Goal: Task Accomplishment & Management: Use online tool/utility

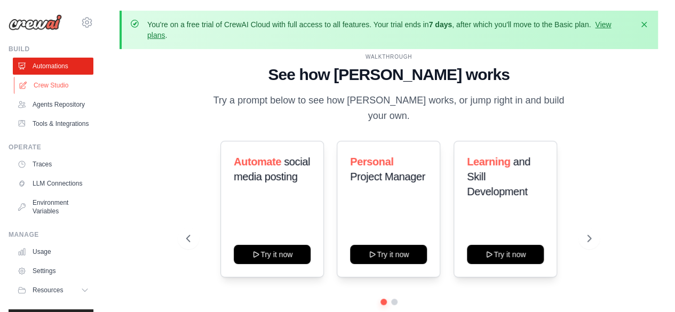
click at [59, 91] on link "Crew Studio" at bounding box center [54, 85] width 81 height 17
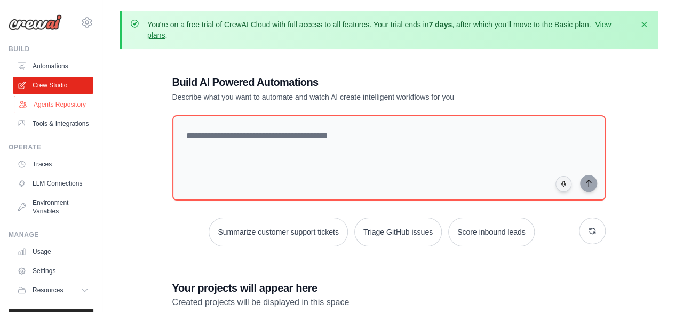
click at [51, 113] on link "Agents Repository" at bounding box center [54, 104] width 81 height 17
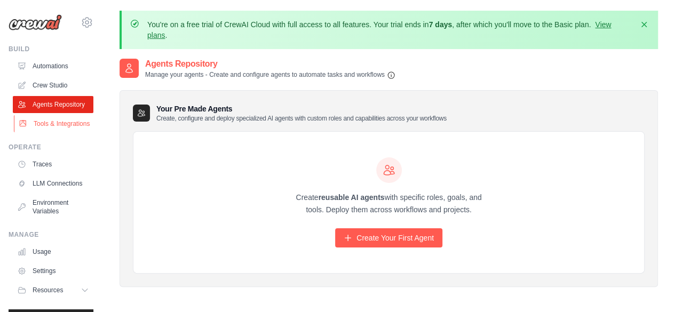
click at [60, 132] on link "Tools & Integrations" at bounding box center [54, 123] width 81 height 17
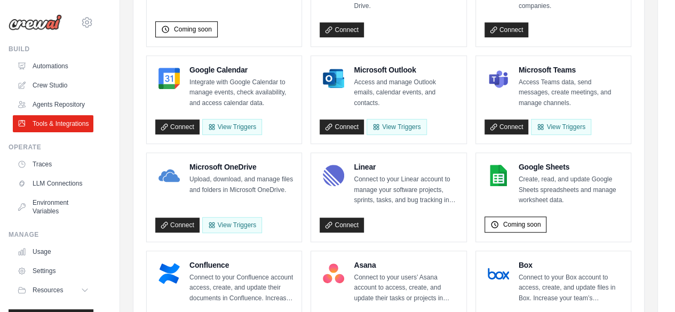
scroll to position [320, 0]
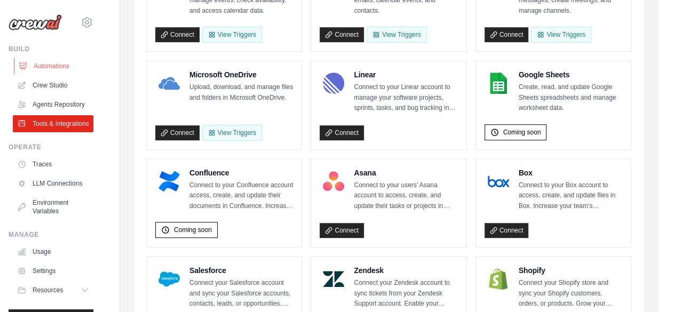
click at [47, 67] on link "Automations" at bounding box center [54, 66] width 81 height 17
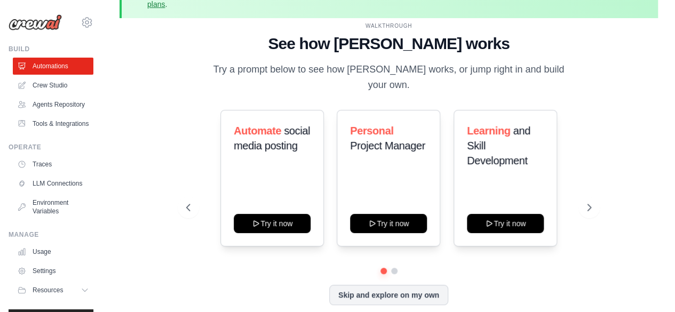
scroll to position [47, 0]
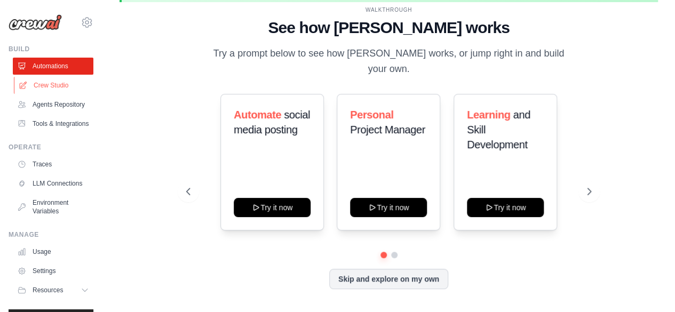
click at [51, 81] on link "Crew Studio" at bounding box center [54, 85] width 81 height 17
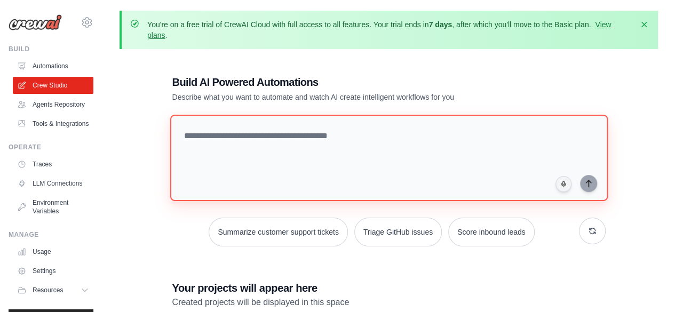
click at [274, 159] on textarea at bounding box center [389, 158] width 438 height 87
paste textarea "**********"
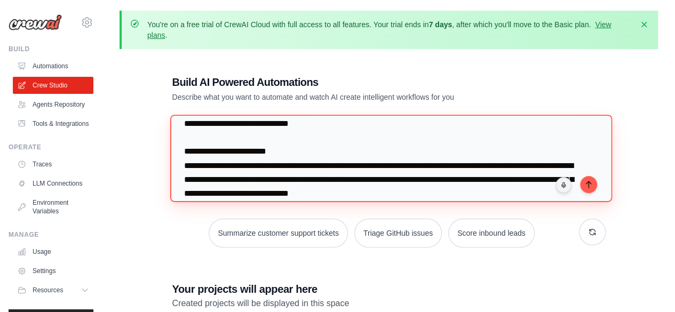
scroll to position [160, 0]
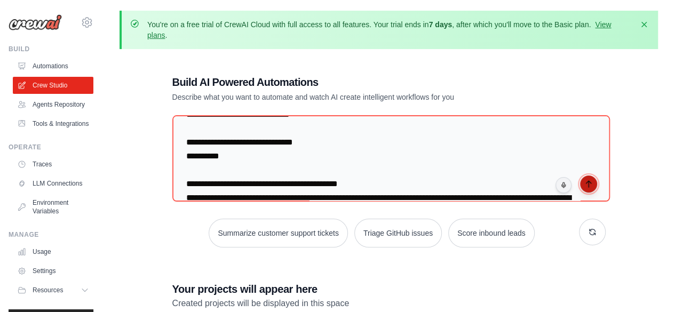
click at [586, 186] on icon "submit" at bounding box center [589, 184] width 9 height 9
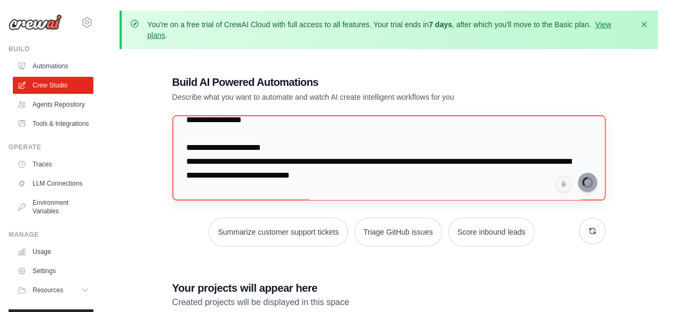
scroll to position [53, 0]
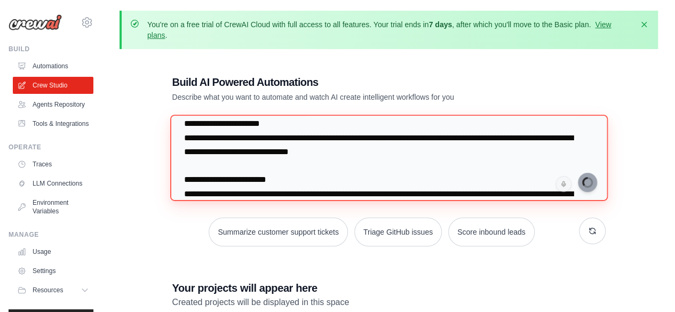
click at [472, 153] on textarea at bounding box center [389, 158] width 438 height 87
drag, startPoint x: 272, startPoint y: 138, endPoint x: 188, endPoint y: 135, distance: 84.4
click at [188, 135] on textarea at bounding box center [389, 158] width 438 height 87
click at [468, 166] on textarea at bounding box center [389, 158] width 438 height 87
click at [271, 145] on textarea at bounding box center [389, 158] width 438 height 87
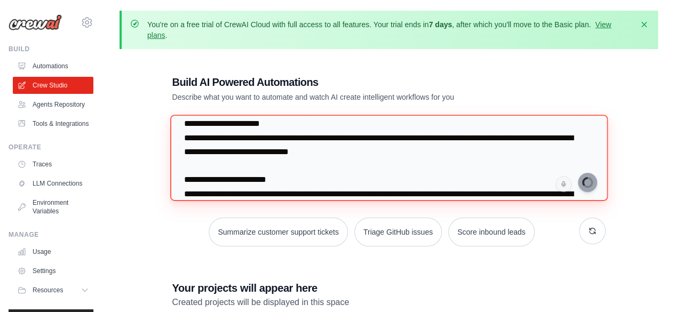
click at [269, 140] on textarea at bounding box center [389, 158] width 438 height 87
drag, startPoint x: 288, startPoint y: 138, endPoint x: 190, endPoint y: 143, distance: 98.4
click at [190, 143] on textarea at bounding box center [389, 158] width 438 height 87
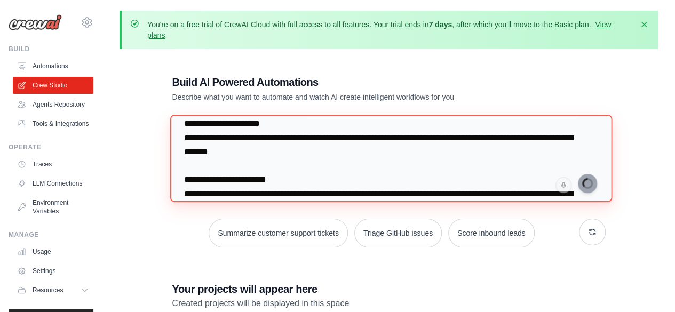
click at [211, 136] on textarea at bounding box center [391, 158] width 442 height 87
click at [323, 138] on textarea at bounding box center [391, 158] width 442 height 87
type textarea "**********"
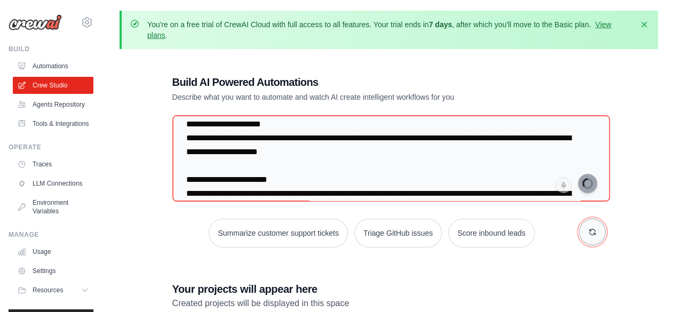
click at [594, 231] on icon "button" at bounding box center [592, 232] width 9 height 9
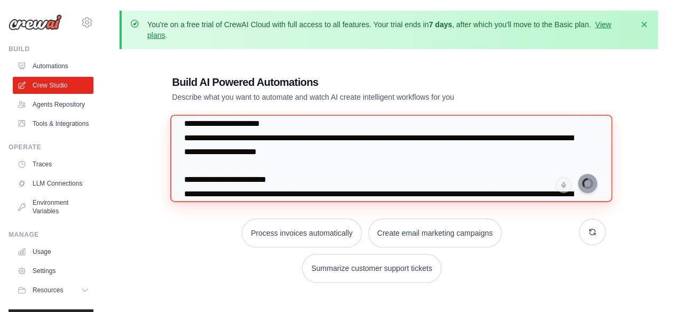
click at [524, 173] on textarea at bounding box center [391, 158] width 442 height 87
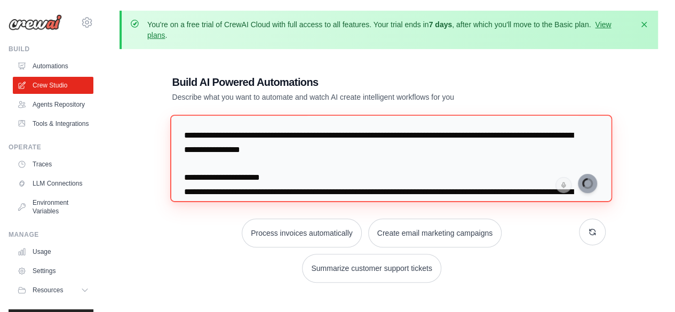
click at [544, 179] on textarea at bounding box center [391, 158] width 442 height 87
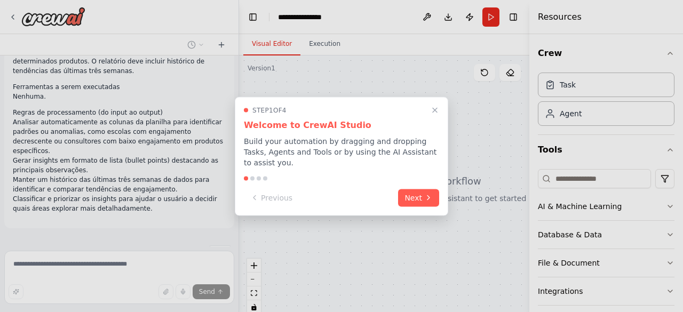
scroll to position [143, 0]
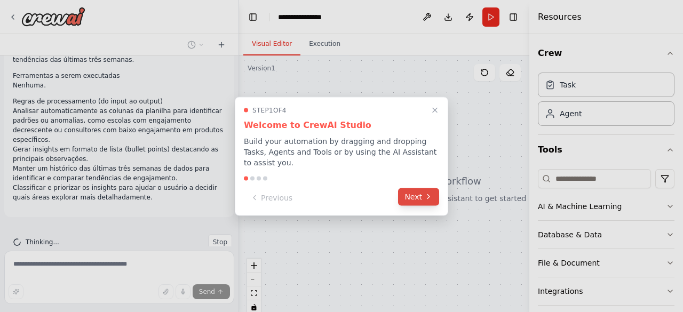
click at [423, 199] on button "Next" at bounding box center [418, 197] width 41 height 18
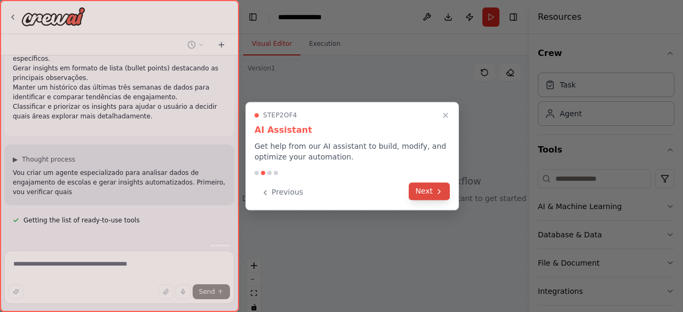
click at [424, 194] on button "Next" at bounding box center [429, 192] width 41 height 18
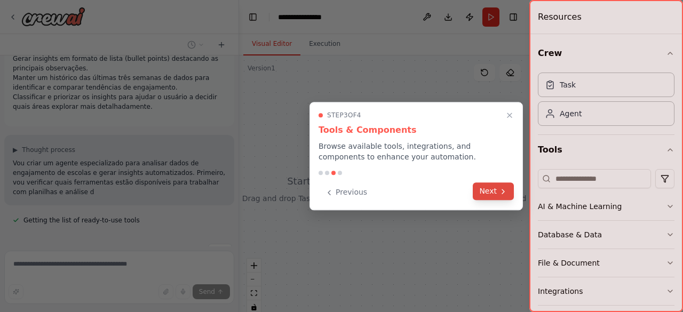
scroll to position [243, 0]
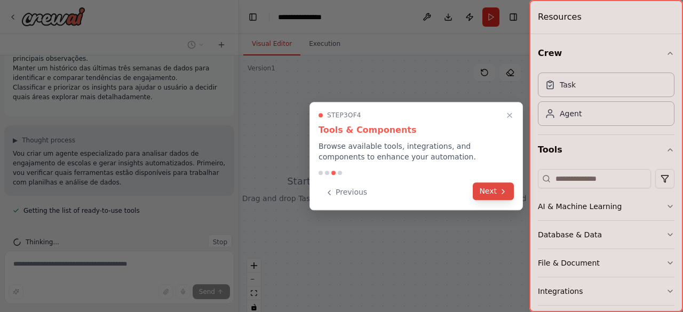
click at [493, 195] on button "Next" at bounding box center [493, 192] width 41 height 18
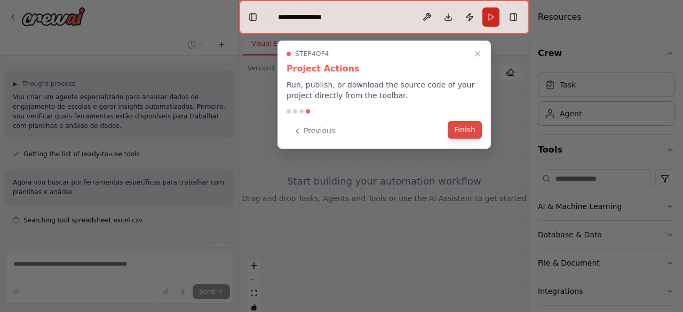
scroll to position [309, 0]
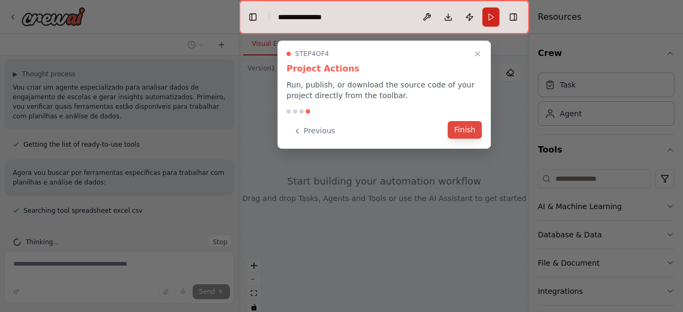
click at [462, 127] on button "Finish" at bounding box center [465, 130] width 34 height 18
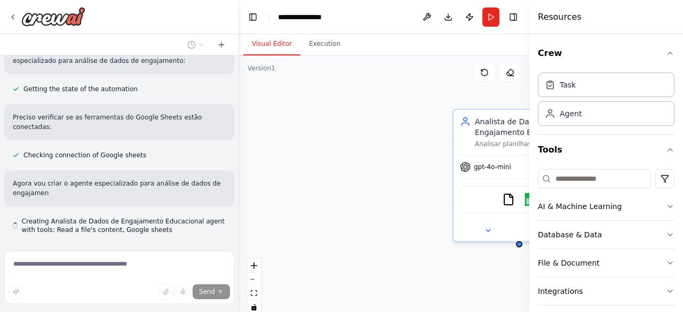
scroll to position [549, 0]
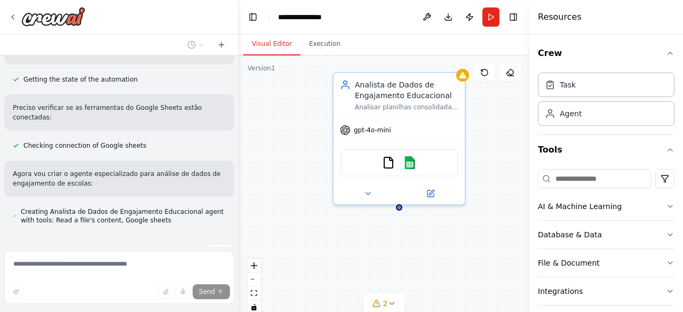
drag, startPoint x: 425, startPoint y: 234, endPoint x: 305, endPoint y: 197, distance: 125.7
click at [305, 197] on div "Analista de Dados de Engajamento Educacional Analisar planilhas consolidadas co…" at bounding box center [384, 189] width 290 height 267
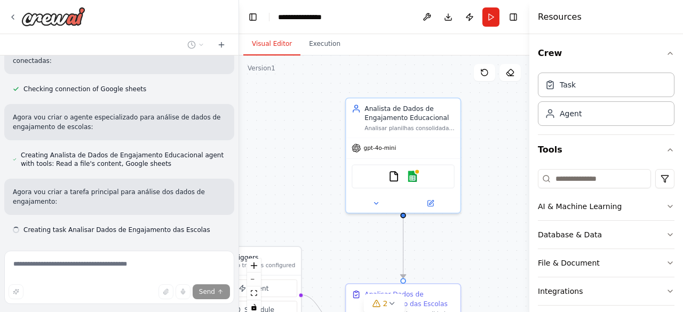
scroll to position [616, 0]
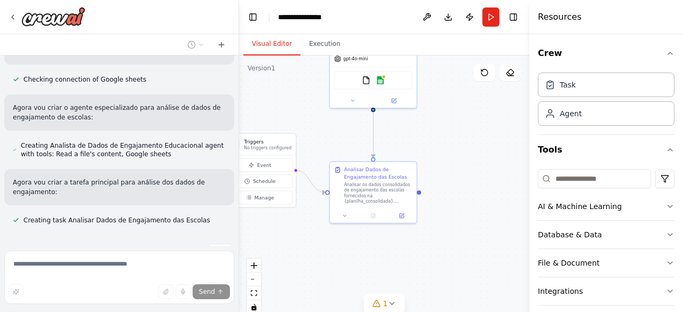
drag, startPoint x: 309, startPoint y: 209, endPoint x: 300, endPoint y: 109, distance: 99.7
click at [300, 109] on div ".deletable-edge-delete-btn { width: 20px; height: 20px; border: 0px solid #ffff…" at bounding box center [384, 189] width 290 height 267
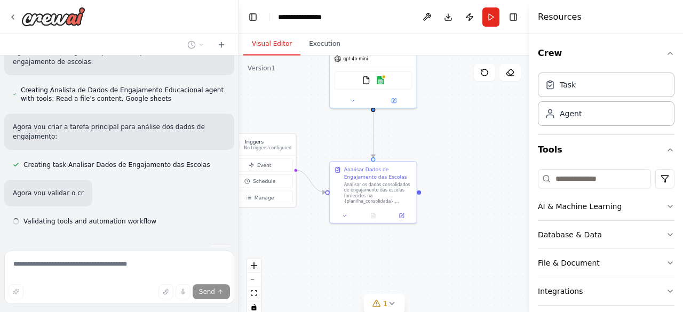
scroll to position [672, 0]
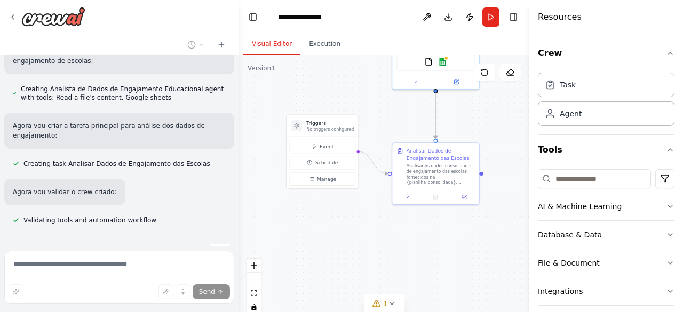
drag, startPoint x: 309, startPoint y: 238, endPoint x: 362, endPoint y: 227, distance: 54.5
click at [362, 227] on div ".deletable-edge-delete-btn { width: 20px; height: 20px; border: 0px solid #ffff…" at bounding box center [384, 189] width 290 height 267
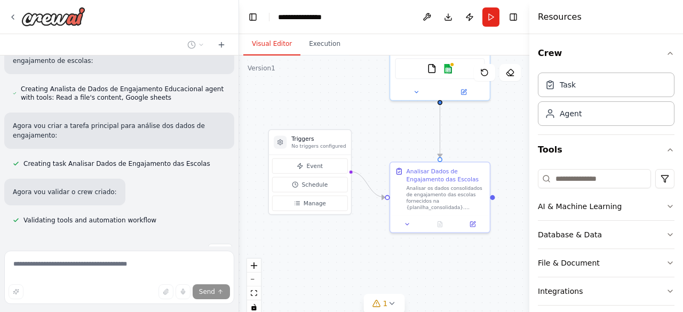
drag, startPoint x: 367, startPoint y: 208, endPoint x: 371, endPoint y: 230, distance: 22.7
click at [371, 230] on div ".deletable-edge-delete-btn { width: 20px; height: 20px; border: 0px solid #ffff…" at bounding box center [384, 189] width 290 height 267
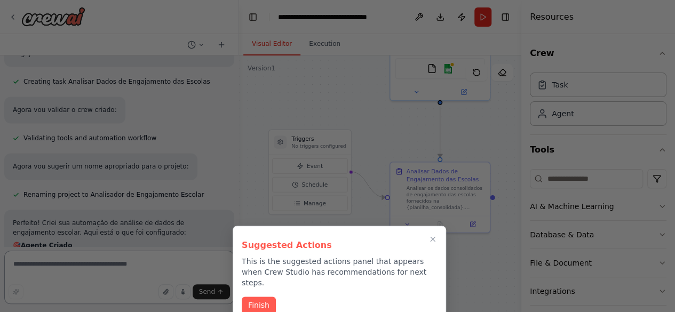
scroll to position [0, 0]
click at [263, 296] on button "Finish" at bounding box center [259, 305] width 34 height 18
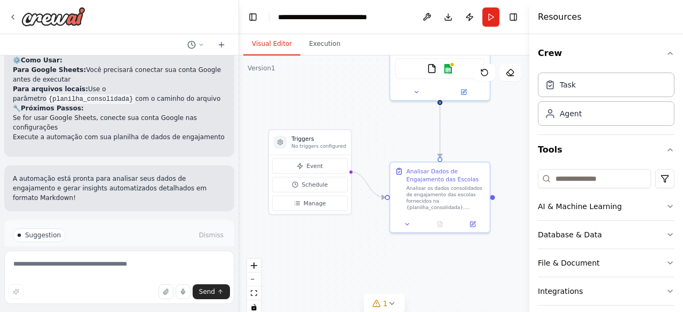
scroll to position [1199, 0]
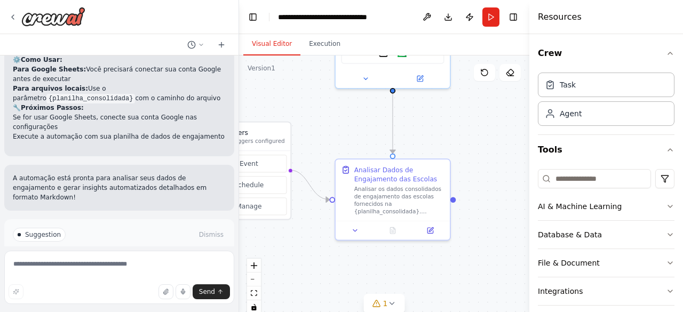
drag, startPoint x: 363, startPoint y: 255, endPoint x: 311, endPoint y: 264, distance: 52.7
click at [311, 264] on div ".deletable-edge-delete-btn { width: 20px; height: 20px; border: 0px solid #ffff…" at bounding box center [384, 189] width 290 height 267
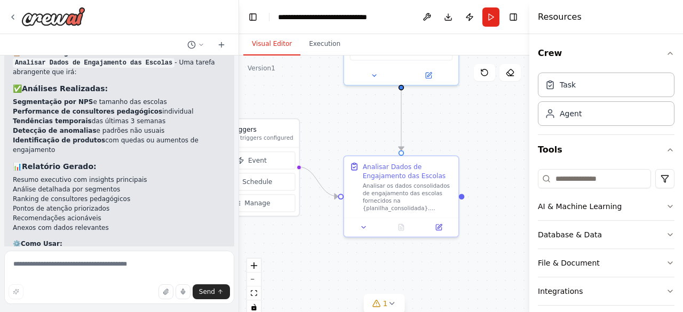
scroll to position [1068, 0]
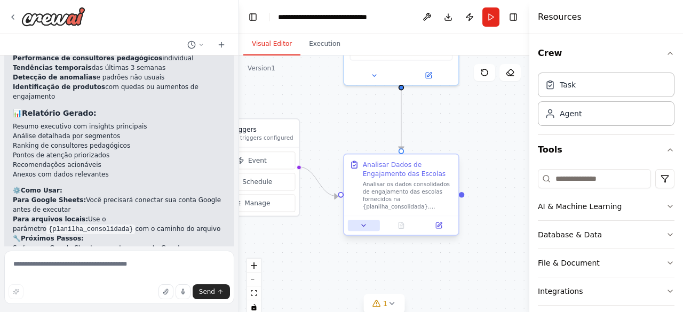
click at [370, 228] on button at bounding box center [364, 225] width 32 height 11
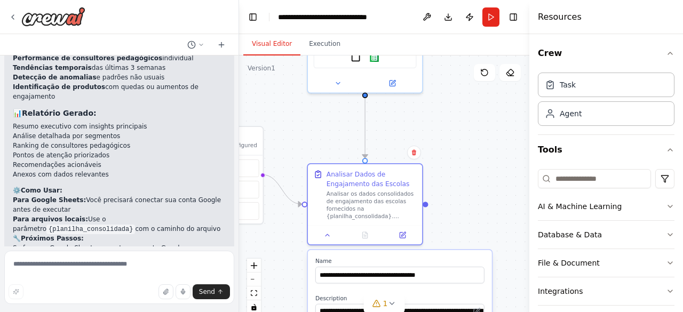
drag, startPoint x: 473, startPoint y: 207, endPoint x: 471, endPoint y: 95, distance: 112.2
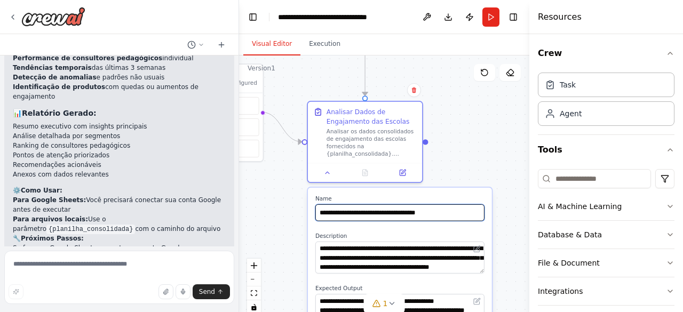
drag, startPoint x: 471, startPoint y: 95, endPoint x: 450, endPoint y: 111, distance: 26.7
click at [447, 116] on div ".deletable-edge-delete-btn { width: 20px; height: 20px; border: 0px solid #ffff…" at bounding box center [384, 189] width 290 height 267
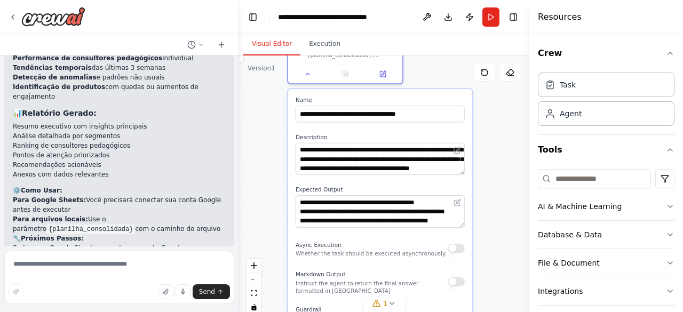
drag, startPoint x: 497, startPoint y: 178, endPoint x: 475, endPoint y: 96, distance: 85.1
click at [475, 96] on div ".deletable-edge-delete-btn { width: 20px; height: 20px; border: 0px solid #ffff…" at bounding box center [384, 189] width 290 height 267
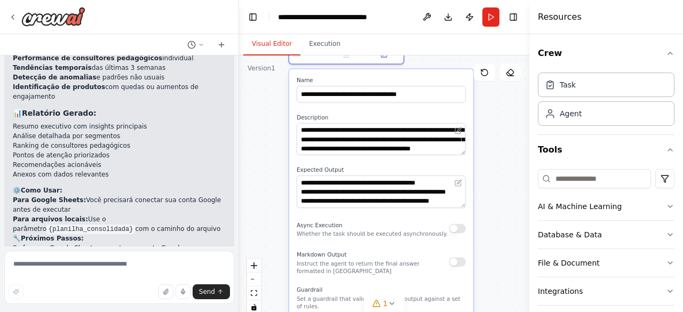
drag, startPoint x: 498, startPoint y: 214, endPoint x: 500, endPoint y: 175, distance: 38.5
click at [500, 175] on div ".deletable-edge-delete-btn { width: 20px; height: 20px; border: 0px solid #ffff…" at bounding box center [384, 189] width 290 height 267
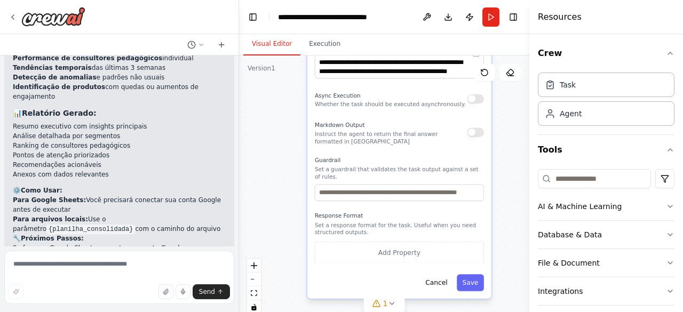
drag, startPoint x: 484, startPoint y: 228, endPoint x: 499, endPoint y: 125, distance: 104.2
click at [499, 125] on div ".deletable-edge-delete-btn { width: 20px; height: 20px; border: 0px solid #ffff…" at bounding box center [384, 189] width 290 height 267
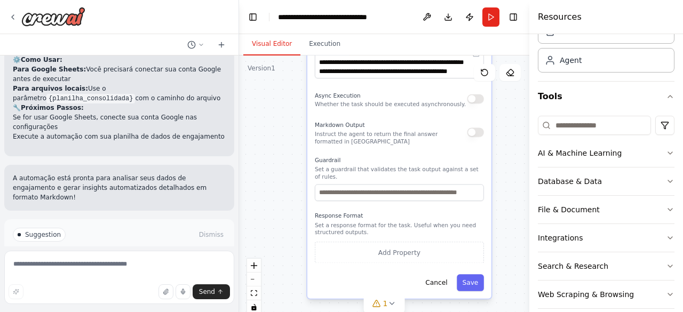
scroll to position [1145, 0]
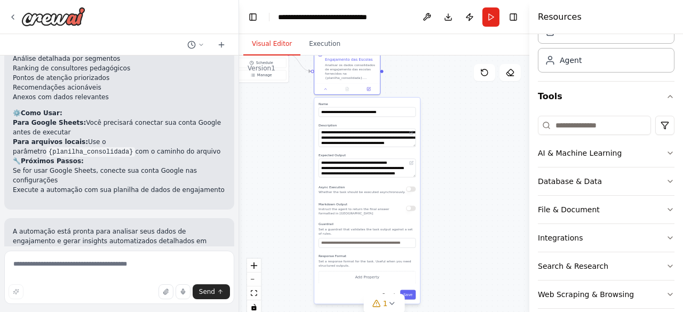
drag, startPoint x: 301, startPoint y: 130, endPoint x: 319, endPoint y: 232, distance: 104.1
click at [319, 232] on div ".deletable-edge-delete-btn { width: 20px; height: 20px; border: 0px solid #ffff…" at bounding box center [384, 189] width 290 height 267
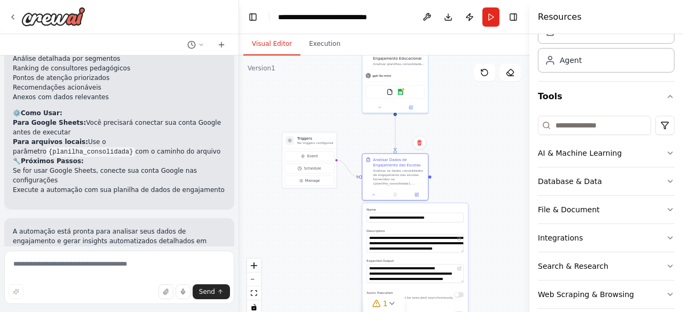
drag, startPoint x: 304, startPoint y: 193, endPoint x: 328, endPoint y: 261, distance: 72.3
click at [328, 261] on div ".deletable-edge-delete-btn { width: 20px; height: 20px; border: 0px solid #ffff…" at bounding box center [384, 189] width 290 height 267
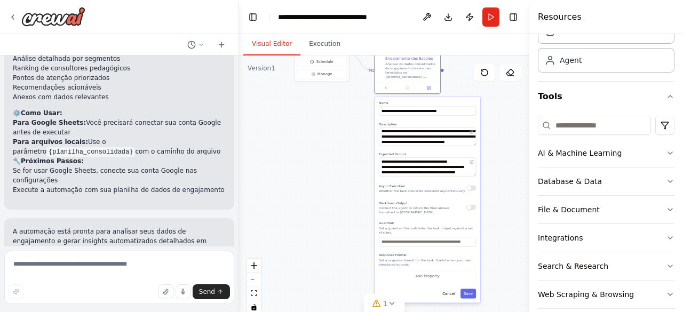
drag, startPoint x: 486, startPoint y: 259, endPoint x: 499, endPoint y: 152, distance: 107.5
click at [499, 152] on div ".deletable-edge-delete-btn { width: 20px; height: 20px; border: 0px solid #ffff…" at bounding box center [384, 189] width 290 height 267
click at [392, 303] on icon at bounding box center [392, 304] width 9 height 9
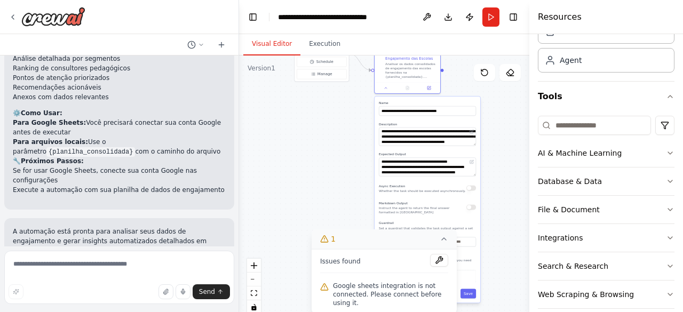
click at [320, 197] on div ".deletable-edge-delete-btn { width: 20px; height: 20px; border: 0px solid #ffff…" at bounding box center [384, 189] width 290 height 267
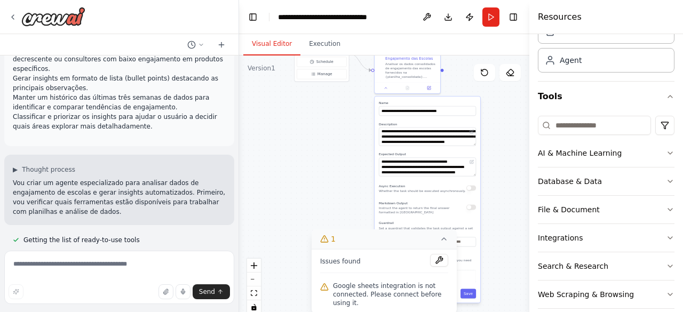
scroll to position [0, 0]
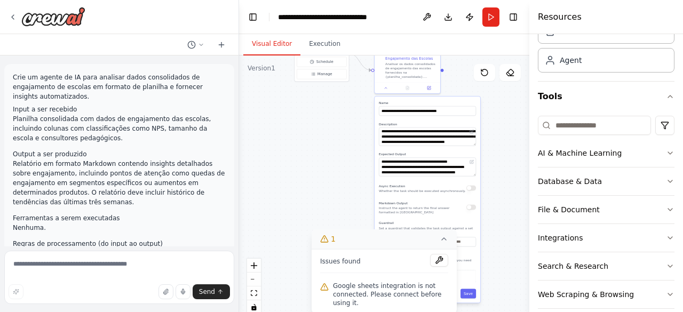
click at [127, 114] on li "Planilha consolidada com dados de engajamento das escolas, incluindo colunas co…" at bounding box center [119, 128] width 213 height 29
click at [148, 135] on div "Crie um agente de IA para analisar dados consolidados de engajamento de escolas…" at bounding box center [119, 209] width 213 height 272
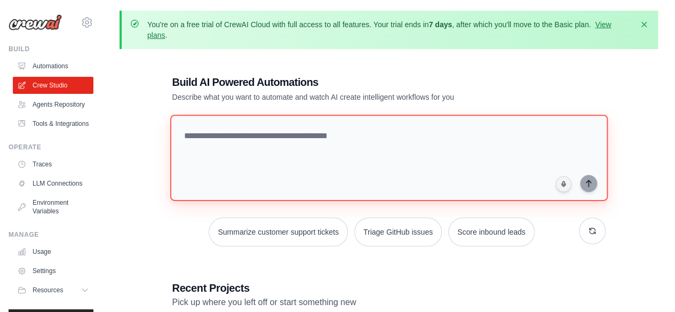
click at [264, 150] on textarea at bounding box center [389, 158] width 438 height 87
paste textarea "**********"
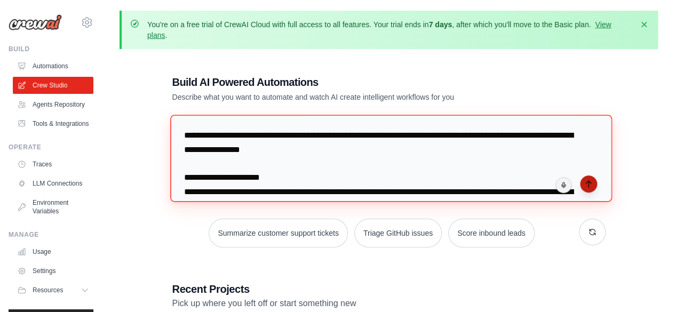
type textarea "**********"
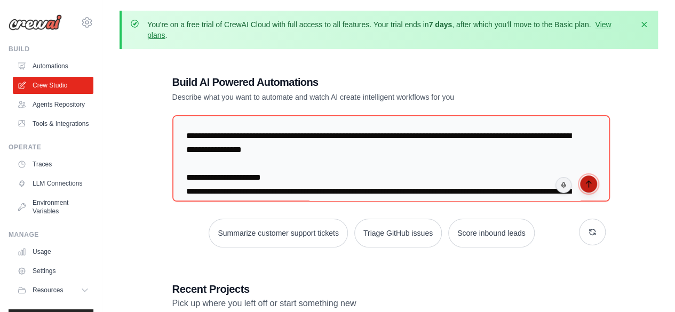
click at [592, 186] on icon "submit" at bounding box center [589, 184] width 9 height 9
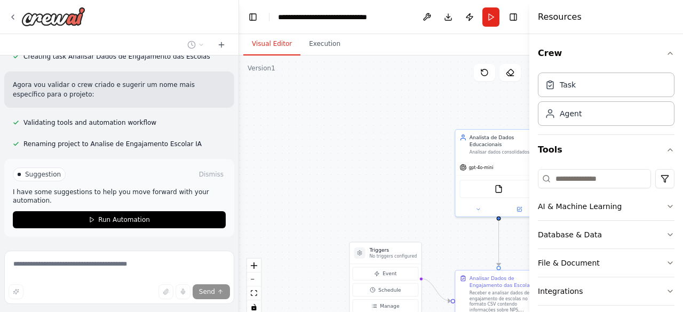
scroll to position [936, 0]
drag, startPoint x: 414, startPoint y: 172, endPoint x: 370, endPoint y: 134, distance: 58.7
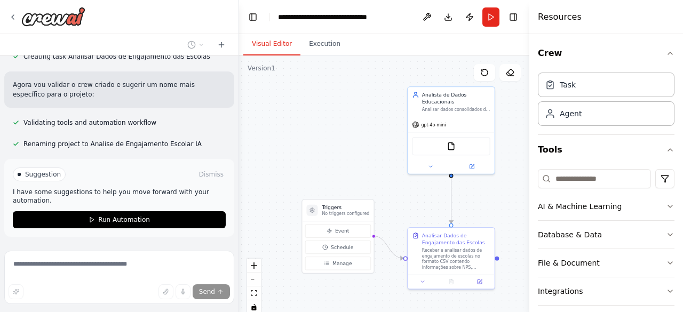
drag, startPoint x: 370, startPoint y: 134, endPoint x: 275, endPoint y: 134, distance: 94.5
click at [275, 134] on div ".deletable-edge-delete-btn { width: 20px; height: 20px; border: 0px solid #ffff…" at bounding box center [384, 189] width 290 height 267
drag, startPoint x: 394, startPoint y: 211, endPoint x: 378, endPoint y: 192, distance: 25.8
click at [378, 192] on div ".deletable-edge-delete-btn { width: 20px; height: 20px; border: 0px solid #ffff…" at bounding box center [384, 189] width 290 height 267
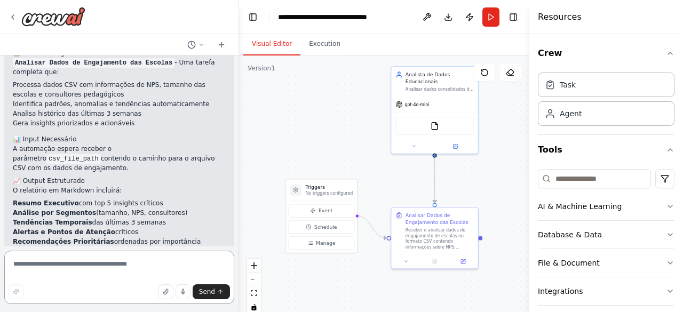
scroll to position [1208, 0]
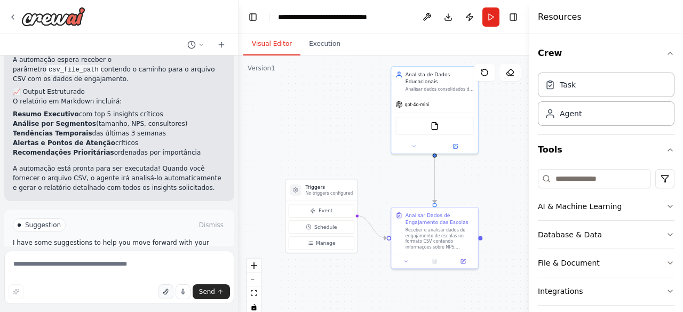
click at [163, 293] on button "button" at bounding box center [166, 292] width 15 height 15
click at [168, 291] on icon "button" at bounding box center [165, 291] width 4 height 5
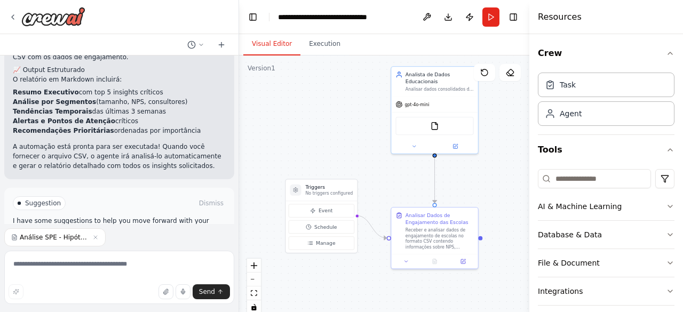
click at [83, 197] on div "Suggestion Dismiss" at bounding box center [119, 204] width 213 height 14
click at [40, 199] on span "Suggestion" at bounding box center [43, 203] width 36 height 9
click at [94, 240] on button "Run Automation" at bounding box center [119, 248] width 213 height 17
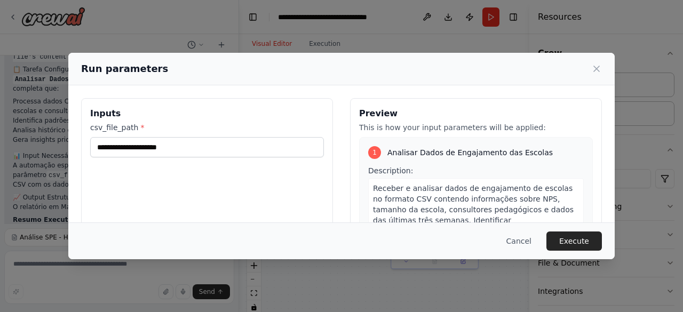
scroll to position [1144, 0]
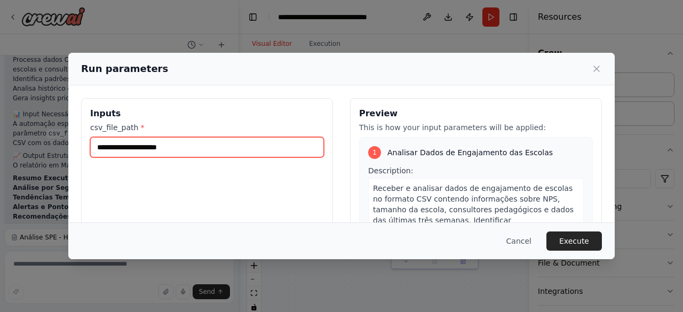
click at [194, 151] on input "csv_file_path *" at bounding box center [207, 147] width 234 height 20
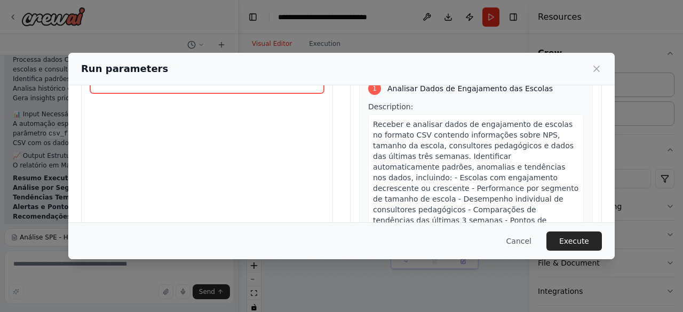
scroll to position [113, 0]
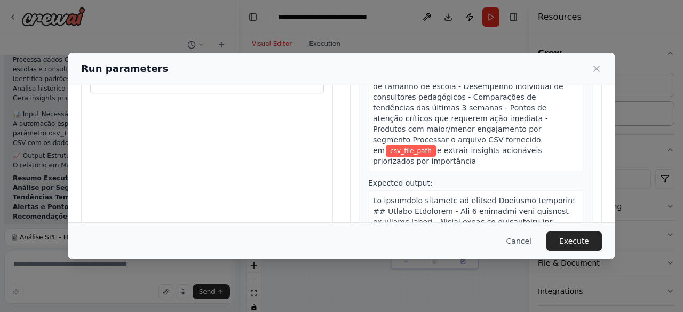
click at [436, 145] on span "csv_file_path" at bounding box center [411, 151] width 50 height 12
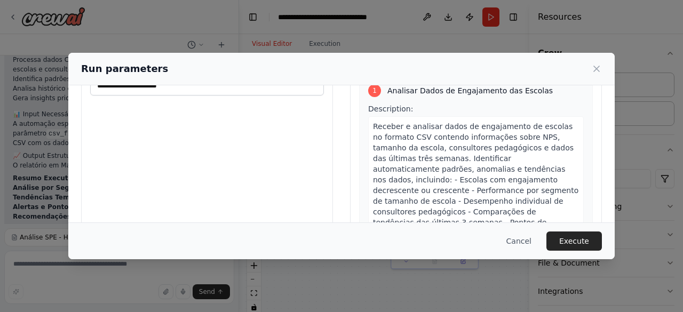
scroll to position [0, 0]
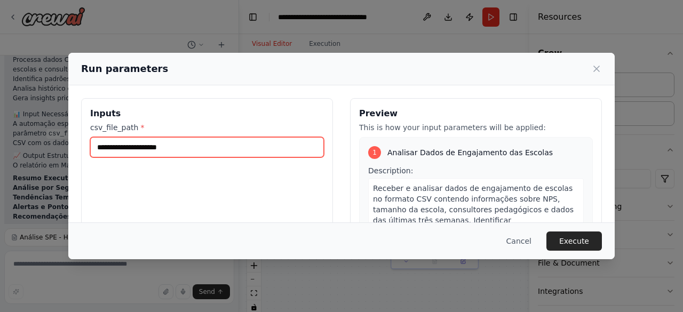
click at [194, 146] on input "csv_file_path *" at bounding box center [207, 147] width 234 height 20
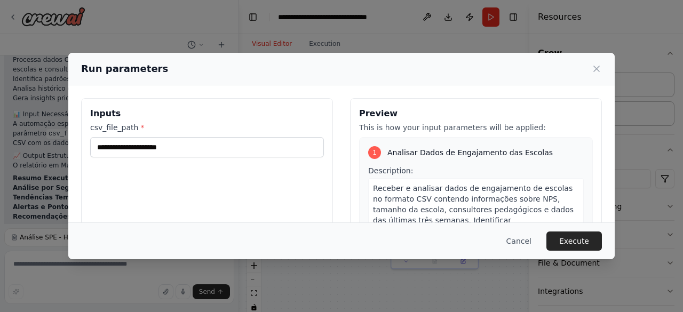
drag, startPoint x: 194, startPoint y: 146, endPoint x: 125, endPoint y: 121, distance: 73.3
click at [125, 121] on div "Inputs csv_file_path *" at bounding box center [207, 224] width 252 height 253
click at [125, 124] on label "csv_file_path *" at bounding box center [207, 127] width 234 height 11
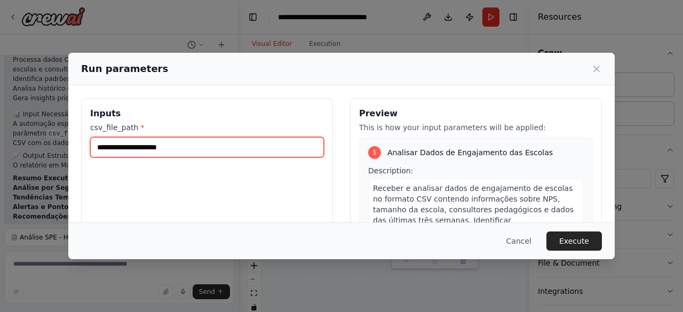
click at [125, 137] on input "csv_file_path *" at bounding box center [207, 147] width 234 height 20
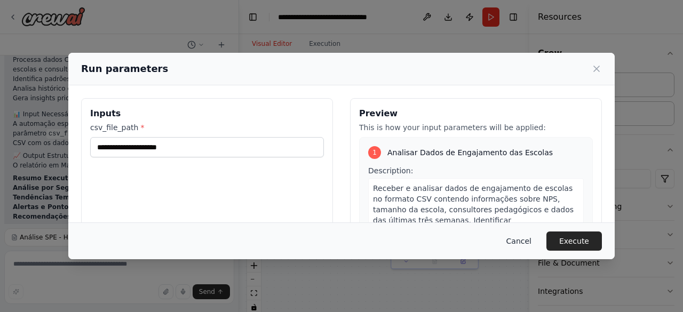
click at [516, 237] on button "Cancel" at bounding box center [519, 241] width 42 height 19
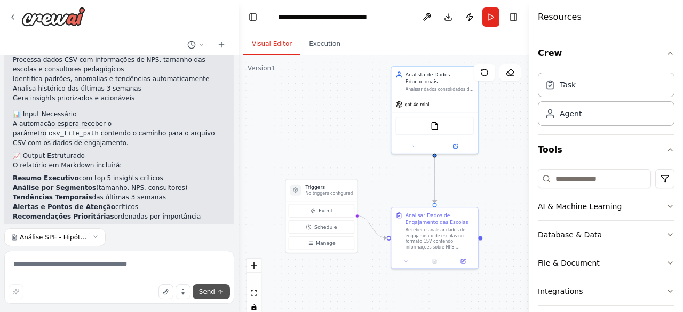
click at [207, 291] on span "Send" at bounding box center [207, 292] width 16 height 9
click at [69, 237] on span "Análise SPE - Hipóteses - Página17.csv" at bounding box center [54, 237] width 68 height 9
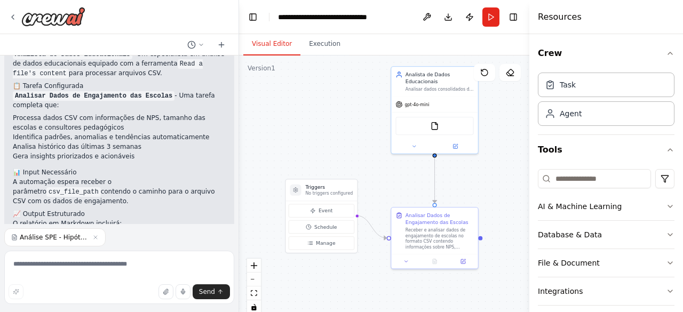
scroll to position [1144, 0]
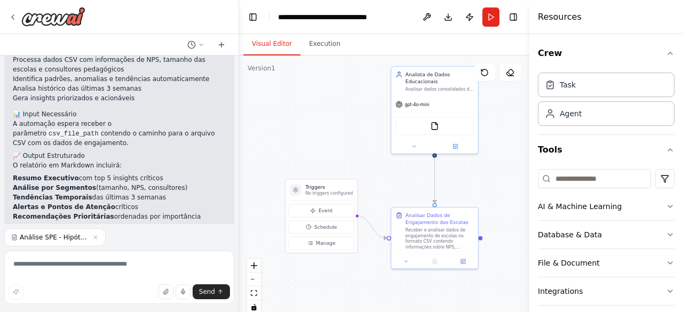
click at [103, 228] on p "A automação está pronta para ser executada! Quando você fornecer o arquivo CSV,…" at bounding box center [119, 242] width 213 height 29
drag, startPoint x: 140, startPoint y: 83, endPoint x: 173, endPoint y: 88, distance: 33.4
click at [101, 129] on code "csv_file_path" at bounding box center [73, 134] width 54 height 10
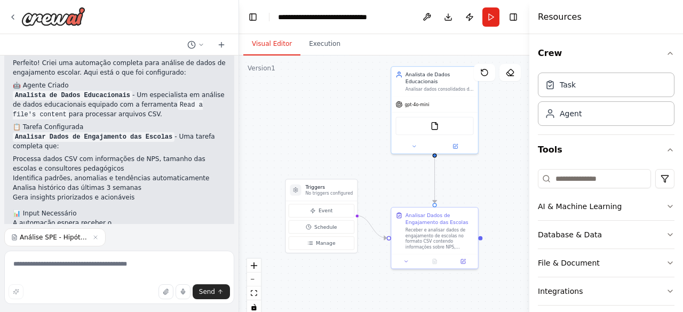
scroll to position [989, 0]
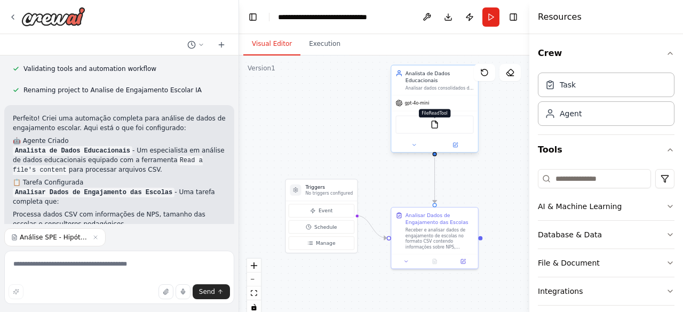
click at [435, 125] on img at bounding box center [435, 125] width 9 height 9
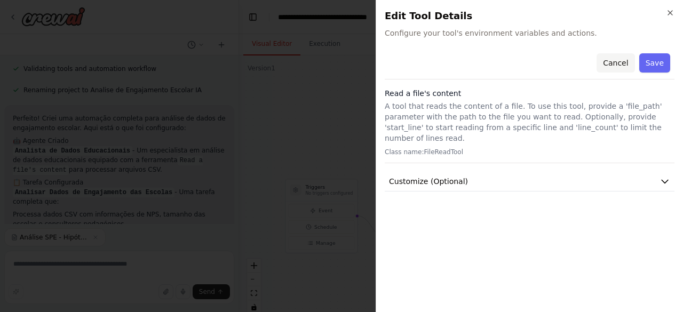
click at [622, 65] on button "Cancel" at bounding box center [616, 62] width 38 height 19
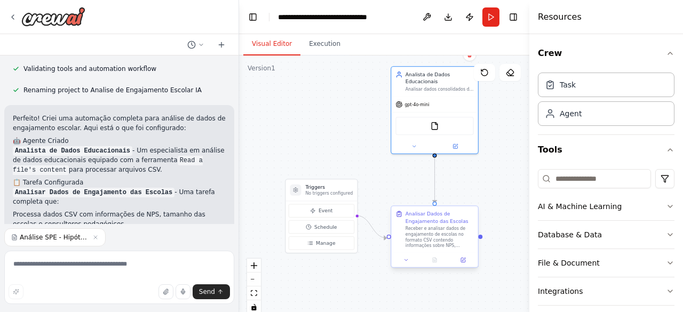
click at [415, 253] on div at bounding box center [434, 260] width 87 height 14
click at [405, 262] on icon at bounding box center [407, 260] width 6 height 6
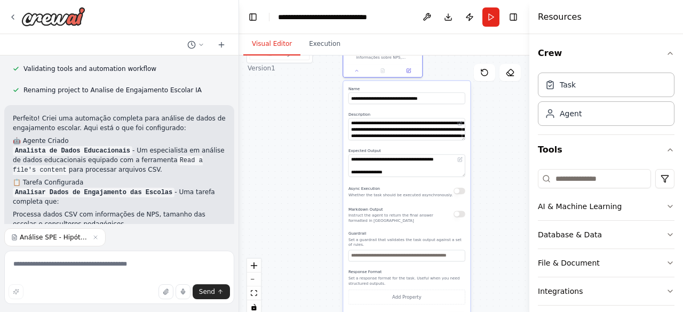
drag, startPoint x: 367, startPoint y: 287, endPoint x: 313, endPoint y: 98, distance: 197.1
click at [313, 98] on div ".deletable-edge-delete-btn { width: 20px; height: 20px; border: 0px solid #ffff…" at bounding box center [384, 189] width 290 height 267
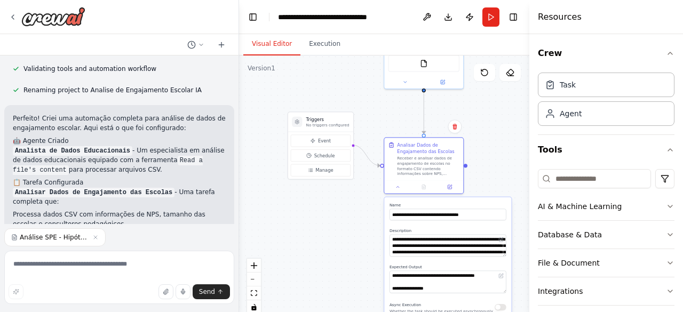
drag, startPoint x: 327, startPoint y: 150, endPoint x: 369, endPoint y: 270, distance: 126.7
click at [369, 270] on div ".deletable-edge-delete-btn { width: 20px; height: 20px; border: 0px solid #ffff…" at bounding box center [384, 189] width 290 height 267
click at [331, 139] on button "Event" at bounding box center [321, 141] width 60 height 12
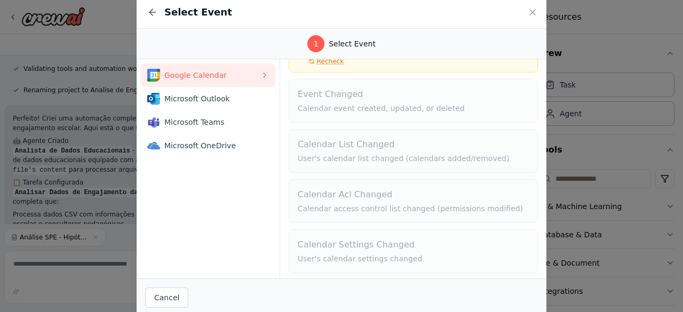
scroll to position [0, 0]
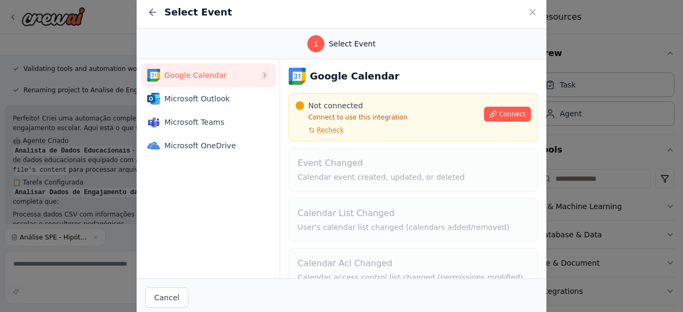
click at [527, 10] on div "Select Event" at bounding box center [342, 12] width 410 height 33
click at [534, 12] on icon at bounding box center [532, 12] width 5 height 5
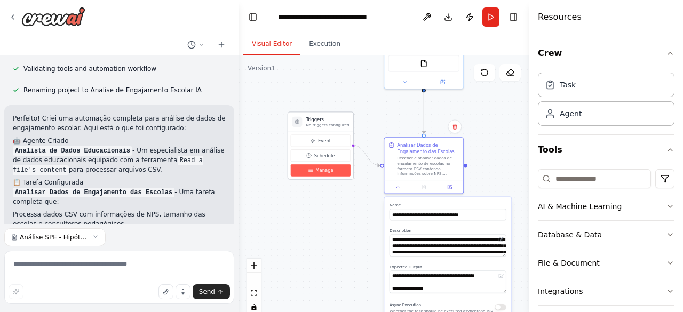
click at [321, 171] on span "Manage" at bounding box center [325, 170] width 18 height 6
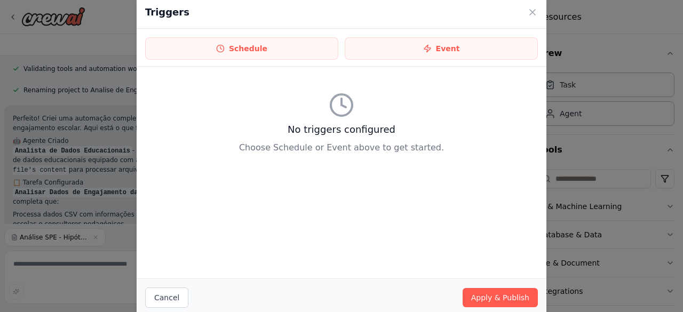
click at [527, 11] on div "Triggers" at bounding box center [342, 12] width 410 height 33
click at [534, 10] on icon at bounding box center [532, 12] width 5 height 5
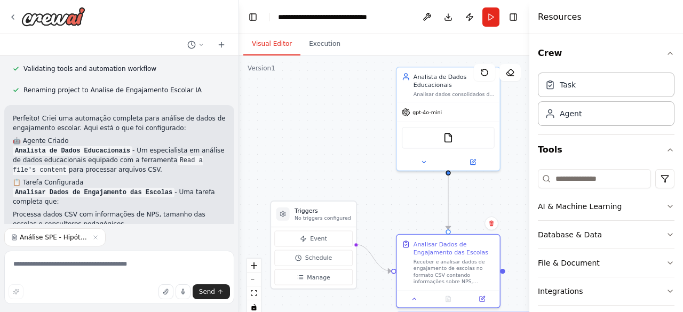
drag, startPoint x: 405, startPoint y: 114, endPoint x: 424, endPoint y: 203, distance: 91.6
click at [424, 203] on div ".deletable-edge-delete-btn { width: 20px; height: 20px; border: 0px solid #ffff…" at bounding box center [384, 189] width 290 height 267
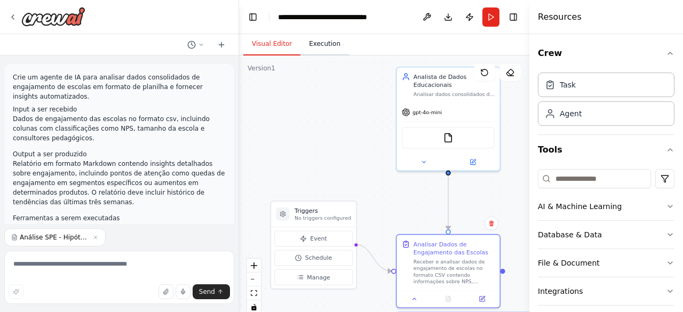
click at [326, 48] on button "Execution" at bounding box center [325, 44] width 49 height 22
click at [269, 41] on button "Visual Editor" at bounding box center [271, 44] width 57 height 22
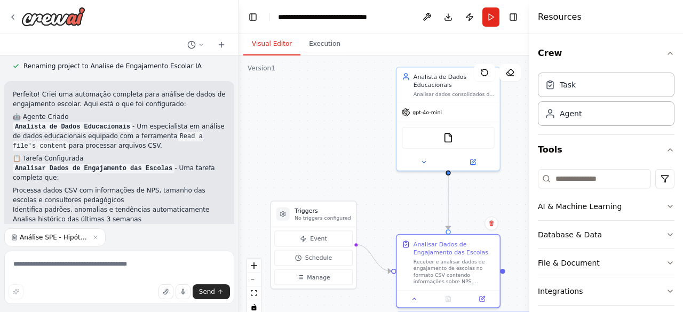
scroll to position [1144, 0]
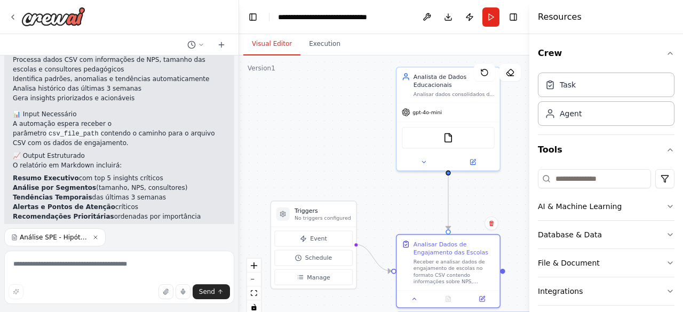
click at [97, 240] on icon "button" at bounding box center [95, 237] width 6 height 6
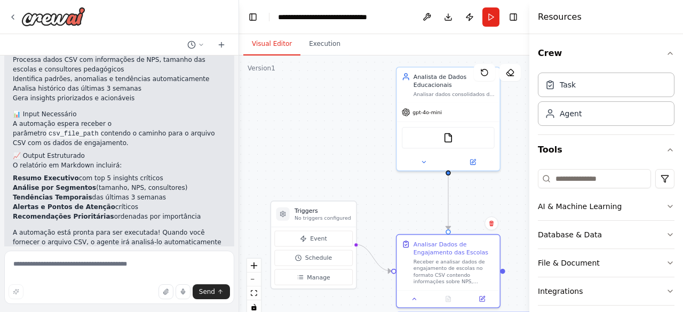
scroll to position [1122, 0]
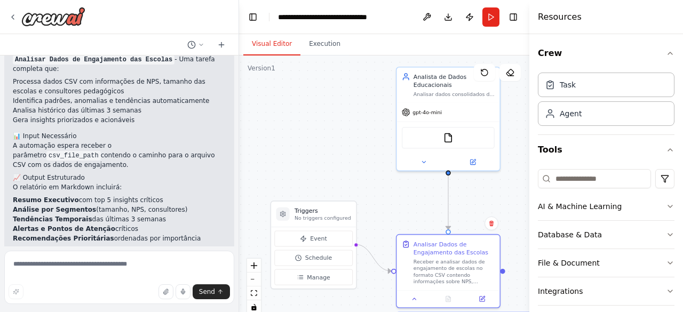
click at [102, 250] on p "A automação está pronta para ser executada! Quando você fornecer o arquivo CSV,…" at bounding box center [119, 264] width 213 height 29
click at [162, 293] on button "button" at bounding box center [166, 292] width 15 height 15
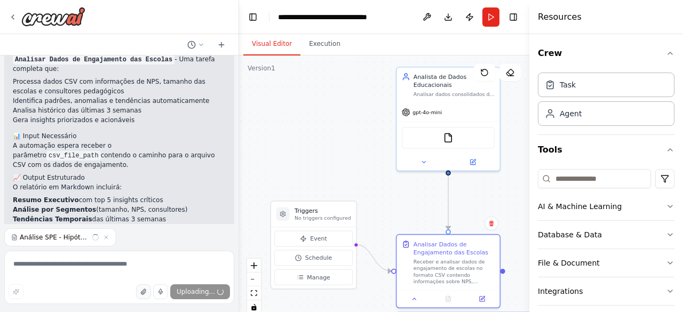
scroll to position [1144, 0]
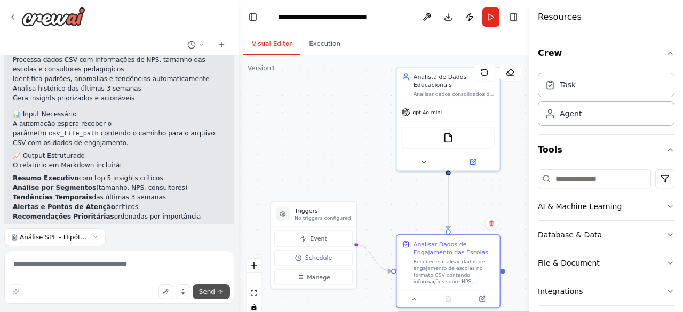
click at [215, 293] on button "Send" at bounding box center [211, 292] width 37 height 15
click at [157, 276] on textarea at bounding box center [119, 277] width 230 height 53
type textarea "**********"
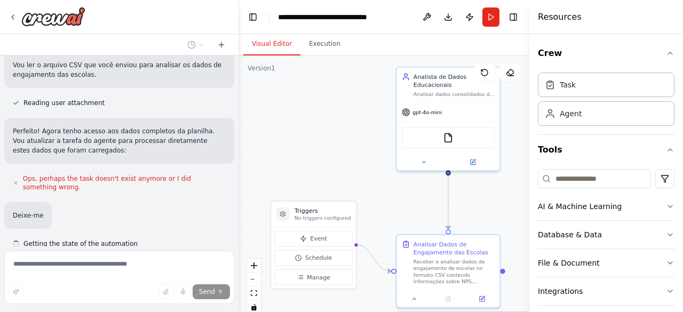
scroll to position [1438, 0]
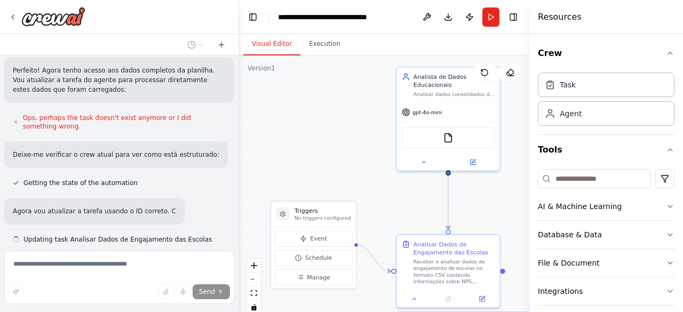
type textarea "**********"
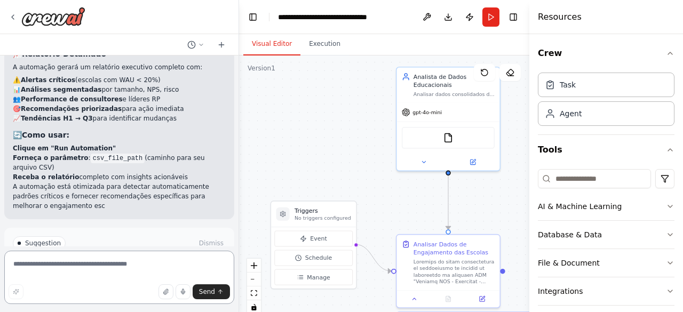
scroll to position [2020, 0]
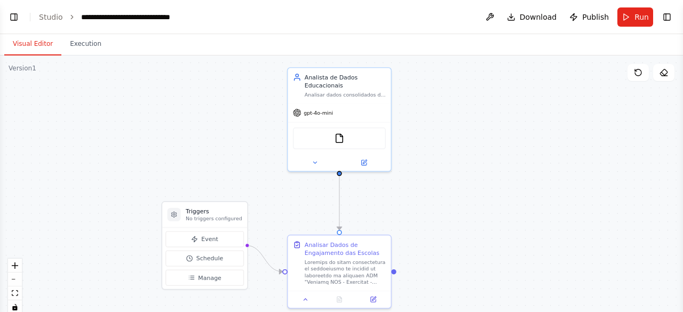
drag, startPoint x: 336, startPoint y: 174, endPoint x: 475, endPoint y: 171, distance: 139.4
click at [475, 171] on div ".deletable-edge-delete-btn { width: 20px; height: 20px; border: 0px solid #ffff…" at bounding box center [341, 189] width 683 height 267
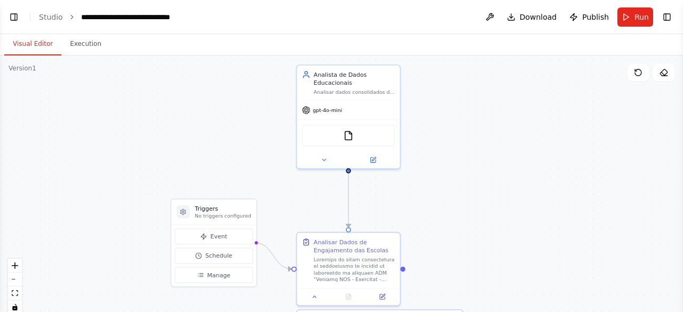
click at [30, 50] on button "Visual Editor" at bounding box center [32, 44] width 57 height 22
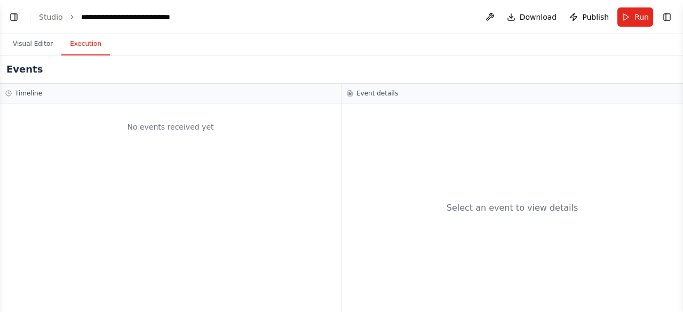
click at [79, 45] on button "Execution" at bounding box center [85, 44] width 49 height 22
click at [43, 42] on button "Visual Editor" at bounding box center [32, 44] width 57 height 22
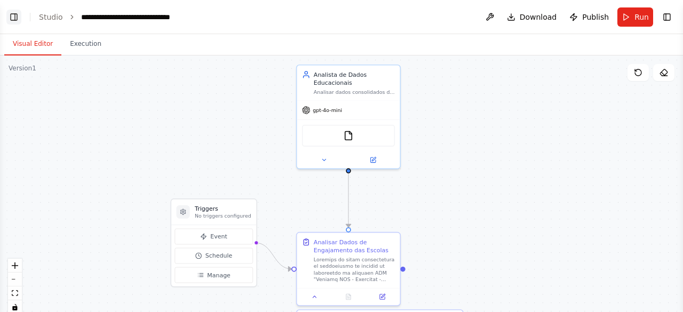
click at [10, 14] on button "Toggle Left Sidebar" at bounding box center [13, 17] width 15 height 15
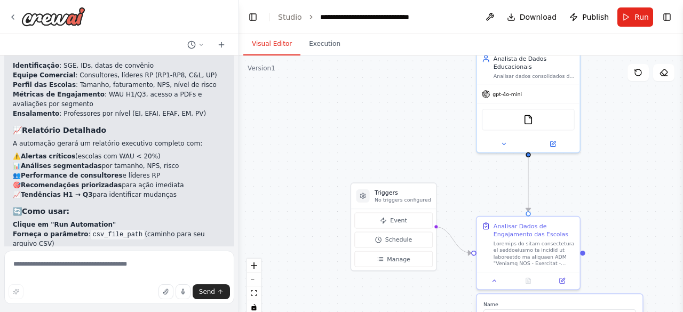
drag, startPoint x: 367, startPoint y: 218, endPoint x: 308, endPoint y: 202, distance: 61.4
click at [308, 202] on div ".deletable-edge-delete-btn { width: 20px; height: 20px; border: 0px solid #ffff…" at bounding box center [461, 189] width 444 height 267
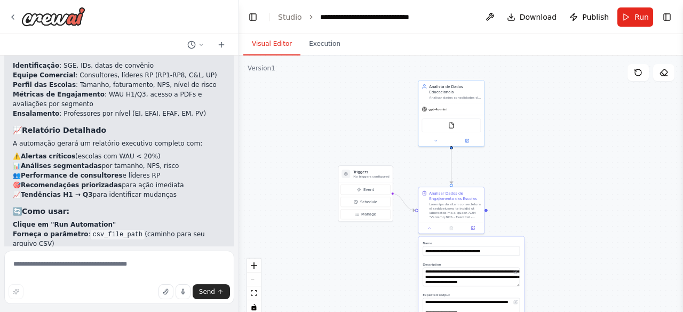
drag, startPoint x: 308, startPoint y: 202, endPoint x: 312, endPoint y: 152, distance: 49.8
click at [312, 152] on div ".deletable-edge-delete-btn { width: 20px; height: 20px; border: 0px solid #ffff…" at bounding box center [461, 189] width 444 height 267
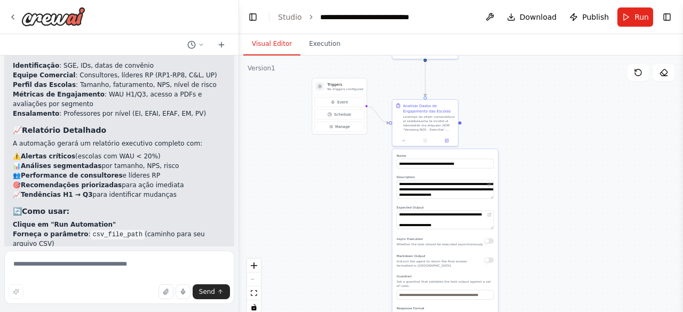
drag, startPoint x: 343, startPoint y: 274, endPoint x: 316, endPoint y: 212, distance: 67.7
click at [316, 212] on div ".deletable-edge-delete-btn { width: 20px; height: 20px; border: 0px solid #ffff…" at bounding box center [461, 189] width 444 height 267
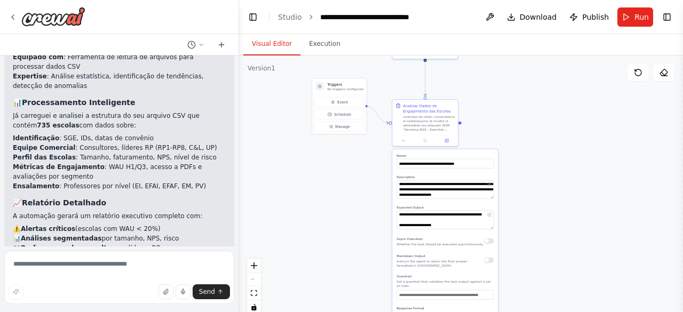
scroll to position [1860, 0]
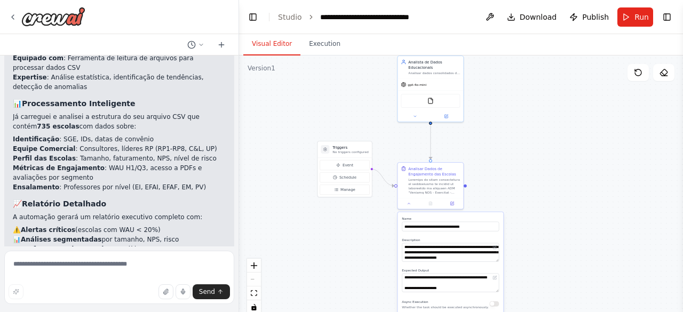
drag, startPoint x: 353, startPoint y: 198, endPoint x: 358, endPoint y: 261, distance: 63.2
click at [358, 261] on div ".deletable-edge-delete-btn { width: 20px; height: 20px; border: 0px solid #ffff…" at bounding box center [461, 189] width 444 height 267
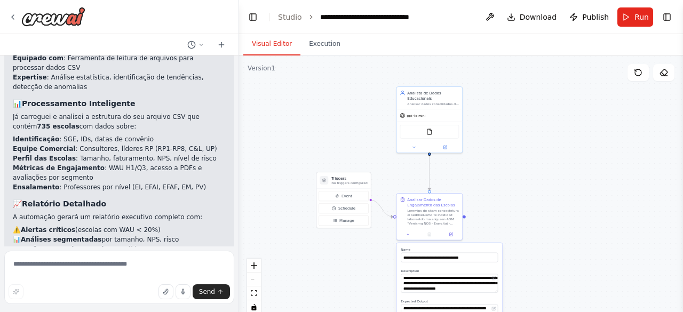
drag, startPoint x: 342, startPoint y: 225, endPoint x: 341, endPoint y: 257, distance: 31.5
click at [341, 257] on div ".deletable-edge-delete-btn { width: 20px; height: 20px; border: 0px solid #ffff…" at bounding box center [461, 189] width 444 height 267
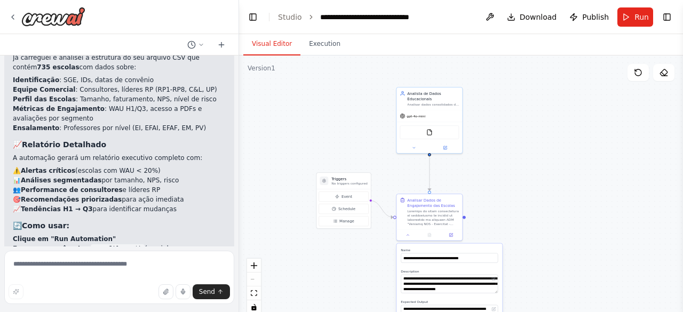
scroll to position [1934, 0]
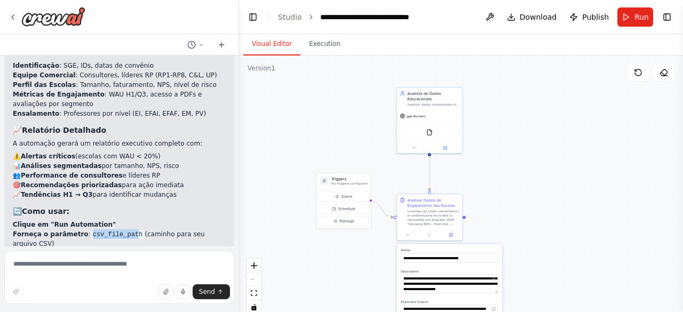
drag, startPoint x: 82, startPoint y: 176, endPoint x: 124, endPoint y: 178, distance: 42.7
click at [124, 230] on code "csv_file_path" at bounding box center [118, 235] width 54 height 10
click at [256, 177] on div ".deletable-edge-delete-btn { width: 20px; height: 20px; border: 0px solid #ffff…" at bounding box center [461, 189] width 444 height 267
click at [173, 230] on li "Forneça o parâmetro : csv_file_path (caminho para seu arquivo CSV)" at bounding box center [119, 239] width 213 height 19
click at [640, 18] on span "Run" at bounding box center [642, 17] width 14 height 11
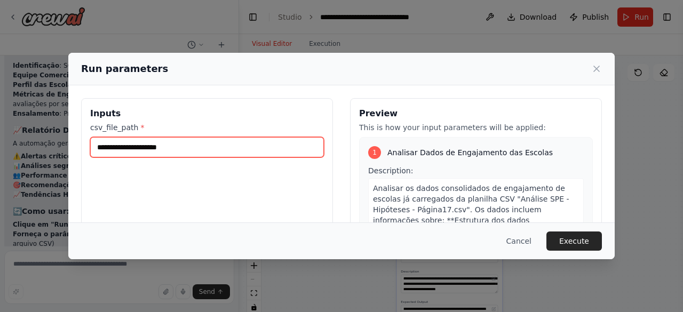
click at [257, 144] on input "csv_file_path *" at bounding box center [207, 147] width 234 height 20
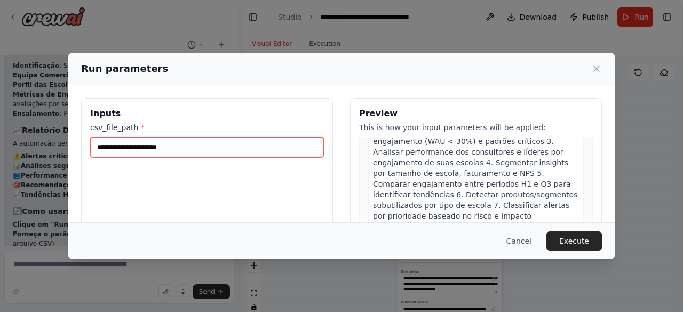
scroll to position [208, 0]
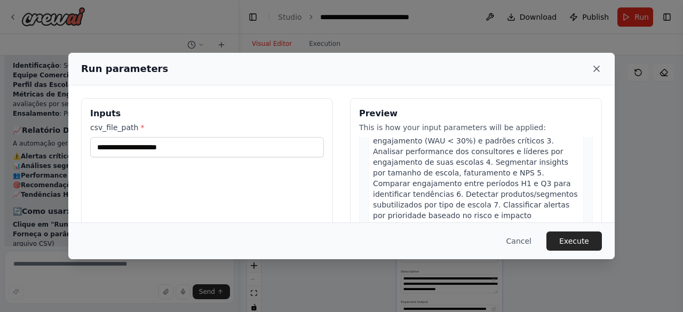
click at [595, 70] on icon at bounding box center [596, 68] width 5 height 5
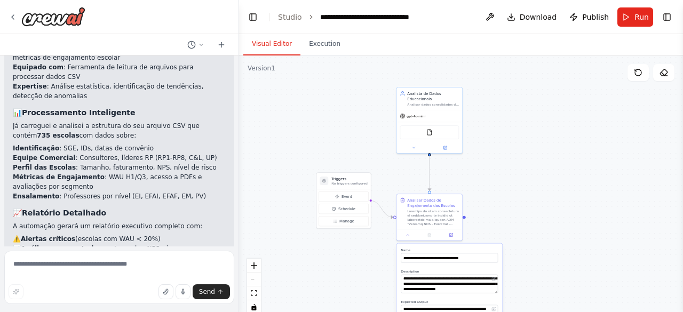
scroll to position [1934, 0]
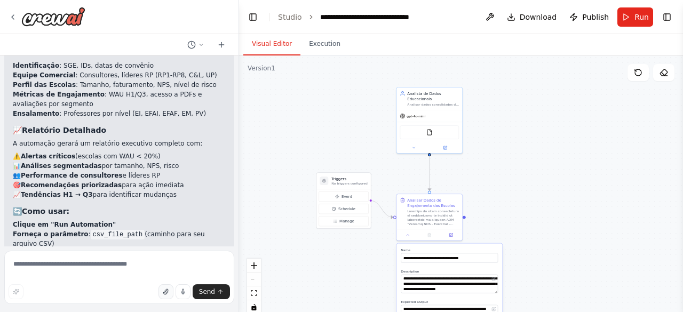
click at [163, 291] on button "button" at bounding box center [166, 292] width 15 height 15
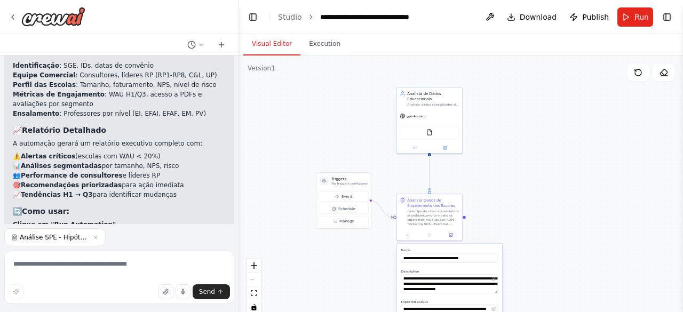
scroll to position [1956, 0]
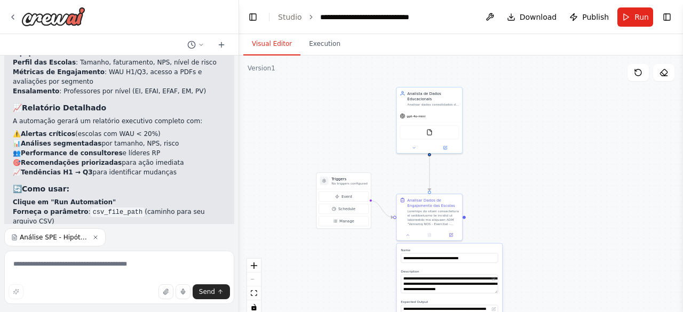
click at [97, 238] on icon "button" at bounding box center [95, 237] width 6 height 6
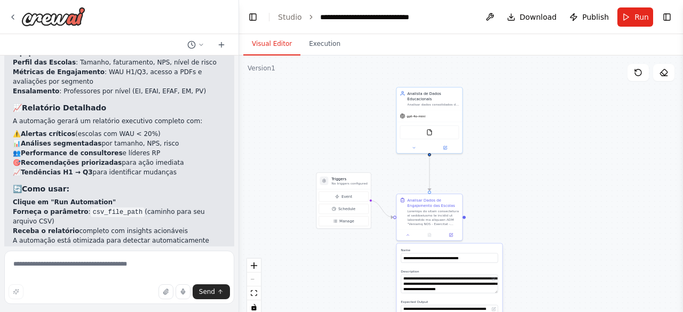
scroll to position [1934, 0]
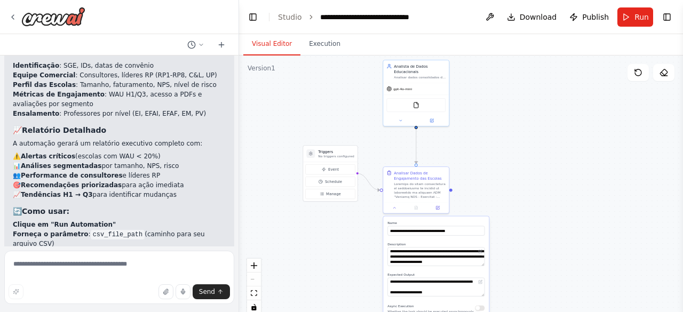
drag, startPoint x: 597, startPoint y: 218, endPoint x: 584, endPoint y: 191, distance: 30.3
click at [584, 191] on div ".deletable-edge-delete-btn { width: 20px; height: 20px; border: 0px solid #ffff…" at bounding box center [461, 189] width 444 height 267
click at [637, 25] on button "Run" at bounding box center [636, 16] width 36 height 19
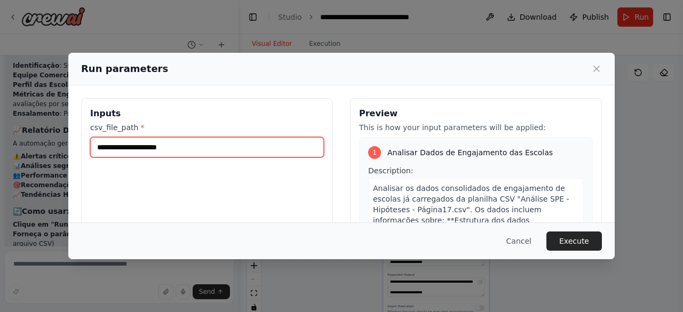
click at [203, 144] on input "csv_file_path *" at bounding box center [207, 147] width 234 height 20
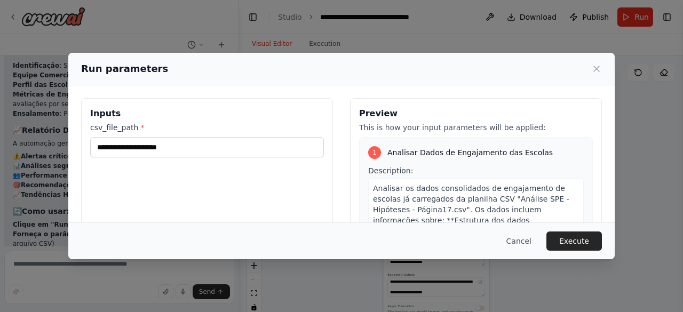
drag, startPoint x: 598, startPoint y: 67, endPoint x: 604, endPoint y: 56, distance: 12.9
drag, startPoint x: 604, startPoint y: 56, endPoint x: 609, endPoint y: 69, distance: 13.7
click at [609, 69] on div "Run parameters" at bounding box center [341, 69] width 547 height 33
click at [582, 73] on div "Run parameters" at bounding box center [341, 68] width 521 height 15
click at [596, 68] on icon at bounding box center [596, 68] width 5 height 5
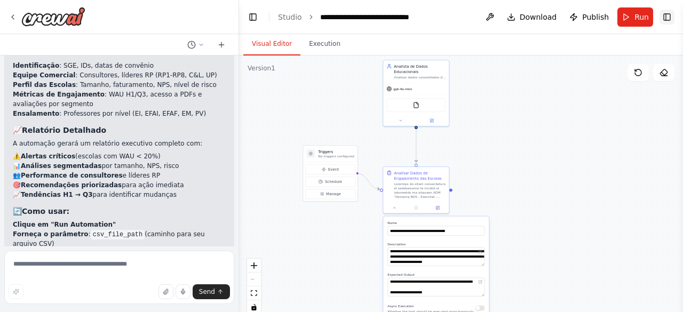
click at [668, 17] on button "Toggle Right Sidebar" at bounding box center [667, 17] width 15 height 15
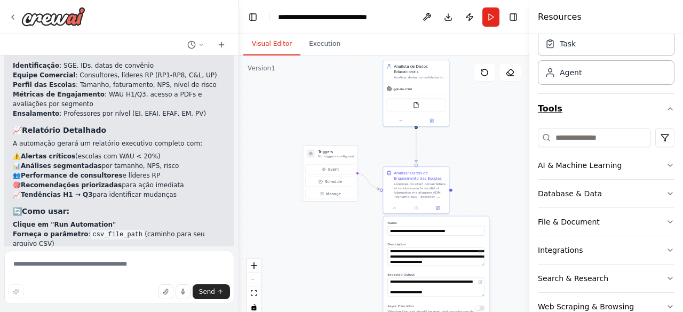
scroll to position [96, 0]
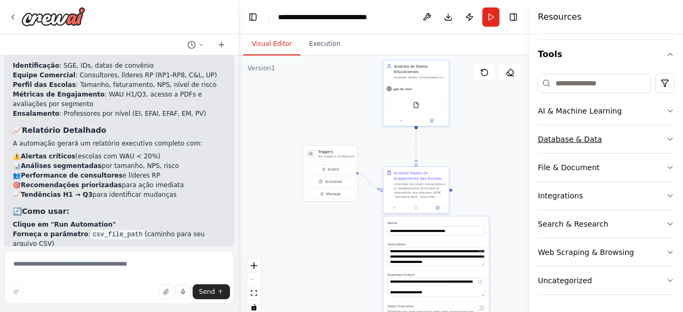
click at [612, 136] on button "Database & Data" at bounding box center [606, 139] width 137 height 28
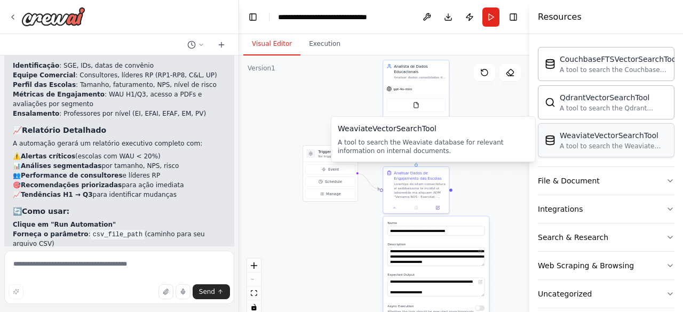
scroll to position [209, 0]
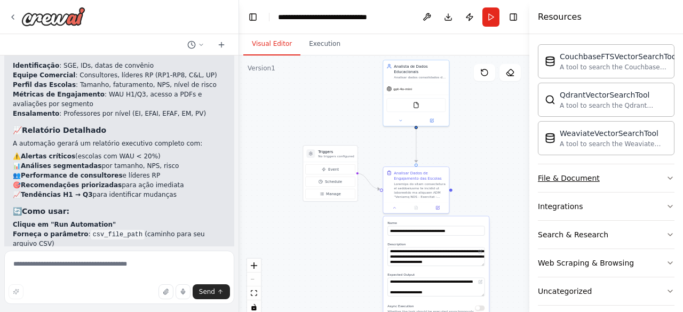
click at [666, 175] on icon "button" at bounding box center [670, 178] width 9 height 9
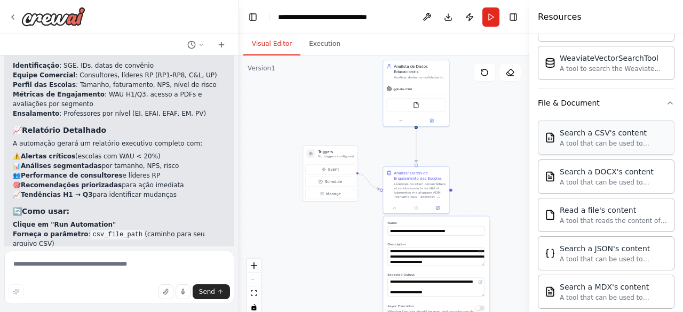
scroll to position [300, 0]
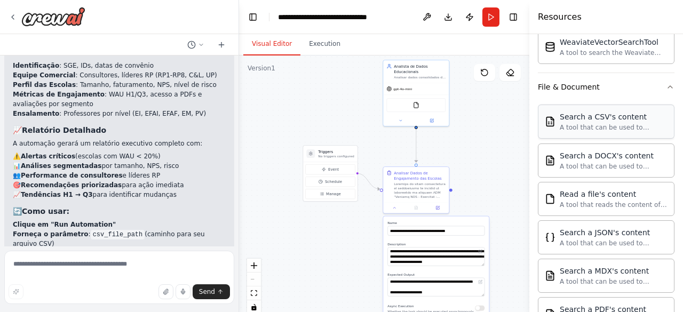
click at [597, 125] on div "A tool that can be used to semantic search a query from a CSV's content." at bounding box center [614, 127] width 108 height 9
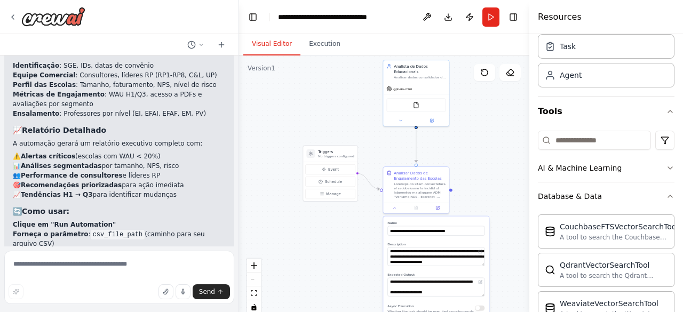
scroll to position [0, 0]
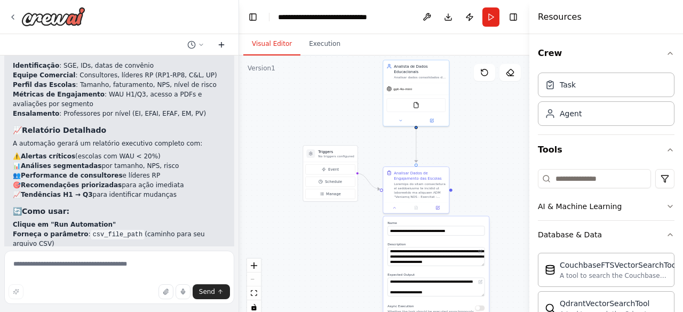
click at [224, 45] on icon at bounding box center [221, 45] width 9 height 9
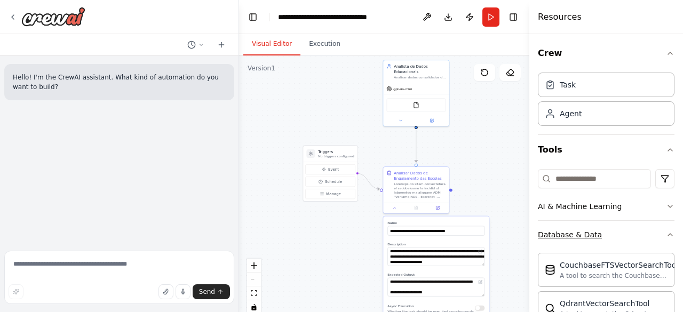
click at [618, 236] on button "Database & Data" at bounding box center [606, 235] width 137 height 28
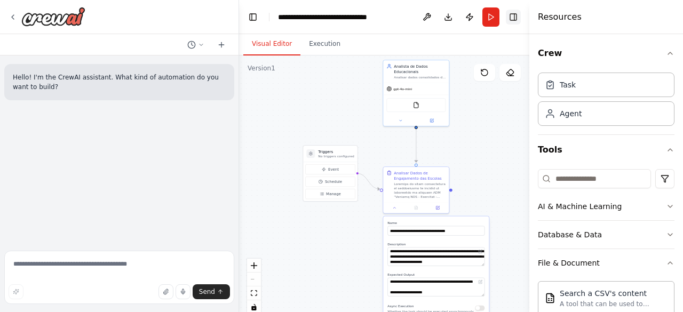
click at [515, 21] on button "Toggle Right Sidebar" at bounding box center [513, 17] width 15 height 15
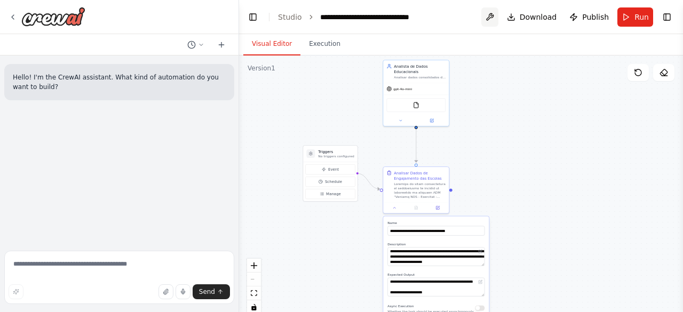
click at [498, 20] on button at bounding box center [490, 16] width 17 height 19
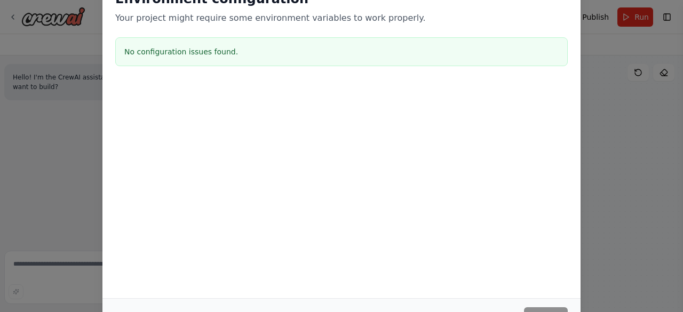
click at [607, 144] on div "Environment configuration Your project might require some environment variables…" at bounding box center [341, 156] width 683 height 312
click at [629, 131] on div "Environment configuration Your project might require some environment variables…" at bounding box center [341, 156] width 683 height 312
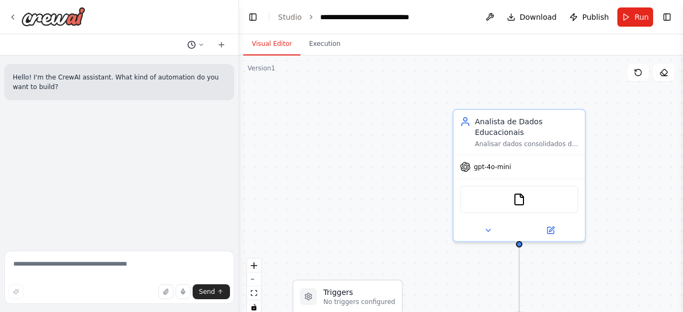
click at [195, 45] on icon at bounding box center [191, 45] width 9 height 9
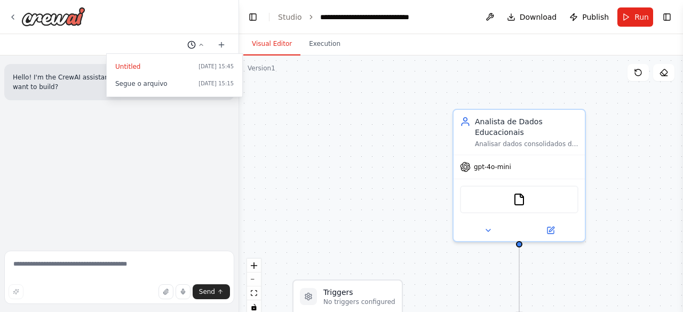
click at [195, 45] on div at bounding box center [119, 156] width 239 height 312
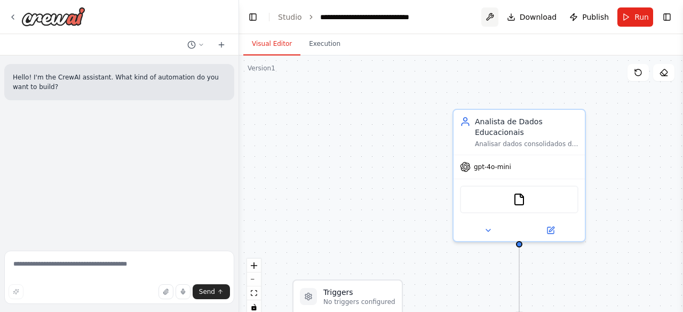
click at [493, 17] on button at bounding box center [490, 16] width 17 height 19
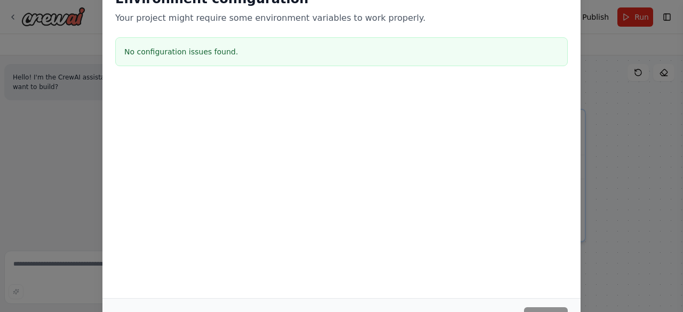
click at [538, 17] on p "Your project might require some environment variables to work properly." at bounding box center [341, 18] width 453 height 13
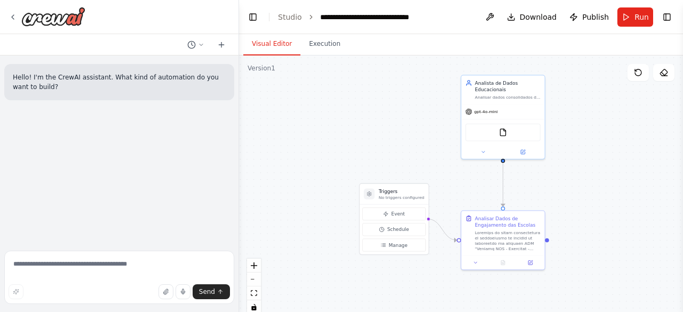
drag, startPoint x: 635, startPoint y: 277, endPoint x: 593, endPoint y: 230, distance: 63.1
click at [593, 230] on div ".deletable-edge-delete-btn { width: 20px; height: 20px; border: 0px solid #ffff…" at bounding box center [461, 189] width 444 height 267
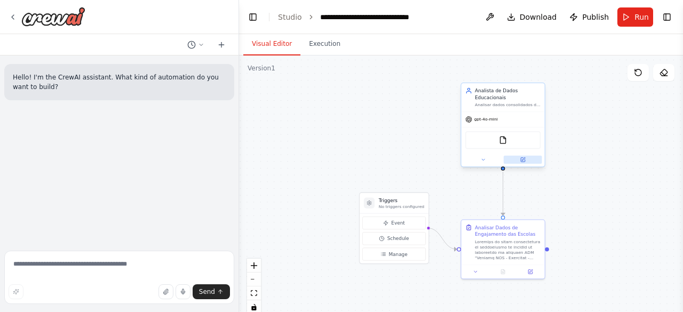
click at [527, 162] on button at bounding box center [523, 160] width 38 height 8
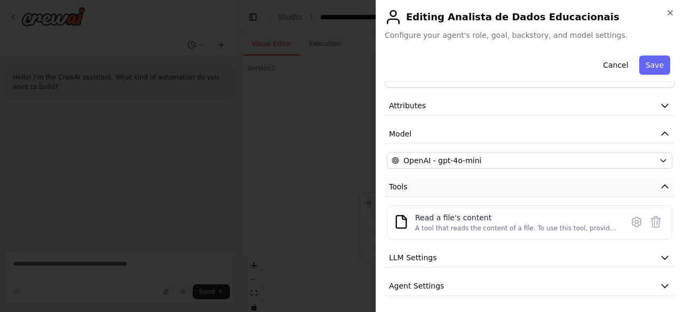
scroll to position [58, 0]
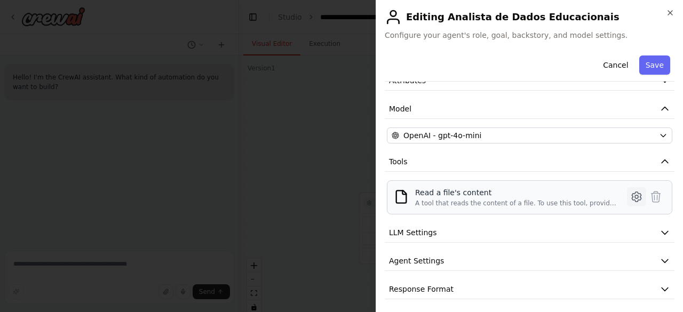
click at [631, 199] on icon at bounding box center [637, 197] width 13 height 13
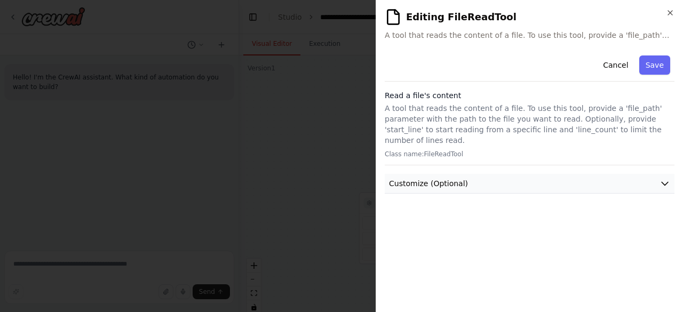
click at [525, 175] on button "Customize (Optional)" at bounding box center [530, 184] width 290 height 20
click at [507, 202] on div "File Path" at bounding box center [530, 217] width 286 height 30
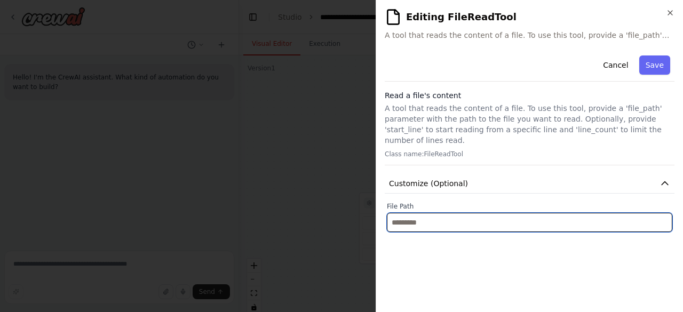
click at [502, 213] on input "text" at bounding box center [530, 222] width 286 height 19
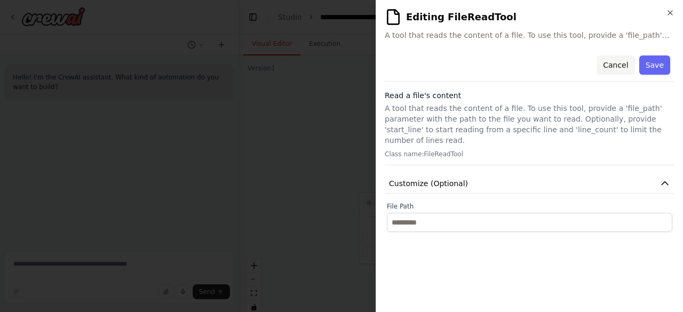
click at [615, 70] on button "Cancel" at bounding box center [616, 65] width 38 height 19
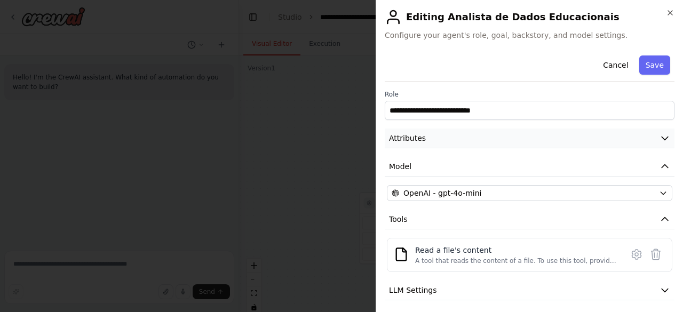
scroll to position [17, 0]
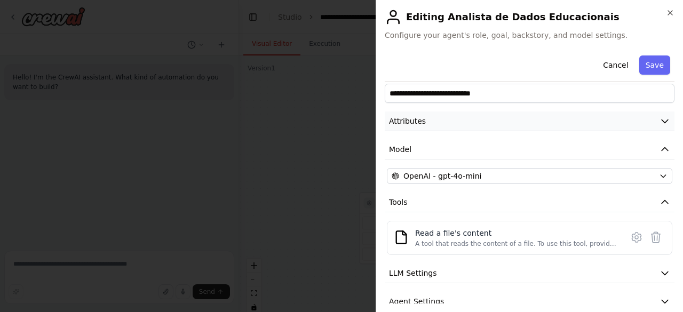
click at [540, 122] on button "Attributes" at bounding box center [530, 122] width 290 height 20
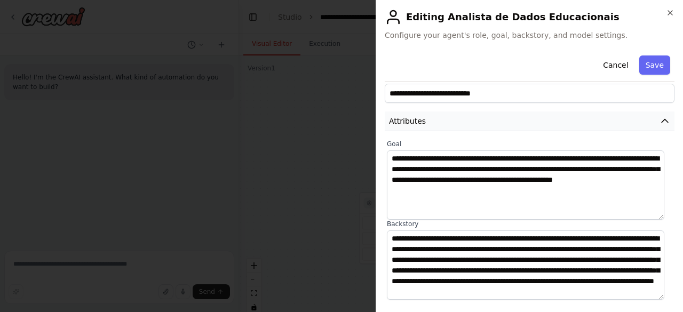
click at [540, 122] on button "Attributes" at bounding box center [530, 122] width 290 height 20
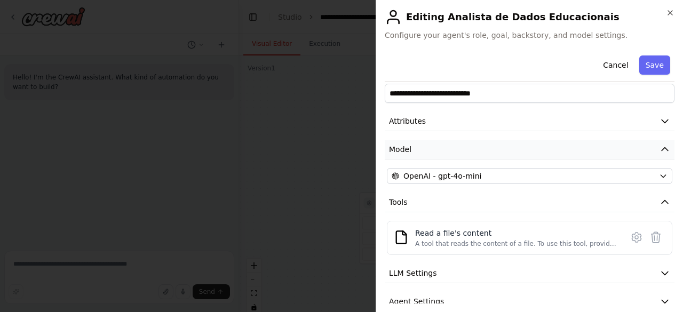
click at [525, 155] on button "Model" at bounding box center [530, 150] width 290 height 20
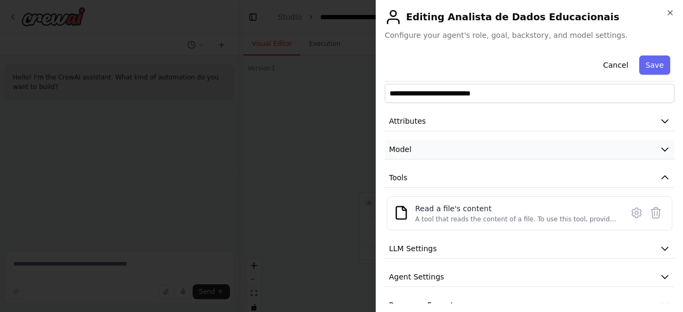
click at [525, 155] on button "Model" at bounding box center [530, 150] width 290 height 20
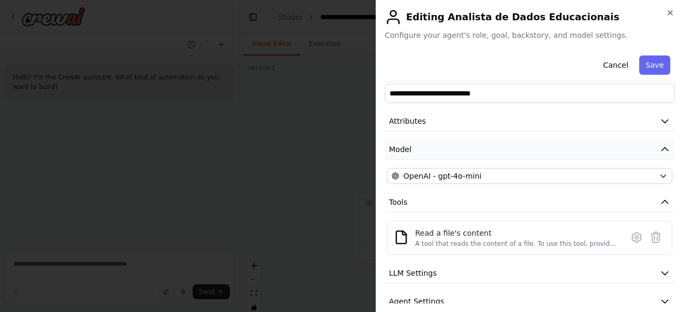
click at [525, 155] on button "Model" at bounding box center [530, 150] width 290 height 20
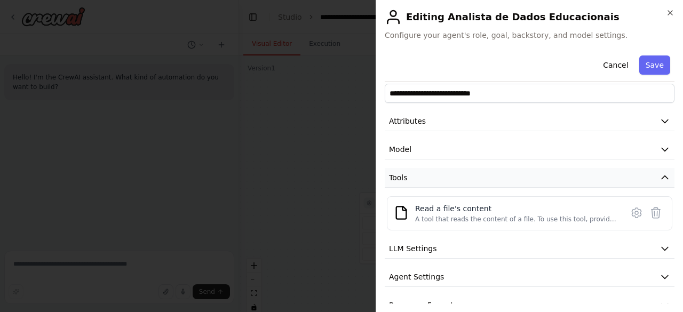
click at [527, 179] on button "Tools" at bounding box center [530, 178] width 290 height 20
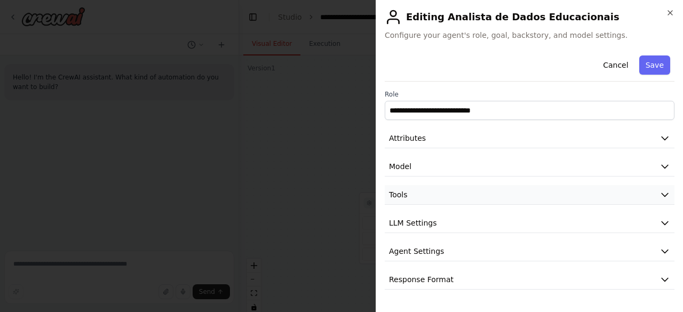
scroll to position [0, 0]
click at [616, 64] on button "Cancel" at bounding box center [616, 65] width 38 height 19
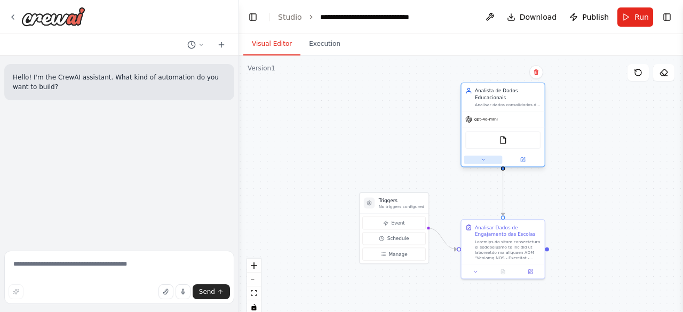
click at [486, 159] on button at bounding box center [484, 160] width 38 height 8
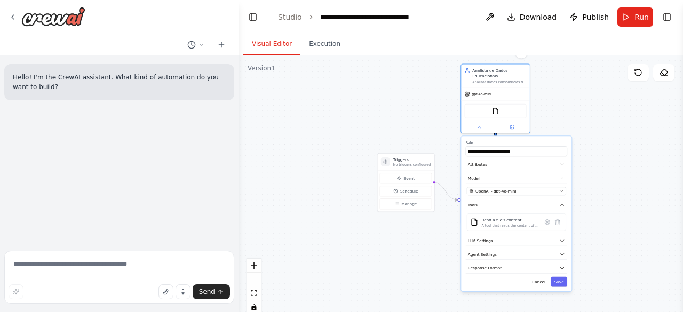
drag, startPoint x: 614, startPoint y: 268, endPoint x: 604, endPoint y: 221, distance: 48.0
click at [604, 221] on div ".deletable-edge-delete-btn { width: 20px; height: 20px; border: 0px solid #ffff…" at bounding box center [461, 189] width 444 height 267
click at [549, 221] on icon at bounding box center [548, 221] width 5 height 5
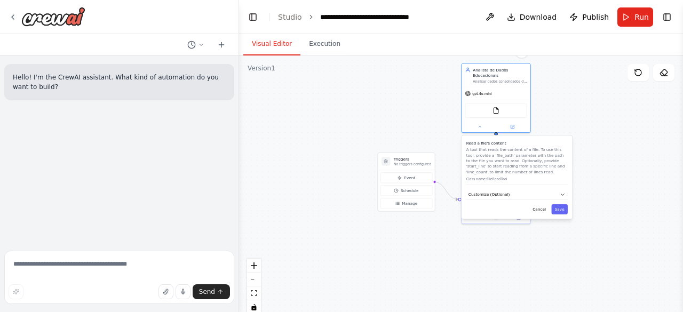
click at [491, 179] on p "Class name: FileReadTool" at bounding box center [517, 179] width 101 height 4
click at [552, 192] on button "Customize (Optional)" at bounding box center [517, 195] width 101 height 10
click at [534, 213] on button "Cancel" at bounding box center [540, 210] width 20 height 10
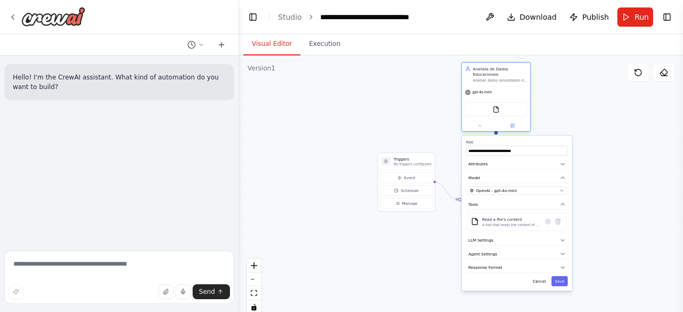
click at [501, 109] on div "FileReadTool" at bounding box center [497, 110] width 62 height 14
click at [545, 279] on button "Cancel" at bounding box center [540, 282] width 20 height 10
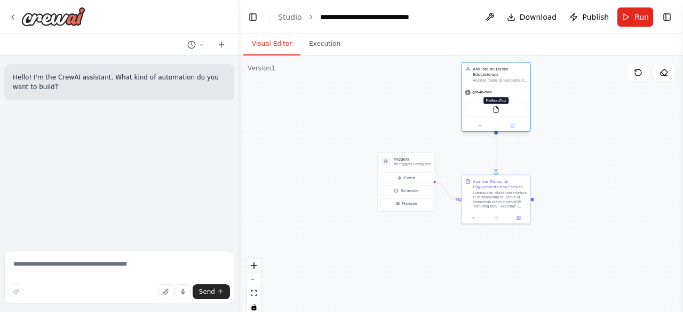
click at [496, 107] on img at bounding box center [496, 109] width 7 height 7
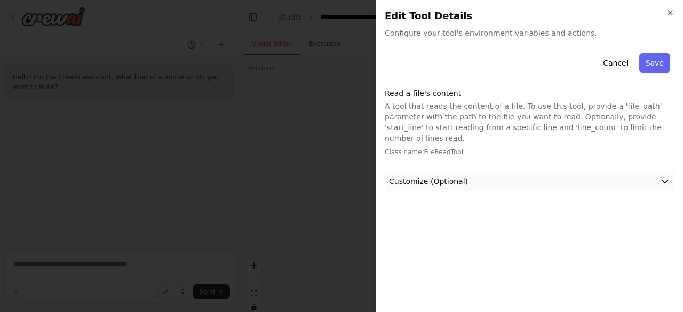
click at [512, 172] on button "Customize (Optional)" at bounding box center [530, 182] width 290 height 20
click at [500, 172] on button "Customize (Optional)" at bounding box center [530, 182] width 290 height 20
click at [615, 68] on button "Cancel" at bounding box center [616, 62] width 38 height 19
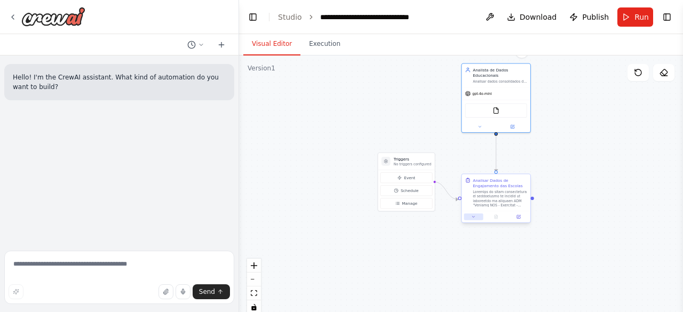
click at [473, 217] on icon at bounding box center [474, 217] width 4 height 4
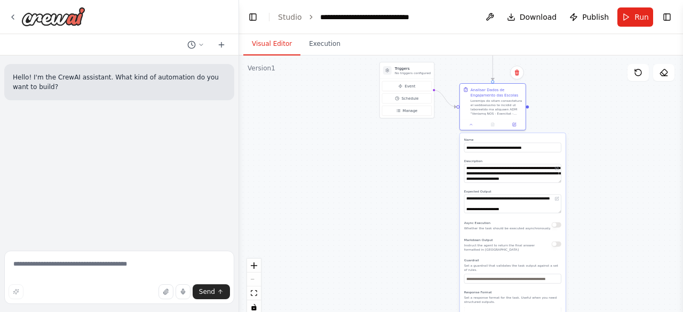
drag, startPoint x: 583, startPoint y: 292, endPoint x: 576, endPoint y: 196, distance: 96.3
click at [576, 196] on div ".deletable-edge-delete-btn { width: 20px; height: 20px; border: 0px solid #ffff…" at bounding box center [461, 189] width 444 height 267
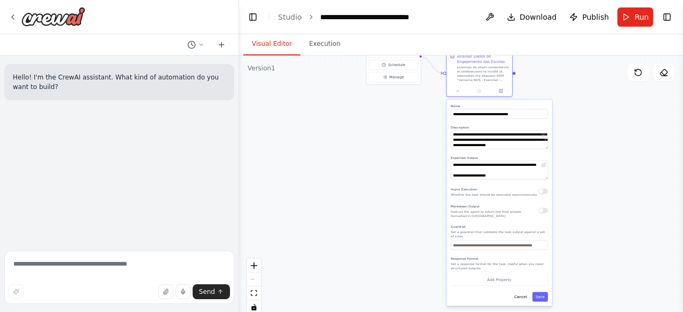
drag, startPoint x: 586, startPoint y: 233, endPoint x: 573, endPoint y: 200, distance: 36.0
click at [573, 200] on div ".deletable-edge-delete-btn { width: 20px; height: 20px; border: 0px solid #ffff…" at bounding box center [461, 189] width 444 height 267
drag, startPoint x: 509, startPoint y: 200, endPoint x: 515, endPoint y: 207, distance: 9.8
click at [515, 207] on div "**********" at bounding box center [505, 203] width 106 height 207
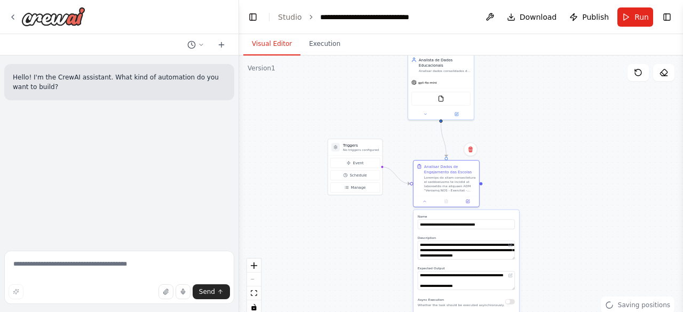
drag, startPoint x: 617, startPoint y: 143, endPoint x: 560, endPoint y: 272, distance: 141.3
click at [560, 272] on div ".deletable-edge-delete-btn { width: 20px; height: 20px; border: 0px solid #ffff…" at bounding box center [461, 189] width 444 height 267
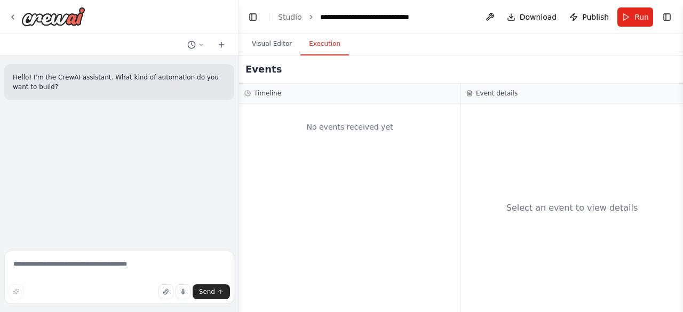
click at [317, 44] on button "Execution" at bounding box center [325, 44] width 49 height 22
click at [274, 47] on button "Visual Editor" at bounding box center [271, 44] width 57 height 22
click at [311, 37] on button "Execution" at bounding box center [325, 44] width 49 height 22
click at [279, 49] on button "Visual Editor" at bounding box center [271, 44] width 57 height 22
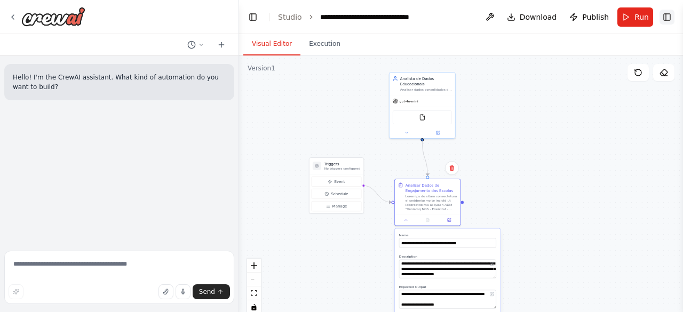
click at [665, 20] on button "Toggle Right Sidebar" at bounding box center [667, 17] width 15 height 15
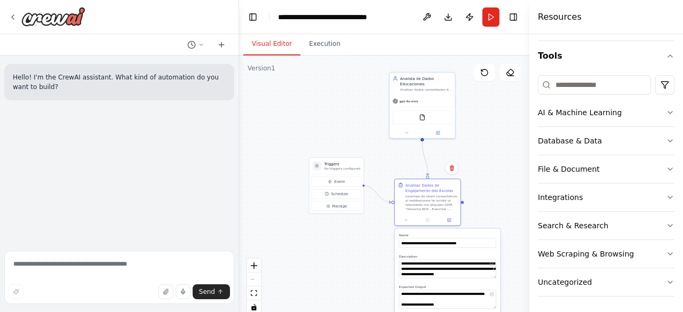
scroll to position [96, 0]
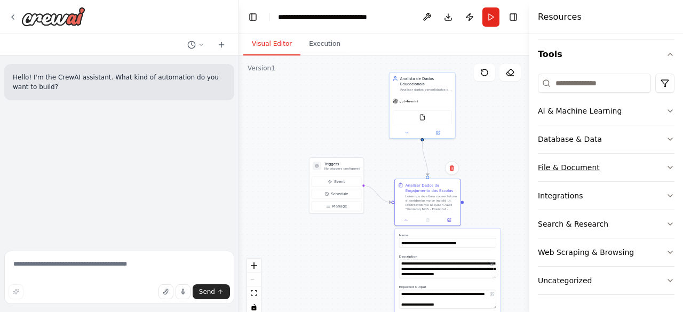
click at [666, 170] on icon "button" at bounding box center [670, 167] width 9 height 9
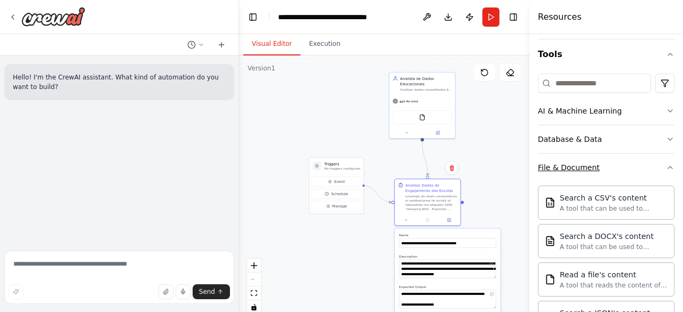
click at [666, 170] on icon "button" at bounding box center [670, 167] width 9 height 9
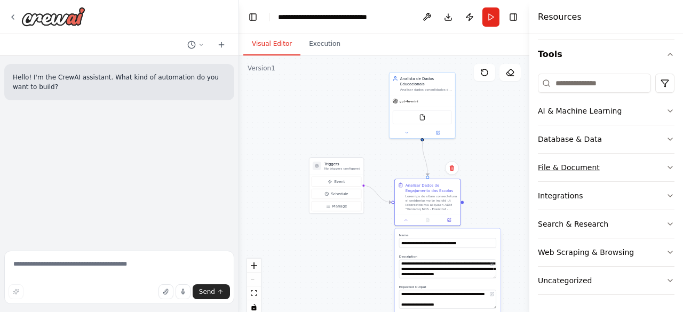
click at [666, 170] on icon "button" at bounding box center [670, 167] width 9 height 9
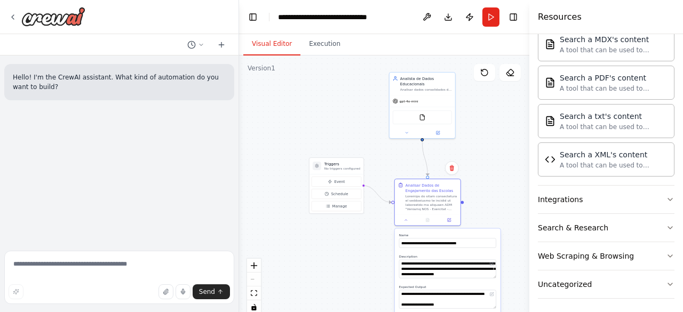
scroll to position [412, 0]
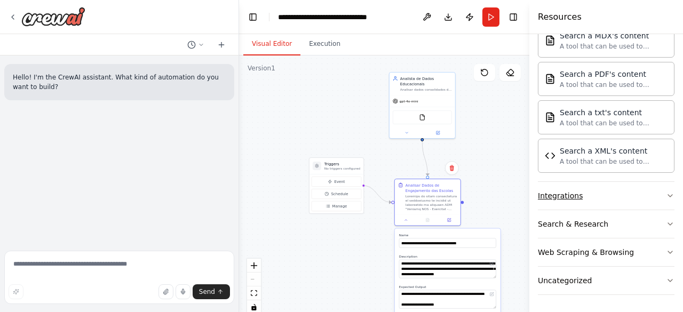
click at [645, 190] on button "Integrations" at bounding box center [606, 196] width 137 height 28
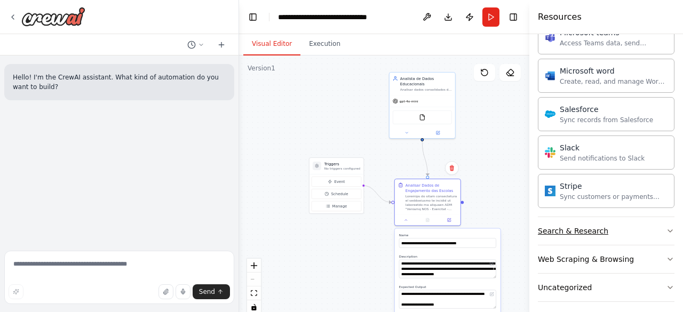
scroll to position [1035, 0]
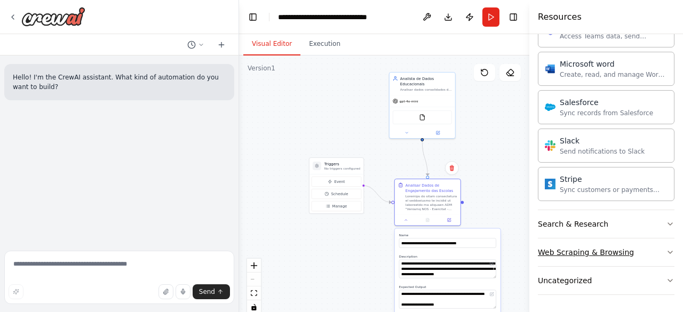
click at [654, 250] on button "Web Scraping & Browsing" at bounding box center [606, 253] width 137 height 28
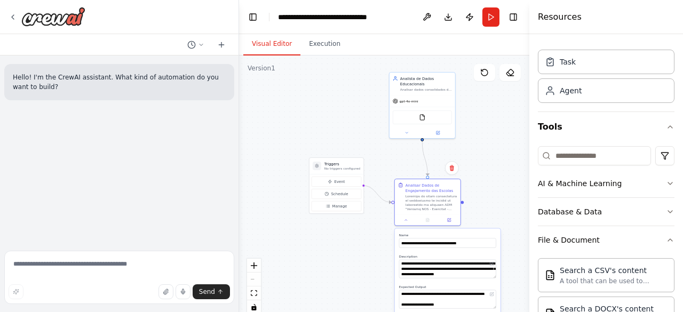
scroll to position [0, 0]
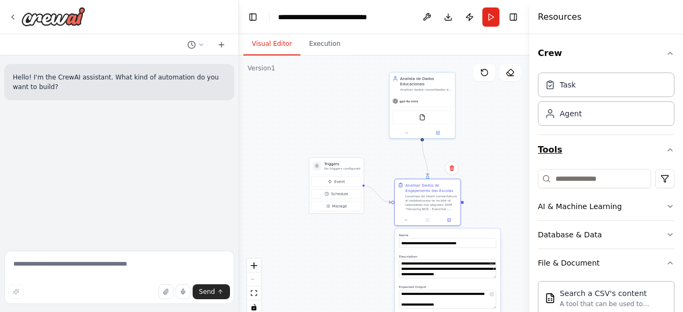
click at [596, 150] on button "Tools" at bounding box center [606, 150] width 137 height 30
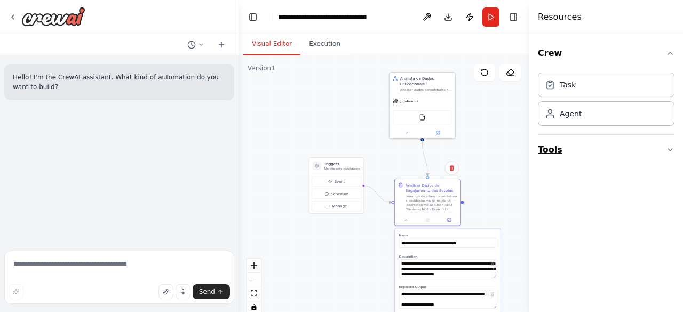
click at [614, 153] on button "Tools" at bounding box center [606, 150] width 137 height 30
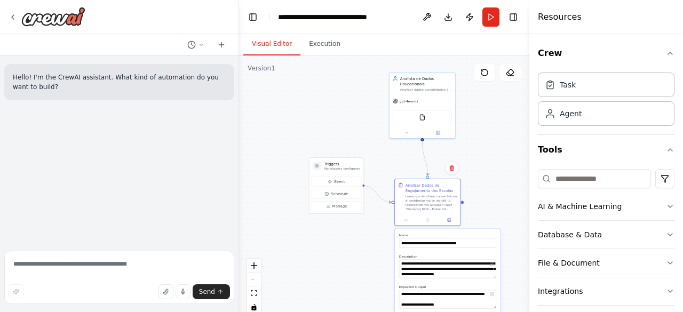
click at [498, 129] on div ".deletable-edge-delete-btn { width: 20px; height: 20px; border: 0px solid #ffff…" at bounding box center [384, 189] width 290 height 267
click at [437, 203] on div at bounding box center [432, 201] width 52 height 17
click at [406, 221] on icon at bounding box center [406, 219] width 4 height 4
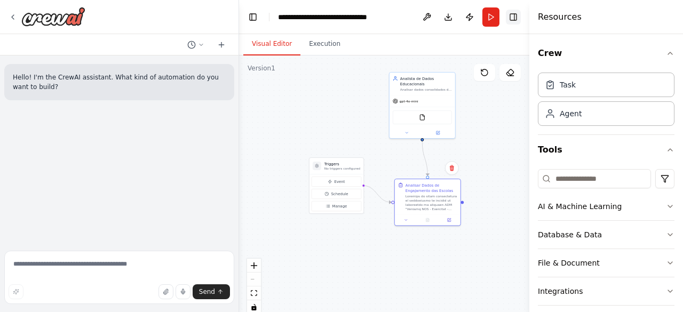
click at [510, 21] on button "Toggle Right Sidebar" at bounding box center [513, 17] width 15 height 15
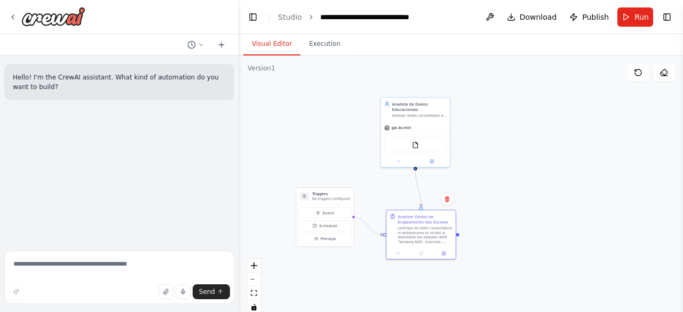
drag, startPoint x: 339, startPoint y: 119, endPoint x: 325, endPoint y: 159, distance: 43.1
click at [325, 159] on div ".deletable-edge-delete-btn { width: 20px; height: 20px; border: 0px solid #ffff…" at bounding box center [461, 189] width 444 height 267
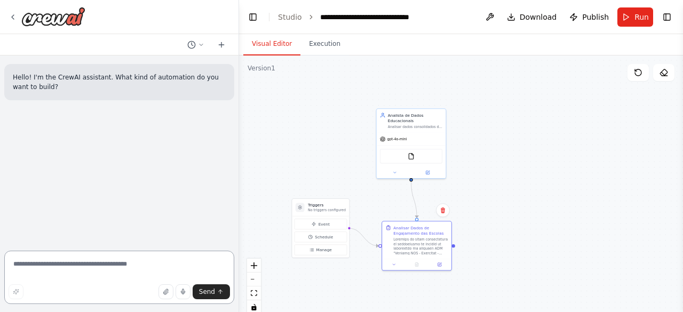
click at [163, 260] on textarea at bounding box center [119, 277] width 230 height 53
click at [393, 262] on icon at bounding box center [394, 264] width 4 height 4
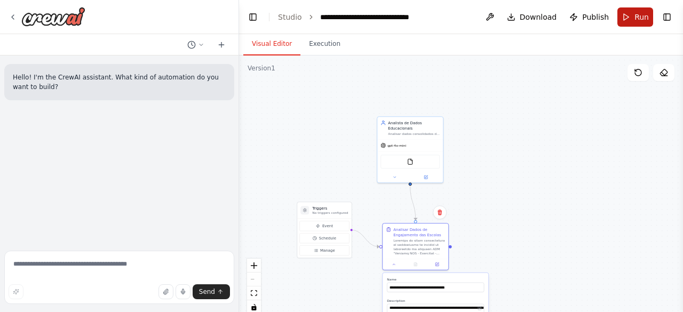
click at [627, 26] on button "Run" at bounding box center [636, 16] width 36 height 19
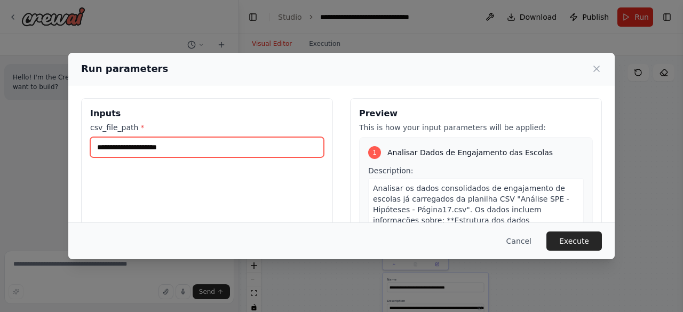
click at [168, 143] on input "csv_file_path *" at bounding box center [207, 147] width 234 height 20
paste input "**********"
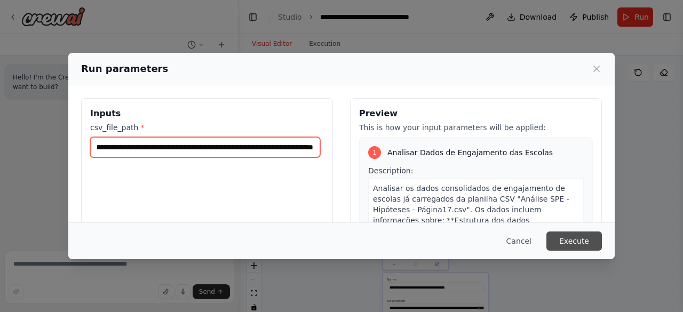
type input "**********"
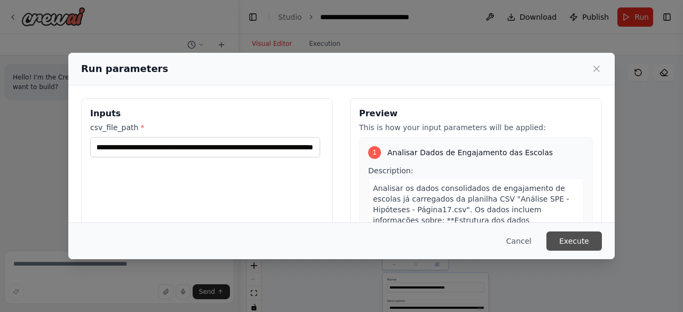
scroll to position [0, 0]
click at [562, 245] on button "Execute" at bounding box center [575, 241] width 56 height 19
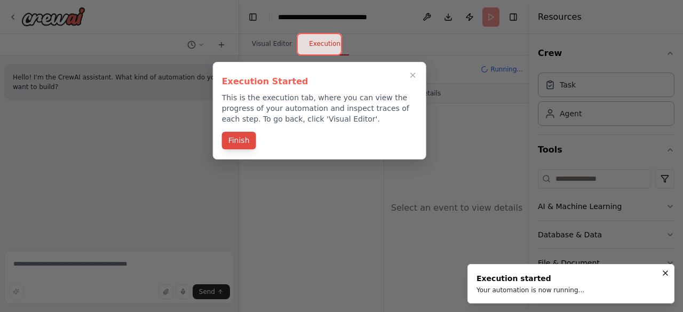
click at [247, 143] on button "Finish" at bounding box center [239, 141] width 34 height 18
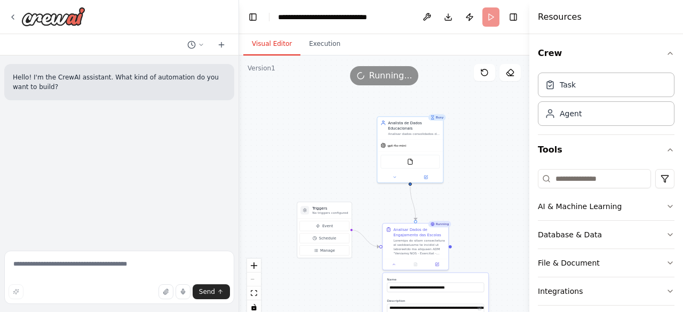
click at [263, 41] on button "Visual Editor" at bounding box center [271, 44] width 57 height 22
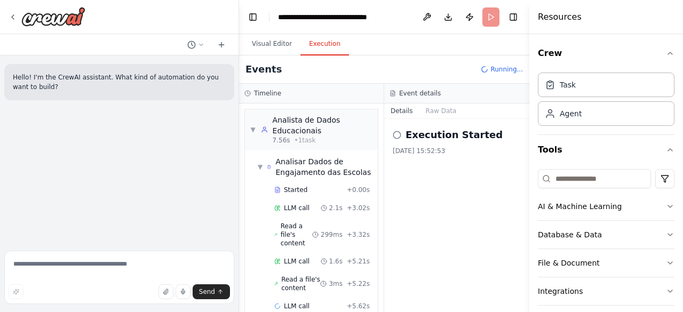
click at [319, 50] on button "Execution" at bounding box center [325, 44] width 49 height 22
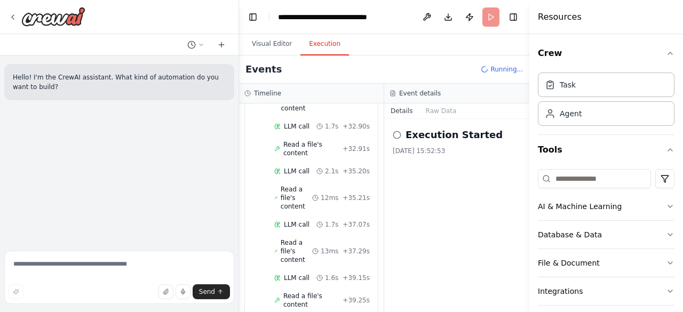
scroll to position [664, 0]
click at [391, 195] on div "Execution Started 03/10/2025, 15:52:53" at bounding box center [456, 215] width 145 height 193
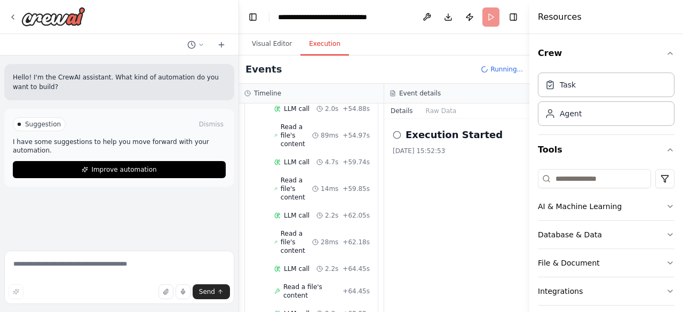
scroll to position [1167, 0]
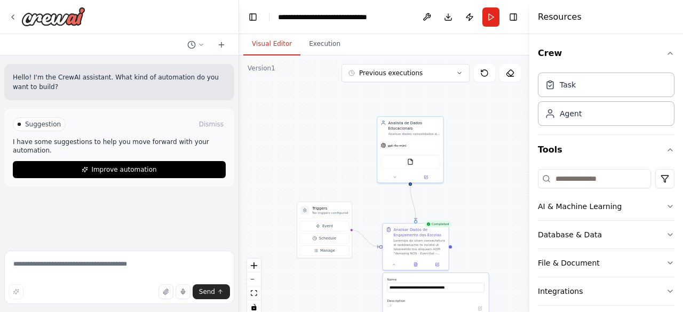
click at [285, 44] on button "Visual Editor" at bounding box center [271, 44] width 57 height 22
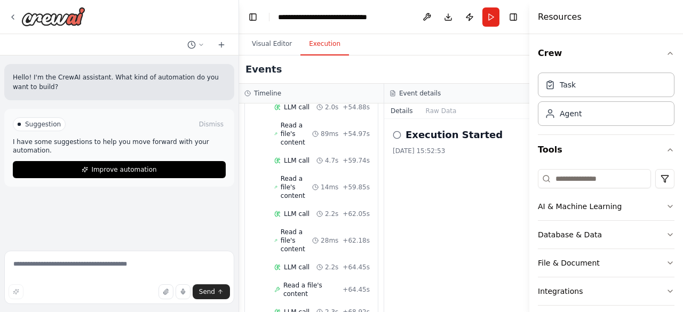
click at [321, 45] on button "Execution" at bounding box center [325, 44] width 49 height 22
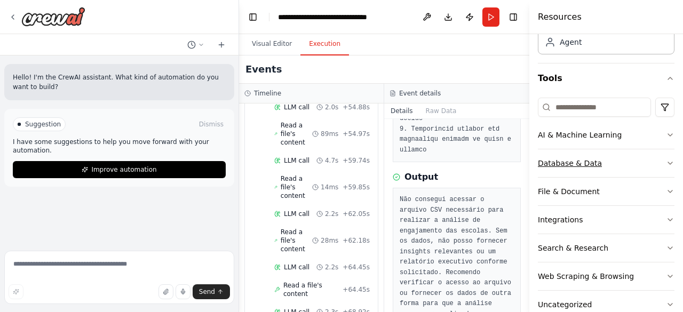
scroll to position [96, 0]
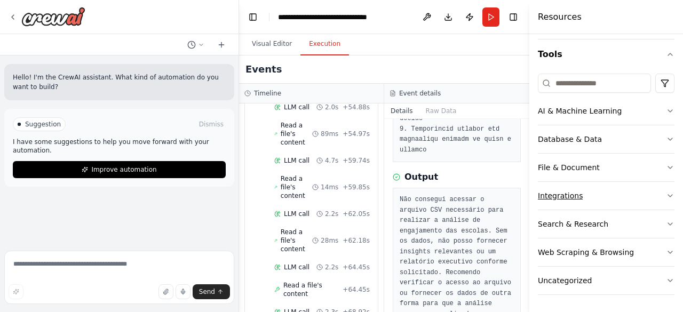
click at [620, 195] on button "Integrations" at bounding box center [606, 196] width 137 height 28
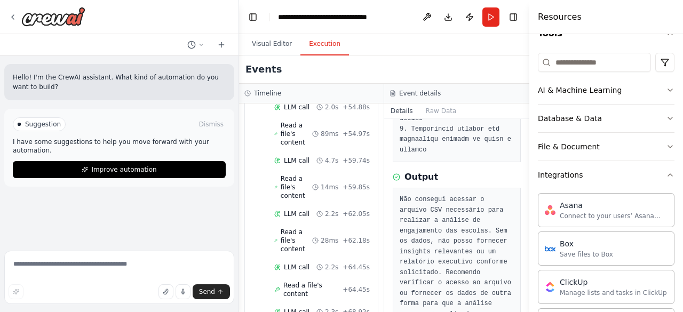
scroll to position [116, 0]
click at [604, 178] on button "Integrations" at bounding box center [606, 176] width 137 height 28
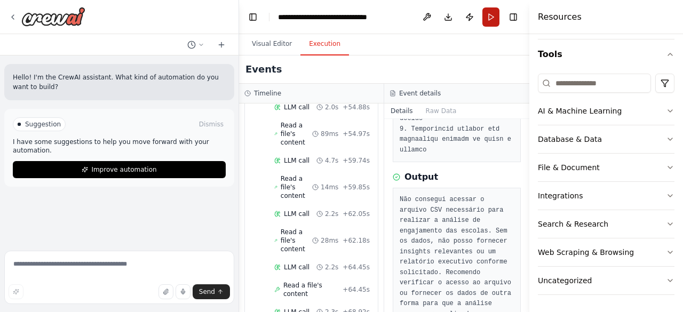
click at [490, 17] on button "Run" at bounding box center [491, 16] width 17 height 19
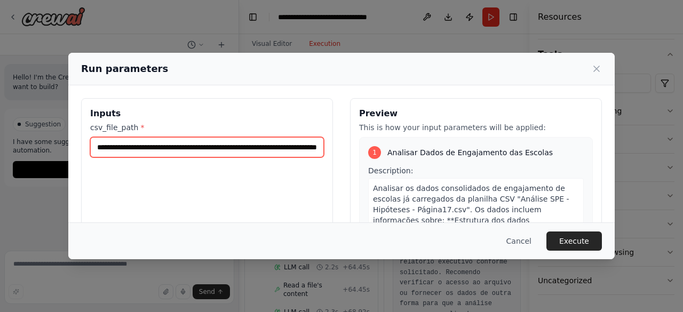
click at [286, 146] on input "**********" at bounding box center [207, 147] width 234 height 20
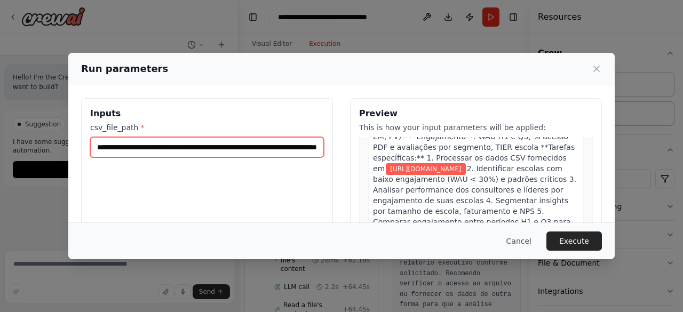
scroll to position [169, 0]
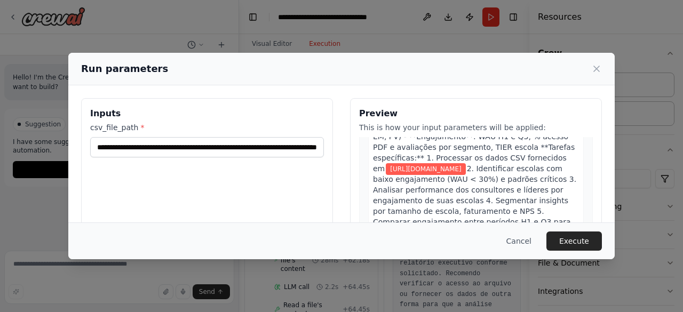
click at [274, 87] on div "**********" at bounding box center [341, 224] width 547 height 279
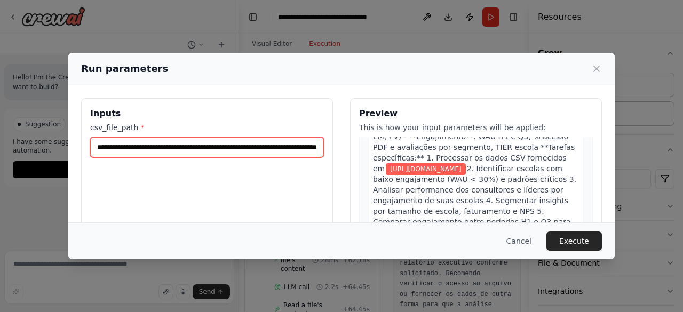
click at [293, 139] on input "**********" at bounding box center [207, 147] width 234 height 20
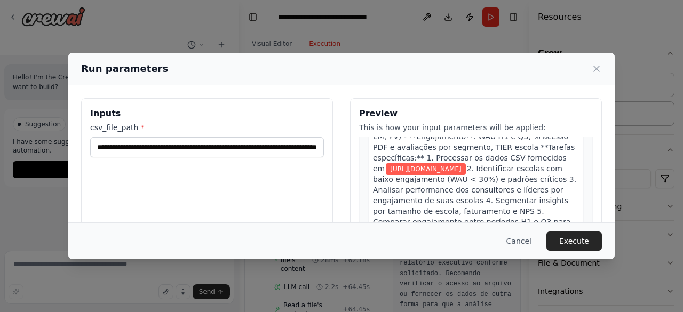
click at [208, 136] on div "**********" at bounding box center [207, 139] width 234 height 35
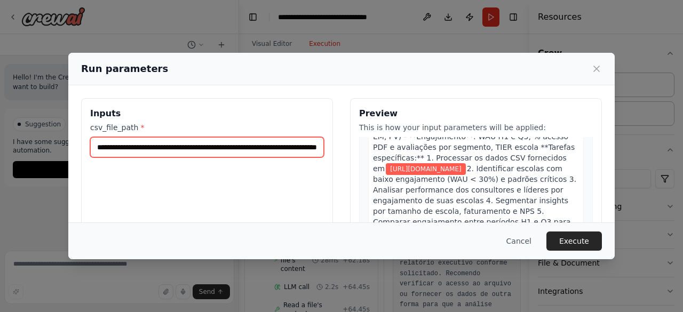
click at [219, 150] on input "**********" at bounding box center [207, 147] width 234 height 20
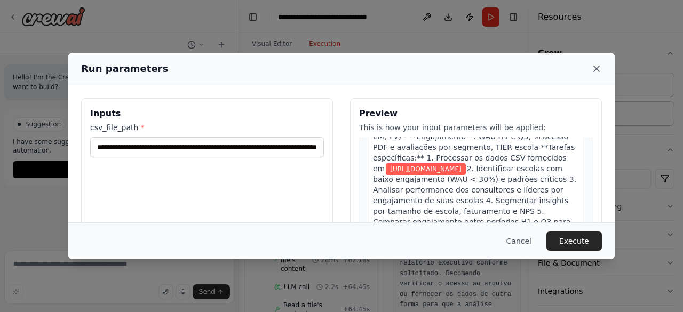
click at [599, 65] on icon at bounding box center [597, 69] width 11 height 11
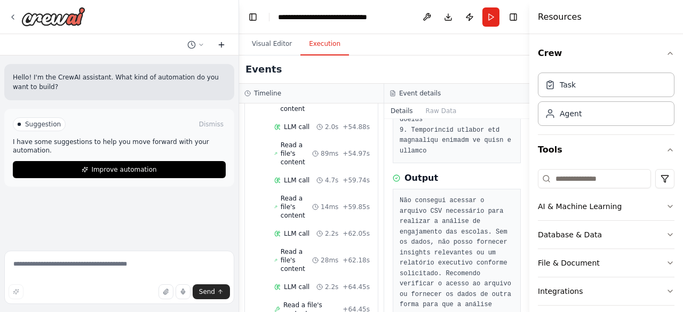
click at [221, 40] on button at bounding box center [221, 44] width 17 height 13
click at [225, 43] on icon at bounding box center [221, 45] width 9 height 9
drag, startPoint x: 225, startPoint y: 42, endPoint x: 180, endPoint y: 53, distance: 45.7
click at [180, 53] on div at bounding box center [119, 44] width 239 height 21
drag, startPoint x: 265, startPoint y: 40, endPoint x: 127, endPoint y: 254, distance: 255.6
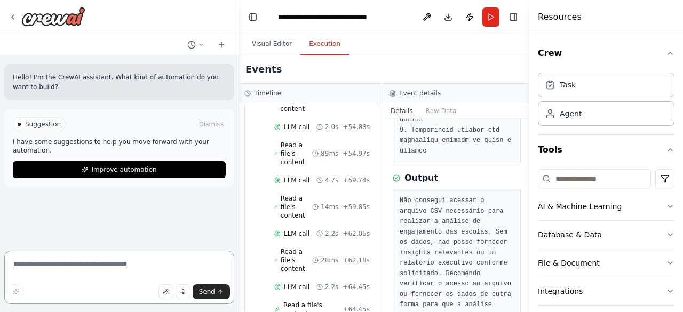
click at [127, 254] on textarea at bounding box center [119, 277] width 230 height 53
type textarea "**********"
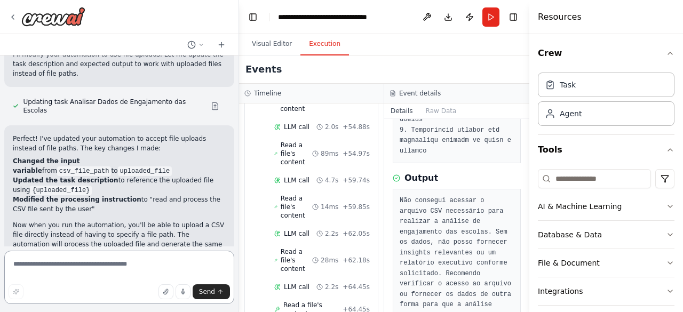
scroll to position [281, 0]
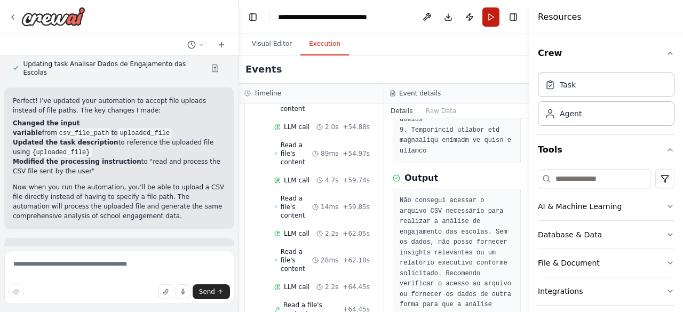
click at [492, 23] on button "Run" at bounding box center [491, 16] width 17 height 19
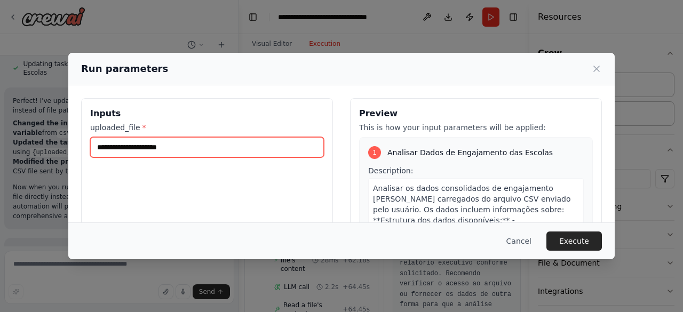
click at [202, 156] on input "uploaded_file *" at bounding box center [207, 147] width 234 height 20
click at [194, 147] on input "uploaded_file *" at bounding box center [207, 147] width 234 height 20
click at [265, 144] on input "uploaded_file *" at bounding box center [207, 147] width 234 height 20
click at [164, 148] on input "uploaded_file *" at bounding box center [207, 147] width 234 height 20
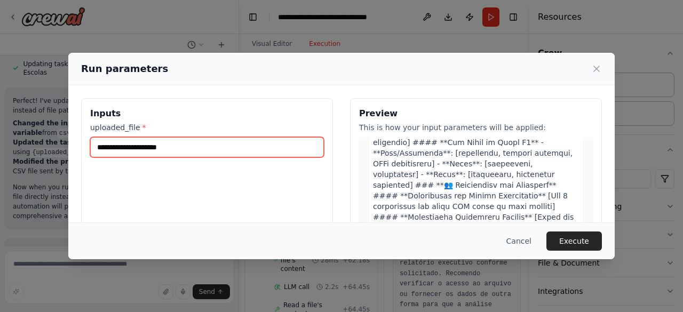
scroll to position [566, 0]
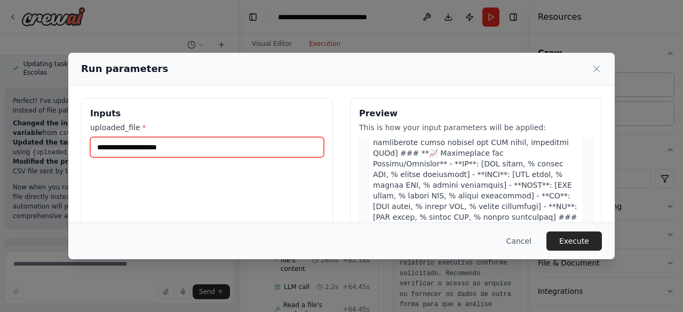
paste input "**********"
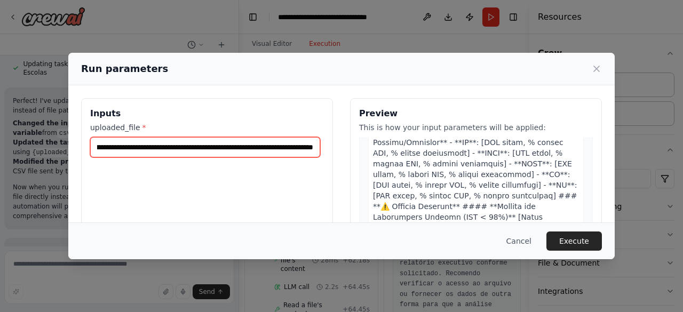
type input "**********"
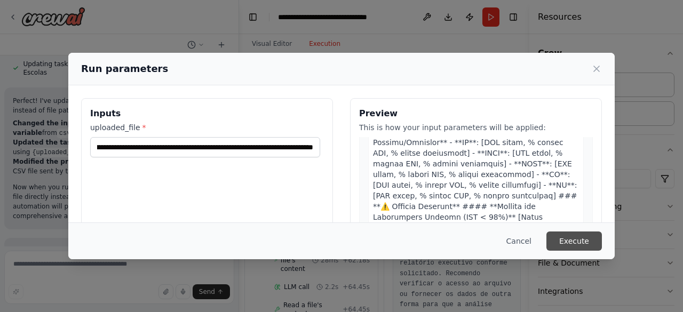
scroll to position [0, 0]
click at [579, 238] on button "Execute" at bounding box center [575, 241] width 56 height 19
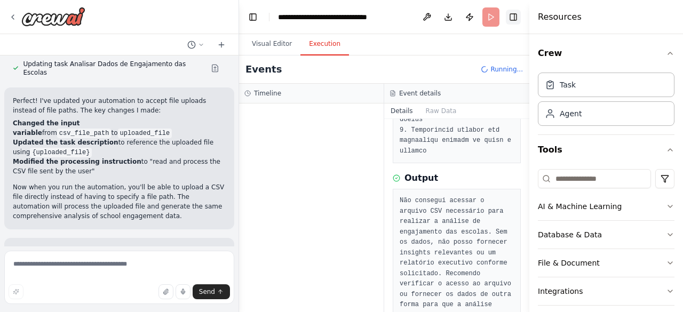
click at [519, 19] on button "Toggle Right Sidebar" at bounding box center [513, 17] width 15 height 15
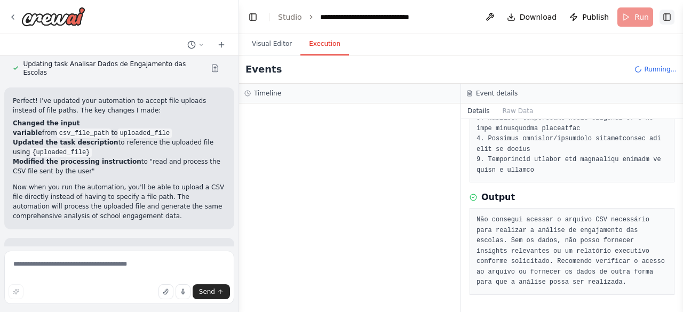
scroll to position [342, 0]
click at [285, 45] on button "Visual Editor" at bounding box center [271, 44] width 57 height 22
click at [321, 44] on button "Execution" at bounding box center [325, 44] width 49 height 22
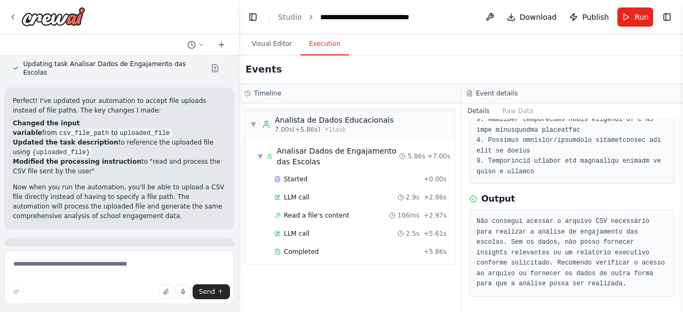
scroll to position [384, 0]
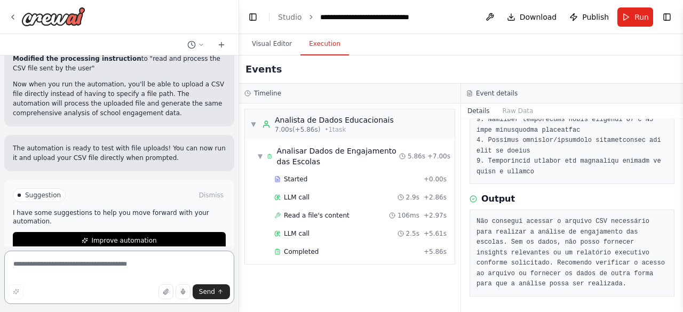
click at [130, 259] on textarea at bounding box center [119, 277] width 230 height 53
type textarea "*"
type textarea "**********"
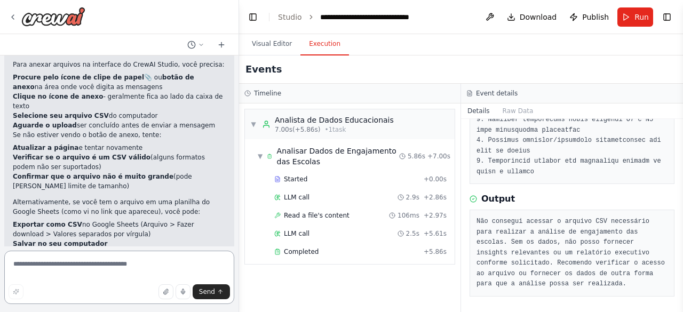
scroll to position [590, 0]
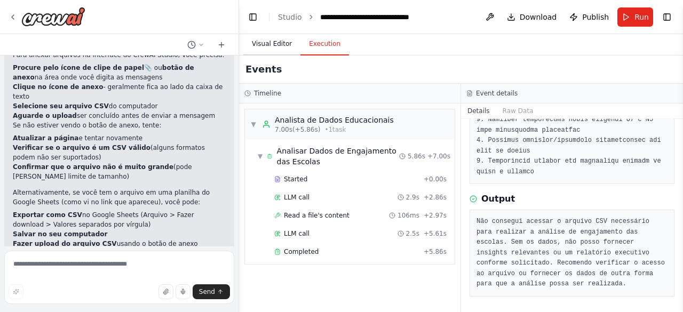
click at [280, 40] on button "Visual Editor" at bounding box center [271, 44] width 57 height 22
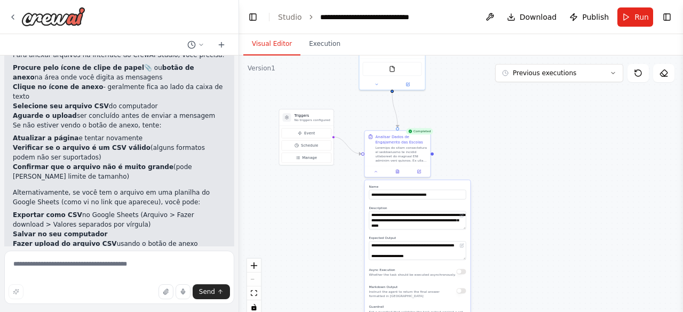
drag, startPoint x: 518, startPoint y: 176, endPoint x: 499, endPoint y: 87, distance: 91.2
click at [499, 87] on div ".deletable-edge-delete-btn { width: 20px; height: 20px; border: 0px solid #ffff…" at bounding box center [461, 189] width 444 height 267
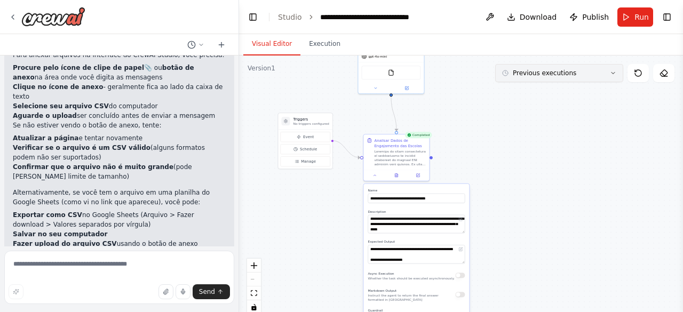
click at [528, 75] on span "Previous executions" at bounding box center [545, 73] width 64 height 9
click at [537, 74] on span "Previous executions" at bounding box center [545, 73] width 64 height 9
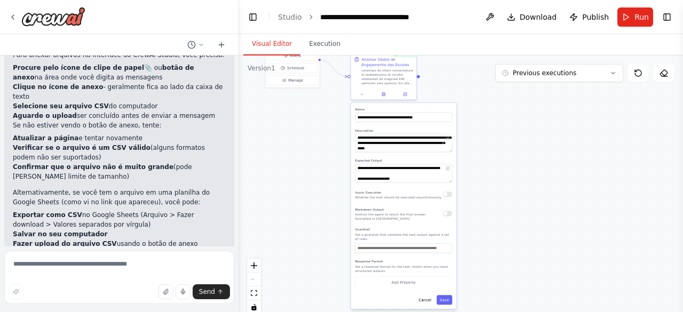
drag, startPoint x: 447, startPoint y: 155, endPoint x: 434, endPoint y: 73, distance: 83.2
click at [434, 73] on div ".deletable-edge-delete-btn { width: 20px; height: 20px; border: 0px solid #ffff…" at bounding box center [461, 189] width 444 height 267
click at [639, 70] on icon at bounding box center [638, 73] width 6 height 6
click at [639, 15] on span "Run" at bounding box center [642, 17] width 14 height 11
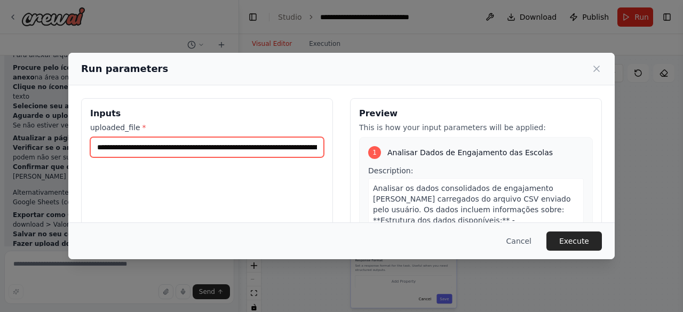
click at [284, 152] on input "**********" at bounding box center [207, 147] width 234 height 20
drag, startPoint x: 284, startPoint y: 152, endPoint x: 380, endPoint y: 185, distance: 101.3
click at [380, 185] on div "**********" at bounding box center [341, 224] width 521 height 253
click at [312, 151] on input "**********" at bounding box center [205, 147] width 230 height 20
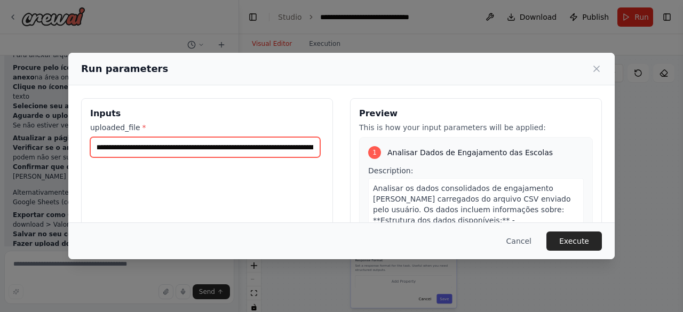
scroll to position [0, 0]
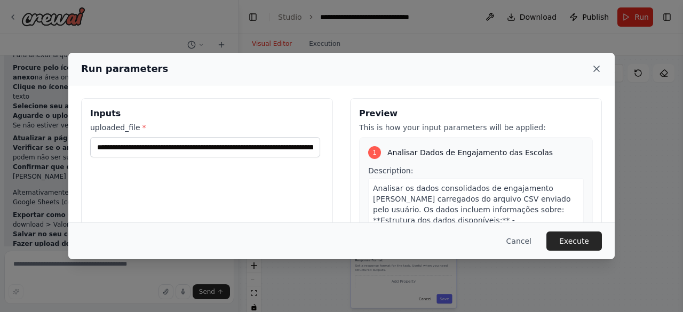
click at [598, 68] on icon at bounding box center [596, 68] width 5 height 5
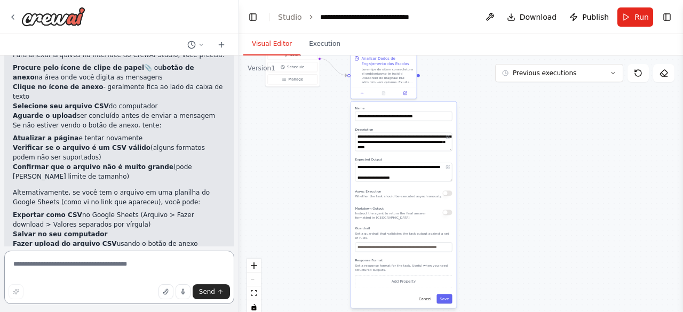
click at [166, 272] on textarea at bounding box center [119, 277] width 230 height 53
type textarea "**********"
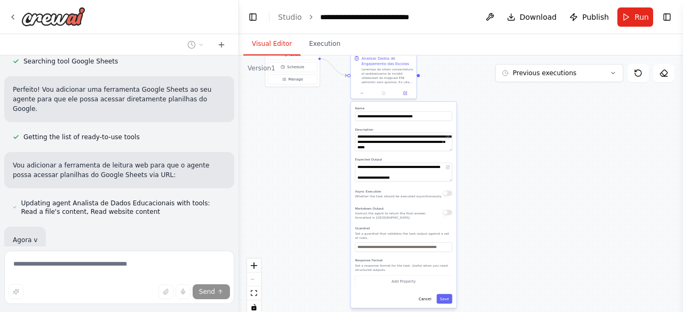
scroll to position [1026, 0]
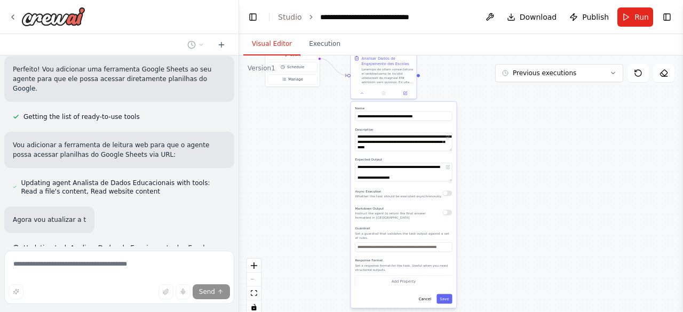
type textarea "**********"
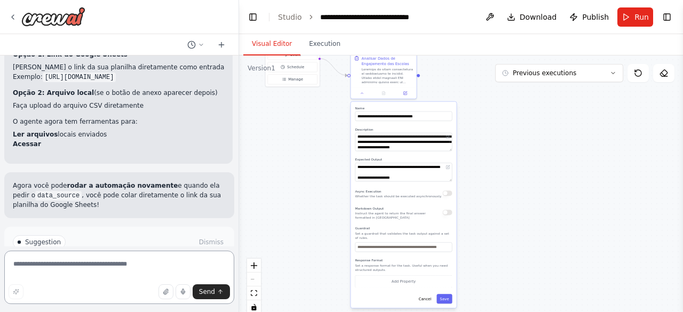
scroll to position [1298, 0]
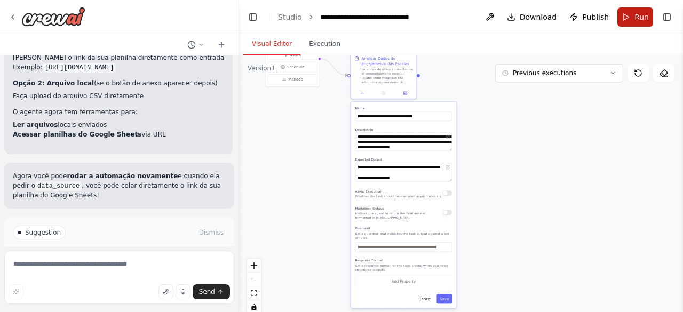
drag, startPoint x: 628, startPoint y: 21, endPoint x: 637, endPoint y: 15, distance: 9.9
click at [637, 15] on span "Run" at bounding box center [642, 17] width 14 height 11
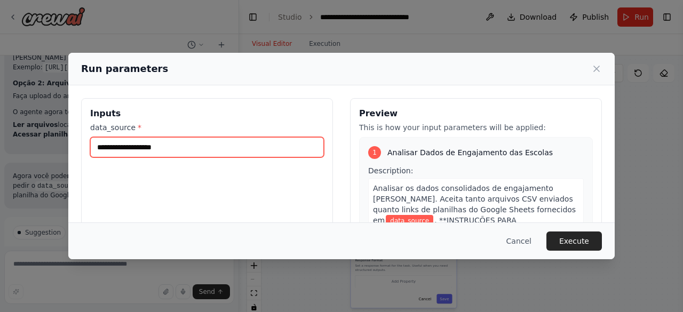
click at [266, 153] on input "data_source *" at bounding box center [207, 147] width 234 height 20
paste input "**********"
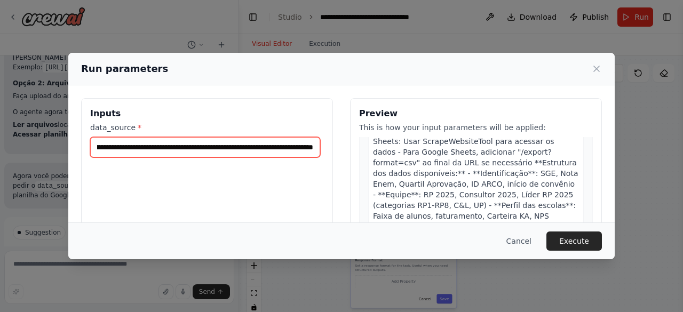
scroll to position [122, 0]
type input "**********"
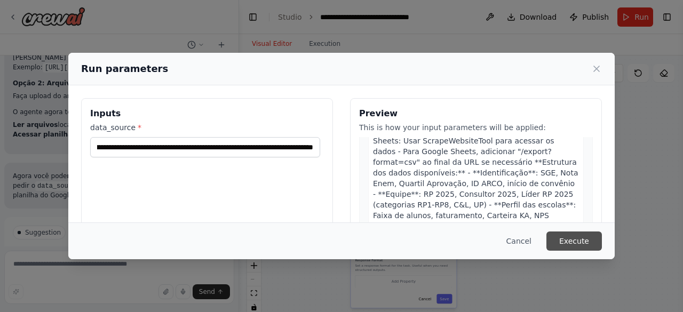
click at [578, 245] on button "Execute" at bounding box center [575, 241] width 56 height 19
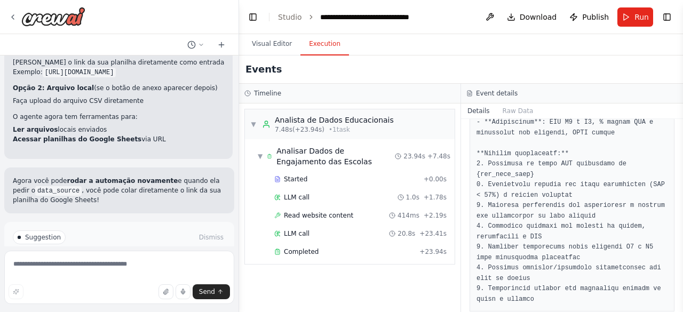
scroll to position [1298, 0]
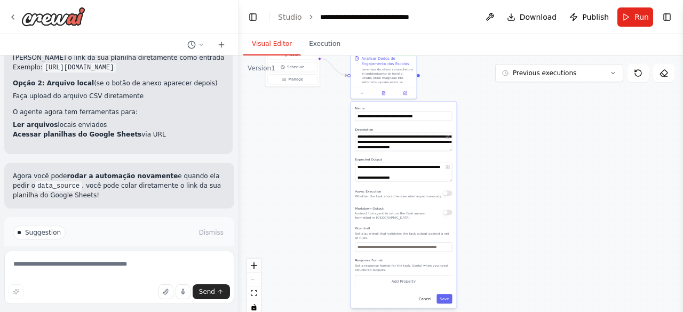
click at [269, 40] on button "Visual Editor" at bounding box center [271, 44] width 57 height 22
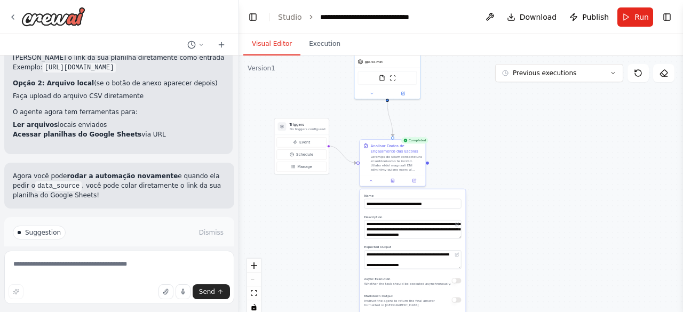
drag, startPoint x: 498, startPoint y: 158, endPoint x: 507, endPoint y: 254, distance: 97.1
click at [507, 254] on div ".deletable-edge-delete-btn { width: 20px; height: 20px; border: 0px solid #ffff…" at bounding box center [461, 189] width 444 height 267
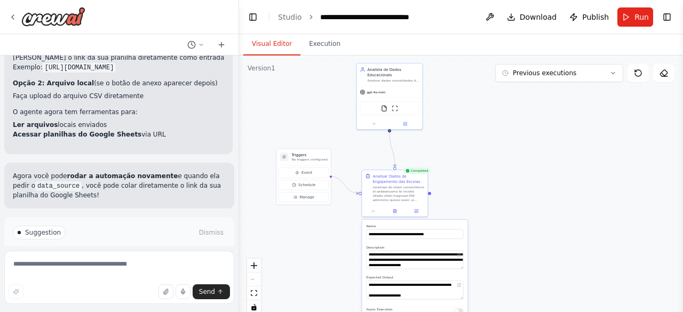
drag, startPoint x: 472, startPoint y: 136, endPoint x: 477, endPoint y: 174, distance: 38.3
click at [477, 174] on div ".deletable-edge-delete-btn { width: 20px; height: 20px; border: 0px solid #ffff…" at bounding box center [461, 189] width 444 height 267
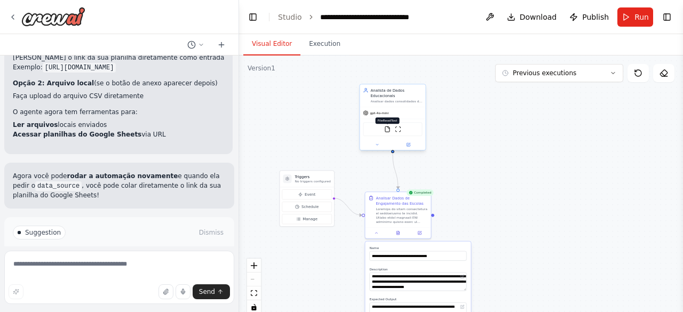
click at [389, 129] on img at bounding box center [387, 129] width 6 height 6
click at [396, 130] on img at bounding box center [398, 129] width 6 height 6
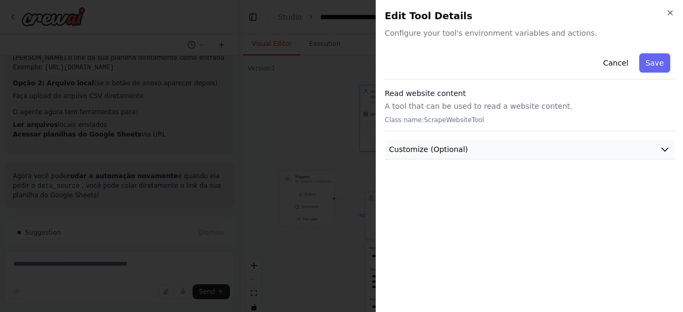
click at [496, 150] on button "Customize (Optional)" at bounding box center [530, 150] width 290 height 20
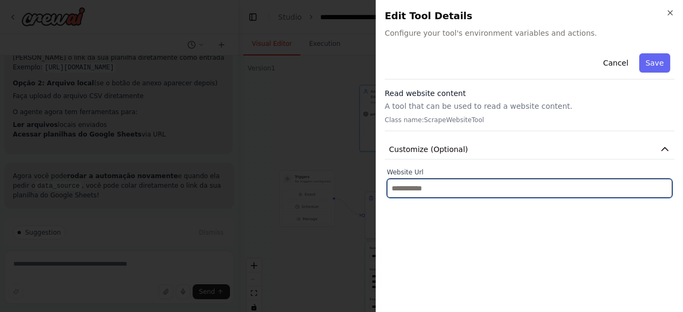
click at [480, 195] on input "text" at bounding box center [530, 188] width 286 height 19
paste input "**********"
type input "**********"
paste input "**********"
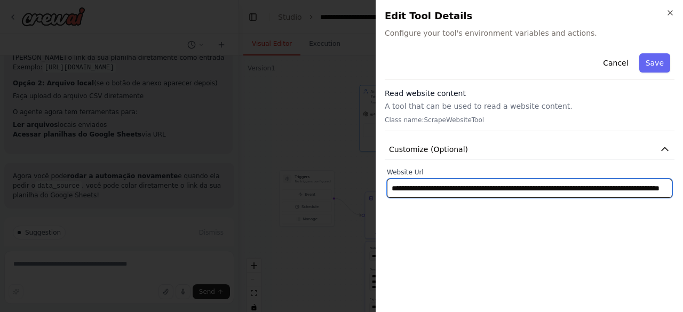
scroll to position [0, 85]
type input "**********"
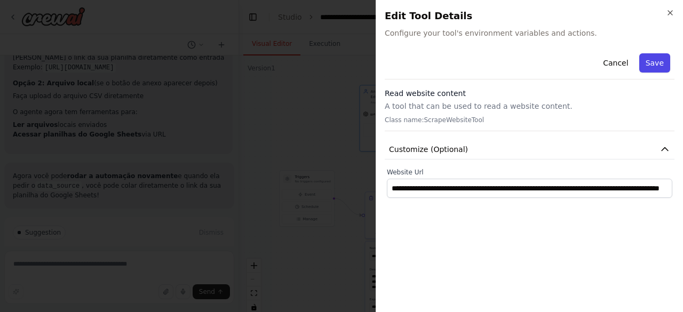
click at [659, 63] on button "Save" at bounding box center [655, 62] width 31 height 19
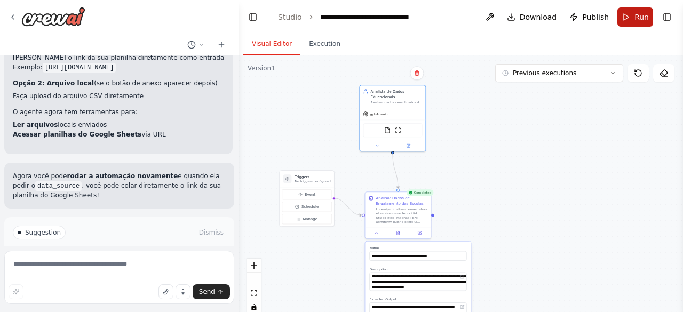
click at [626, 19] on button "Run" at bounding box center [636, 16] width 36 height 19
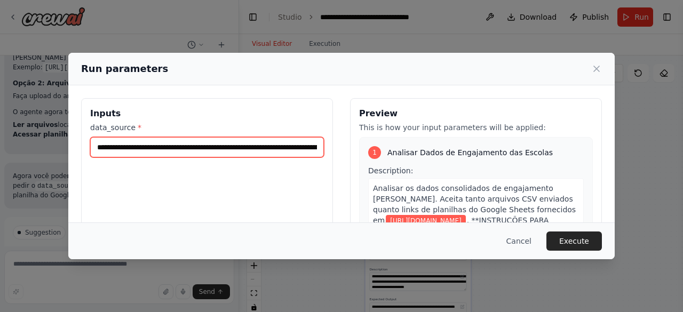
click at [272, 147] on input "**********" at bounding box center [207, 147] width 234 height 20
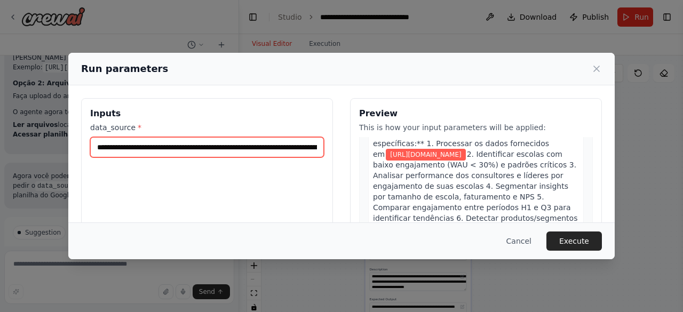
scroll to position [267, 0]
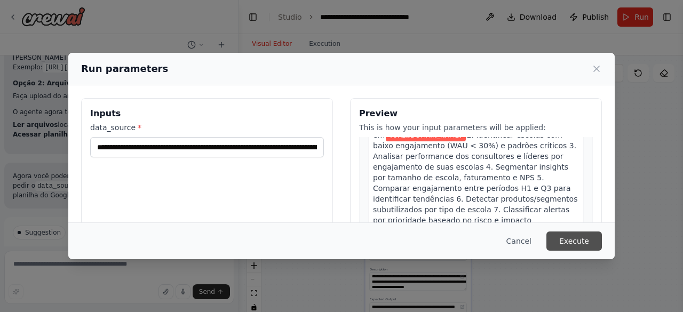
click at [573, 235] on button "Execute" at bounding box center [575, 241] width 56 height 19
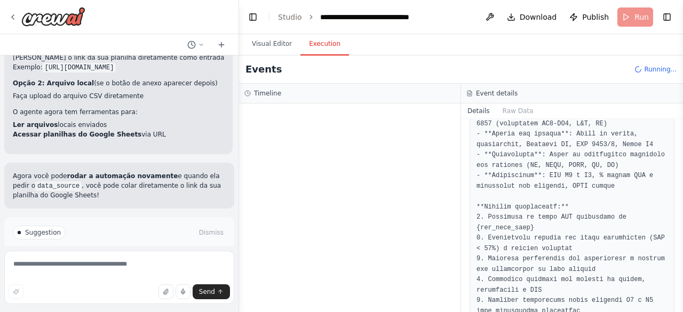
scroll to position [75, 0]
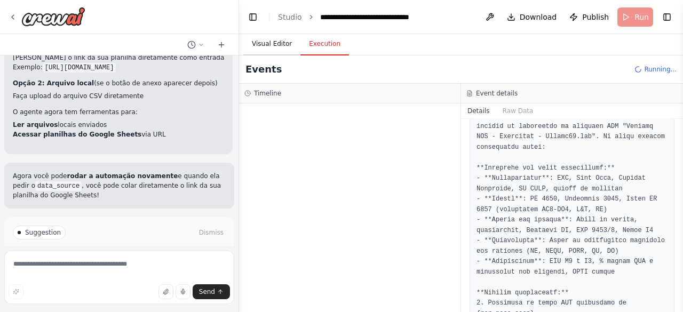
click at [252, 46] on button "Visual Editor" at bounding box center [271, 44] width 57 height 22
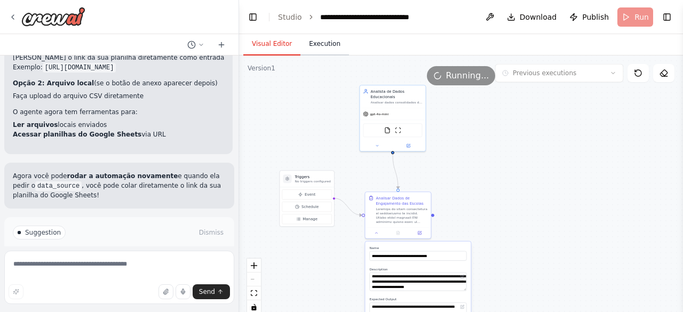
click at [327, 42] on button "Execution" at bounding box center [325, 44] width 49 height 22
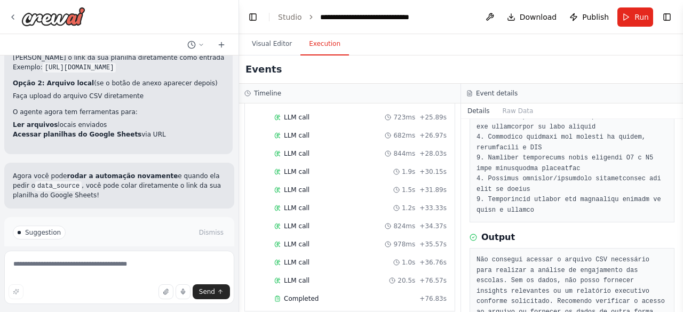
scroll to position [342, 0]
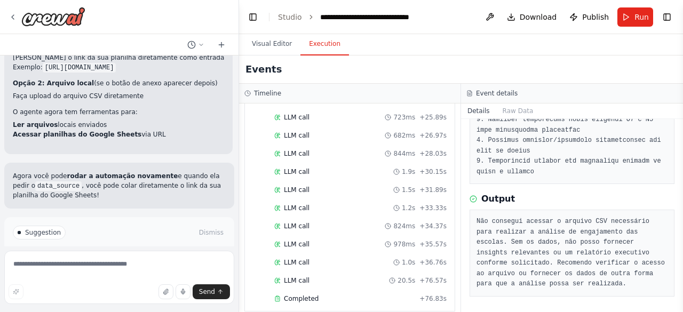
click at [591, 248] on pre "Não consegui acessar o arquivo CSV necessário para realizar a análise de engaja…" at bounding box center [572, 253] width 191 height 73
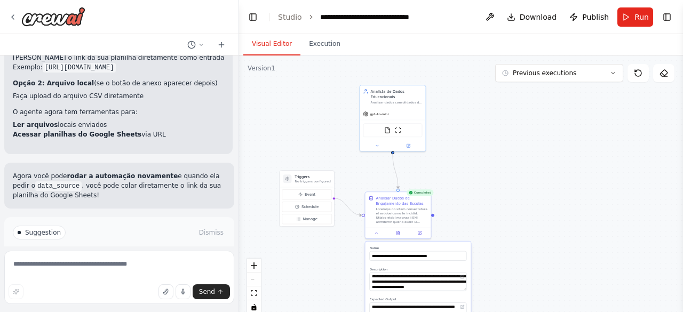
click at [291, 54] on button "Visual Editor" at bounding box center [271, 44] width 57 height 22
click at [324, 45] on button "Execution" at bounding box center [325, 44] width 49 height 22
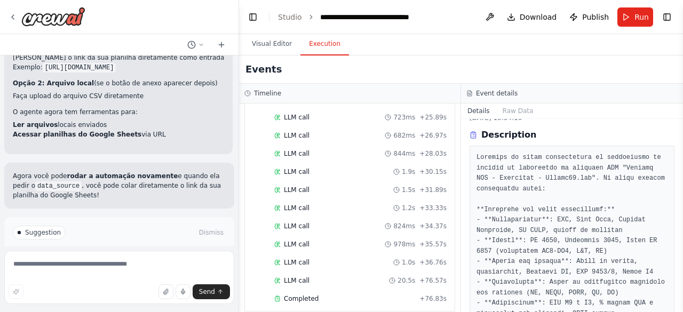
scroll to position [0, 0]
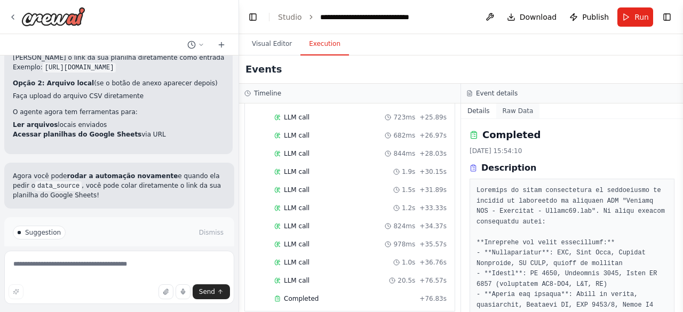
click at [498, 113] on button "Raw Data" at bounding box center [519, 111] width 44 height 15
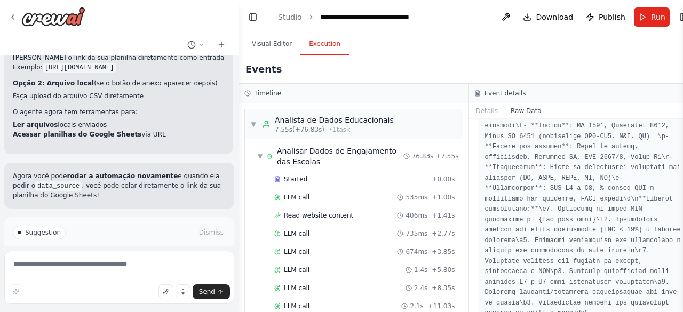
click at [77, 270] on button "Improve automation" at bounding box center [119, 278] width 213 height 17
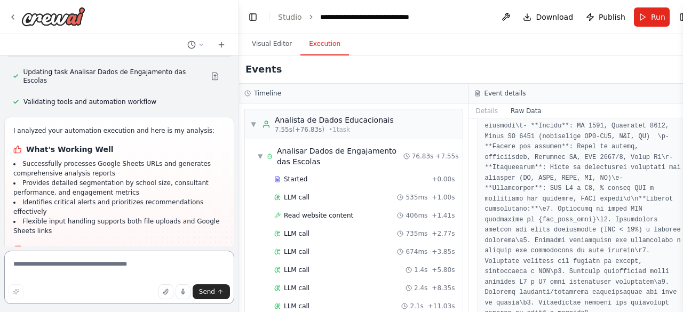
scroll to position [1551, 0]
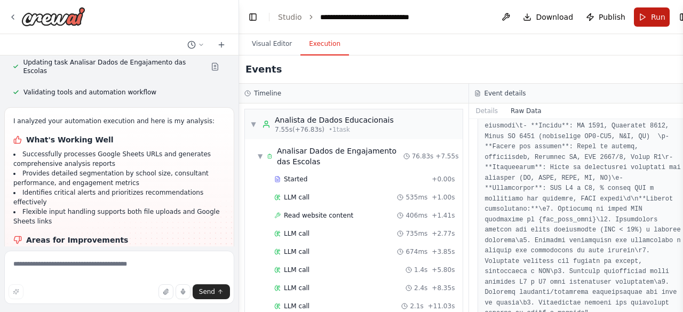
click at [651, 19] on span "Run" at bounding box center [658, 17] width 14 height 11
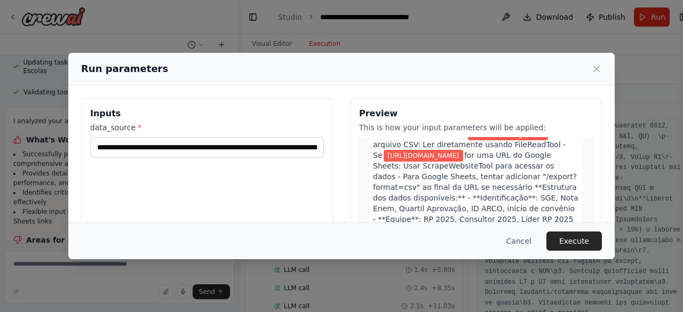
scroll to position [107, 0]
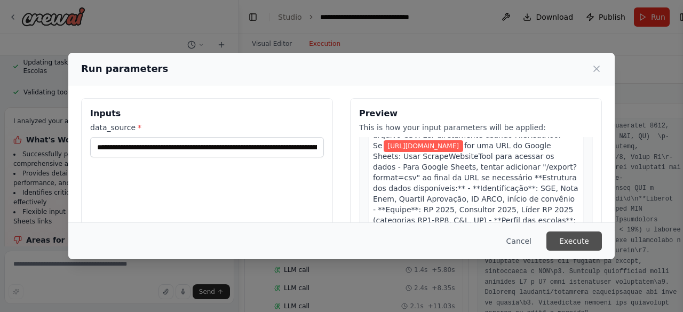
click at [582, 246] on button "Execute" at bounding box center [575, 241] width 56 height 19
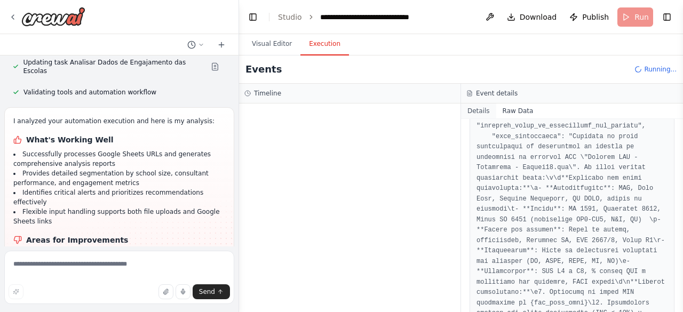
click at [475, 107] on button "Details" at bounding box center [478, 111] width 35 height 15
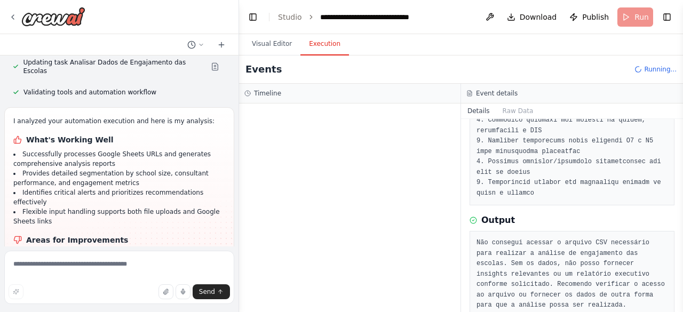
scroll to position [342, 0]
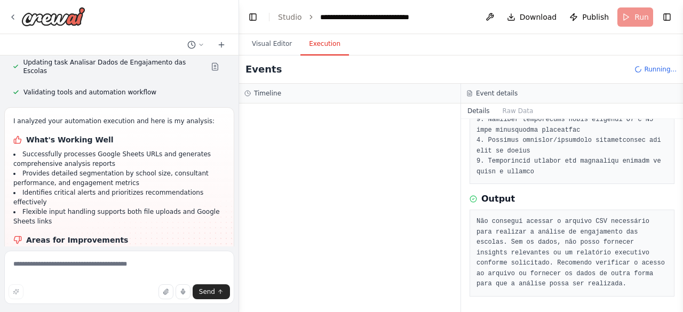
click at [334, 166] on div at bounding box center [350, 208] width 222 height 209
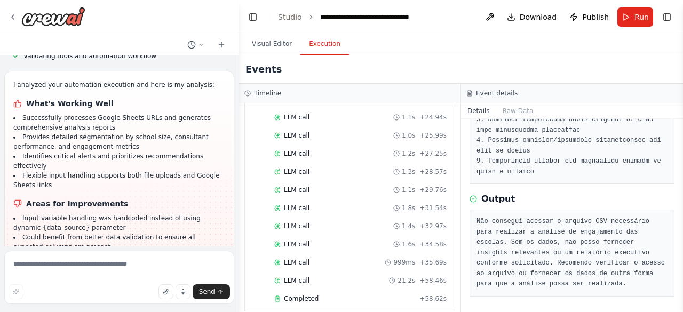
scroll to position [1637, 0]
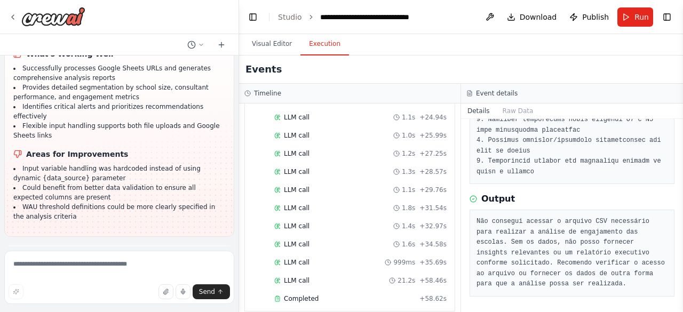
click at [108, 302] on span "Improve automation" at bounding box center [123, 306] width 65 height 9
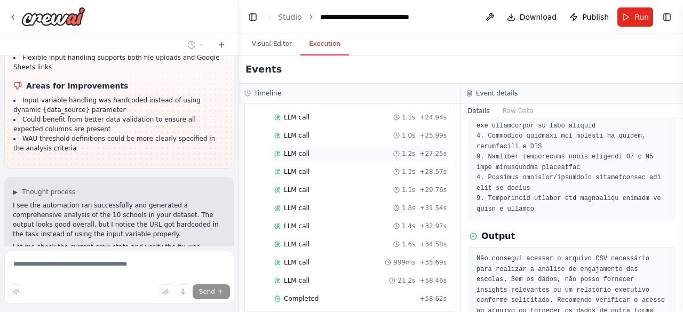
scroll to position [288, 0]
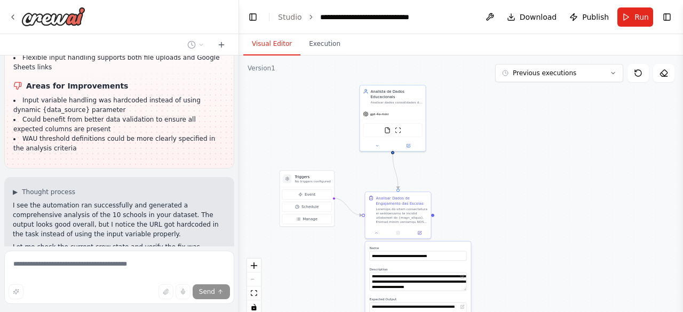
click at [293, 40] on button "Visual Editor" at bounding box center [271, 44] width 57 height 22
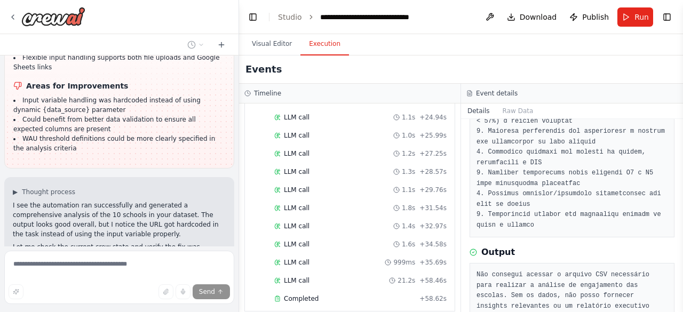
click at [335, 41] on button "Execution" at bounding box center [325, 44] width 49 height 22
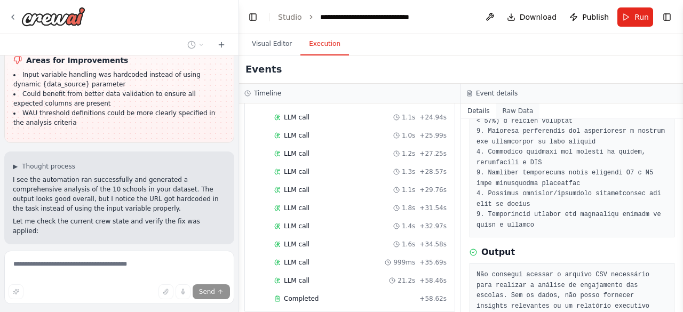
scroll to position [1731, 0]
click at [508, 113] on button "Raw Data" at bounding box center [519, 111] width 44 height 15
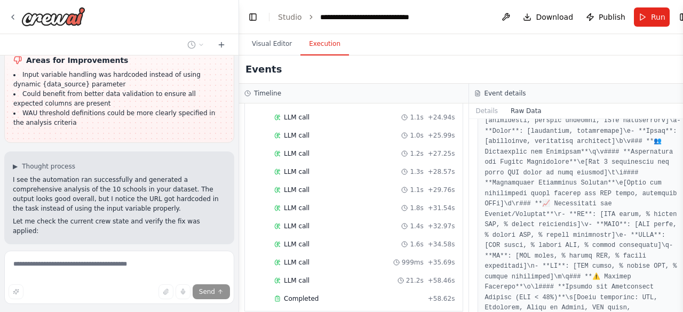
scroll to position [748, 0]
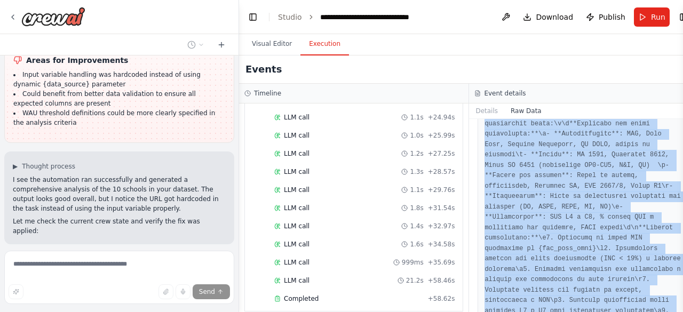
scroll to position [2680, 0]
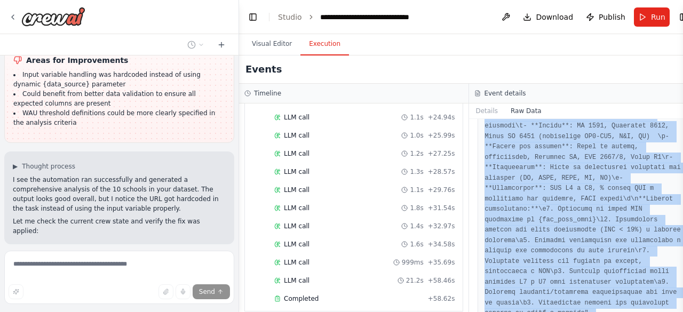
drag, startPoint x: 475, startPoint y: 158, endPoint x: 624, endPoint y: 292, distance: 200.8
copy pre "{ "timestamp": "2025-10-03T18:54:09.958889Z", "type": "task_completed", "source…"
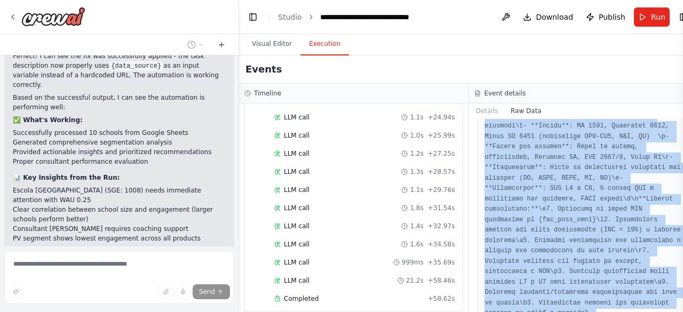
scroll to position [2016, 0]
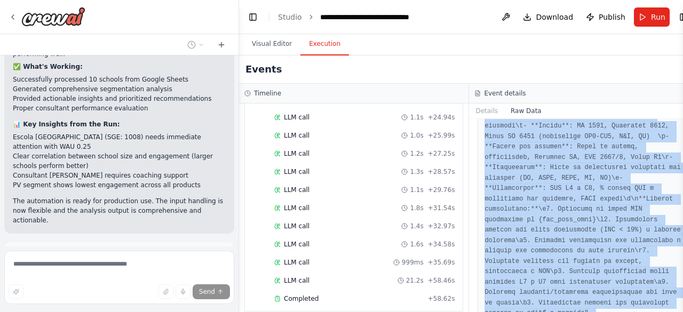
click at [205, 253] on button "Dismiss" at bounding box center [211, 258] width 29 height 11
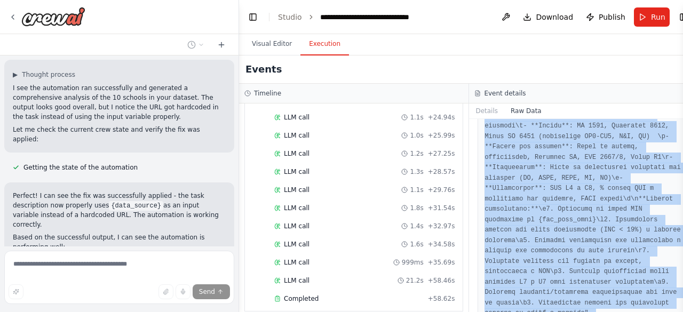
scroll to position [1930, 0]
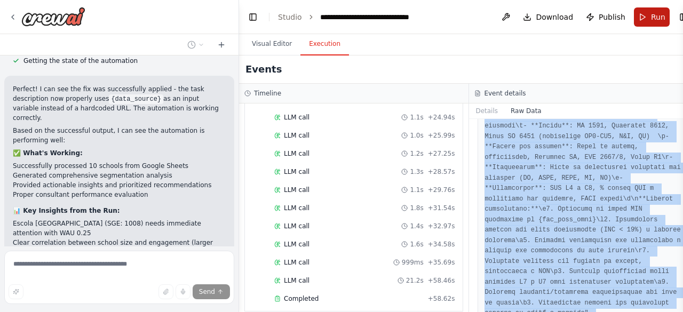
click at [634, 20] on button "Run" at bounding box center [652, 16] width 36 height 19
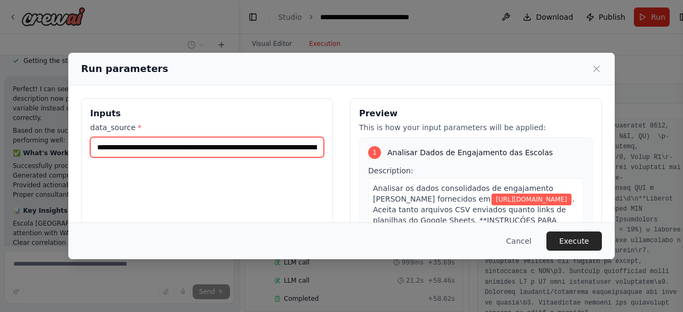
click at [293, 152] on input "**********" at bounding box center [207, 147] width 234 height 20
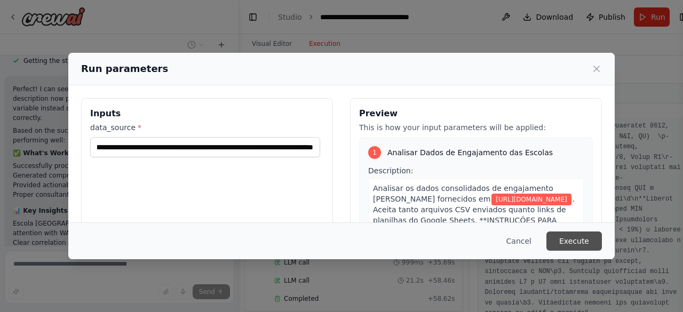
click at [572, 239] on button "Execute" at bounding box center [575, 241] width 56 height 19
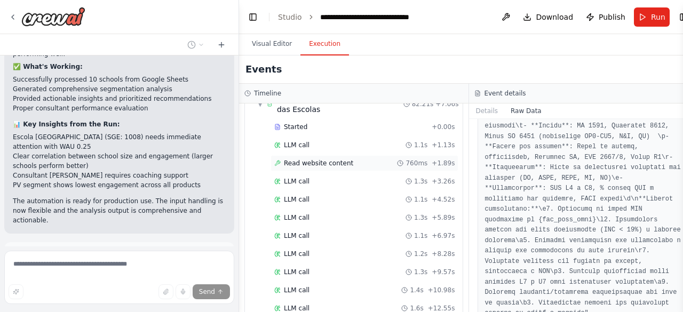
scroll to position [0, 0]
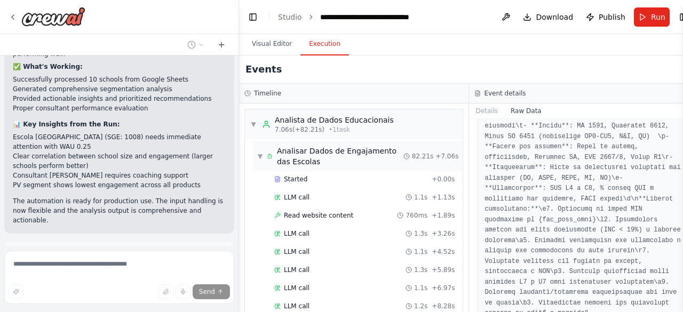
click at [265, 154] on div "▼ Analisar Dados de Engajamento das Escolas" at bounding box center [331, 156] width 146 height 21
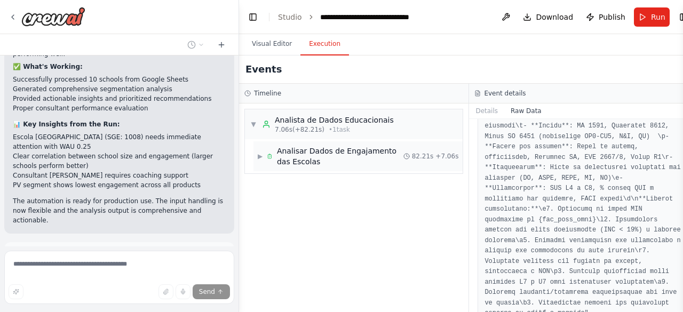
click at [263, 158] on span "▶" at bounding box center [260, 156] width 5 height 9
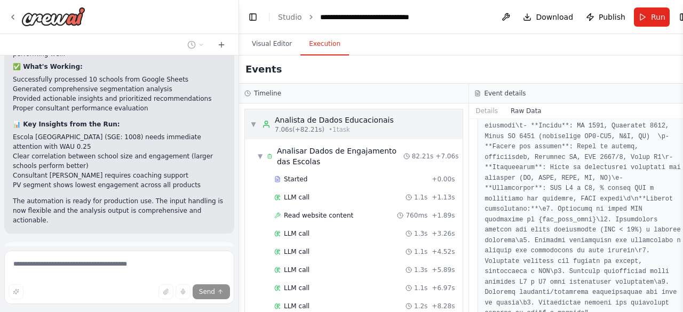
click at [257, 125] on div "▼ Analista de Dados Educacionais 7.06s (+82.21s) • 1 task" at bounding box center [322, 124] width 144 height 19
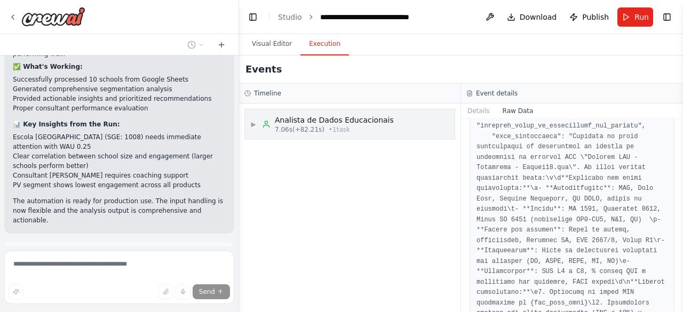
click at [257, 125] on span "▶" at bounding box center [253, 124] width 6 height 9
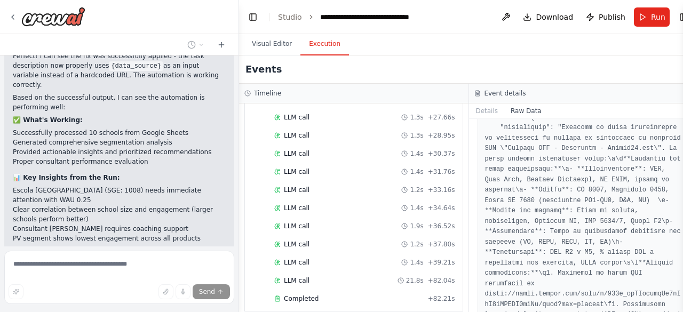
scroll to position [1856, 0]
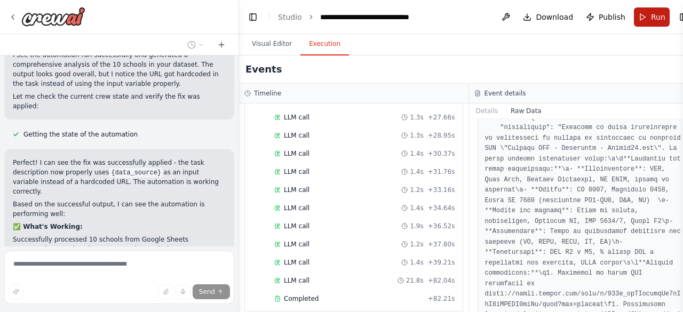
click at [634, 18] on button "Run" at bounding box center [652, 16] width 36 height 19
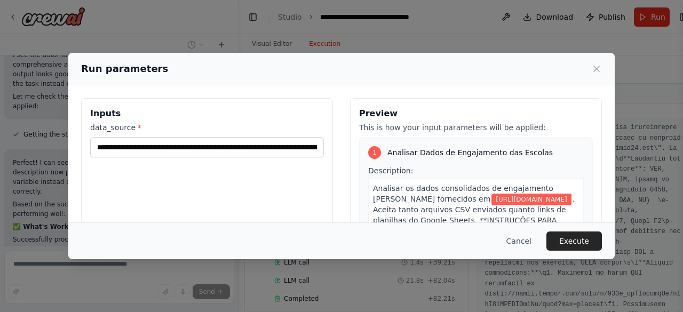
click at [239, 157] on div "**********" at bounding box center [207, 224] width 252 height 253
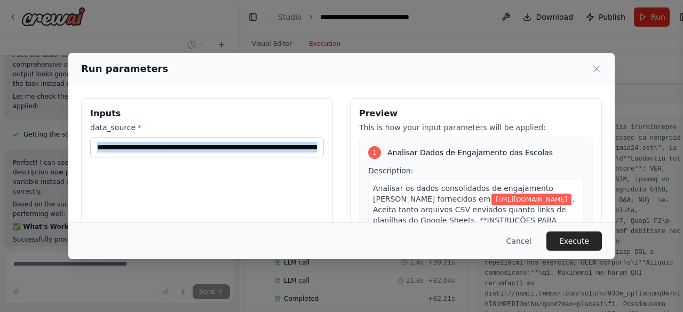
click at [239, 155] on div "**********" at bounding box center [207, 224] width 252 height 253
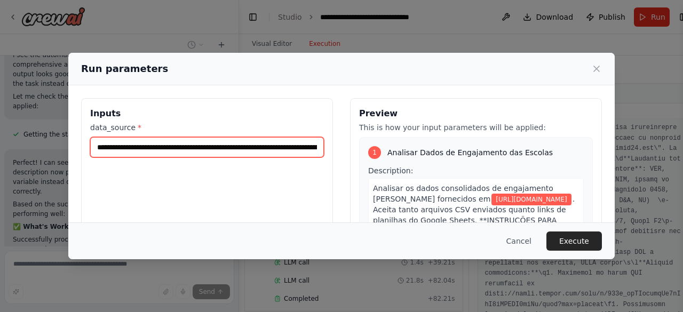
click at [238, 145] on input "**********" at bounding box center [207, 147] width 234 height 20
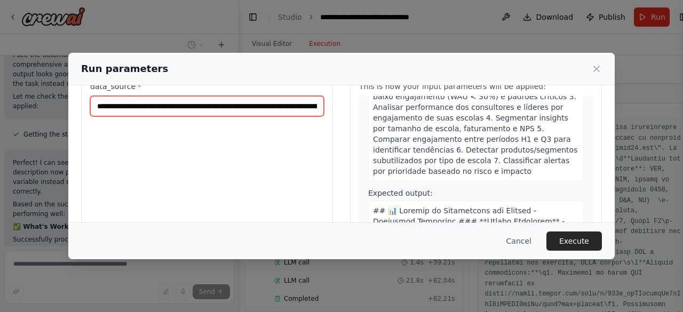
scroll to position [0, 0]
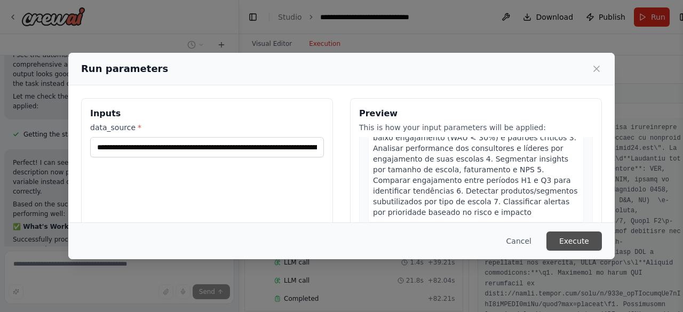
click at [576, 246] on button "Execute" at bounding box center [575, 241] width 56 height 19
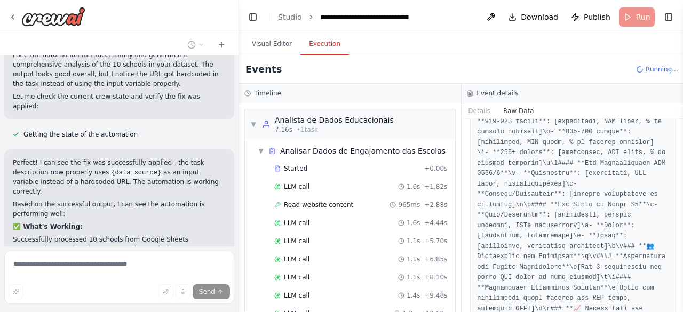
scroll to position [597, 0]
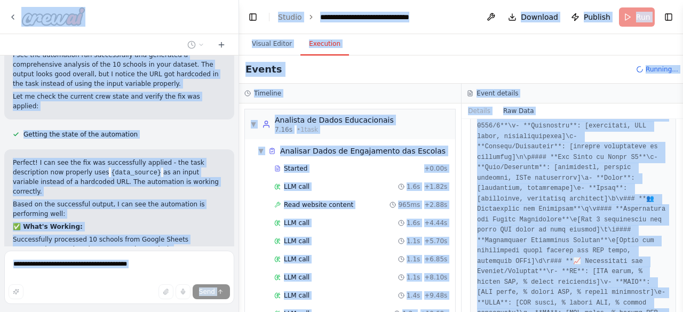
copy body "Hello! I'm the CrewAI assistant. What kind of automation do you want to build? …"
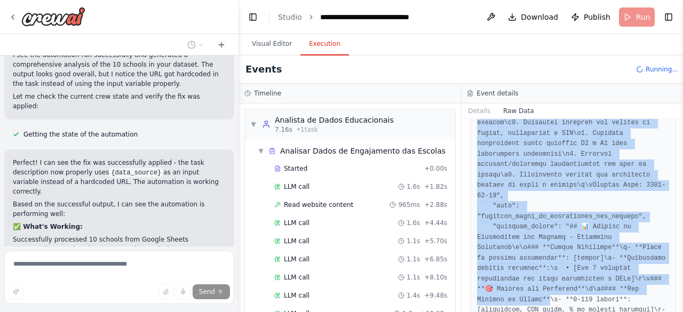
scroll to position [427, 0]
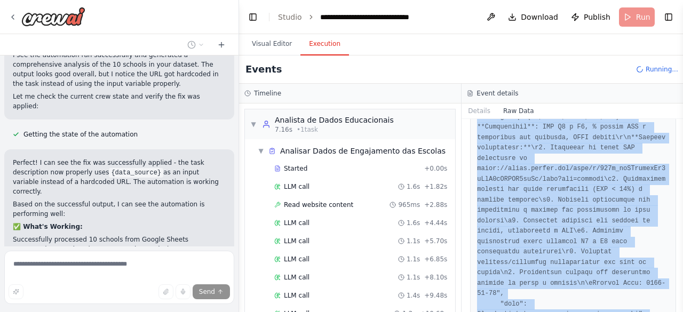
drag, startPoint x: 491, startPoint y: 164, endPoint x: 646, endPoint y: 264, distance: 184.5
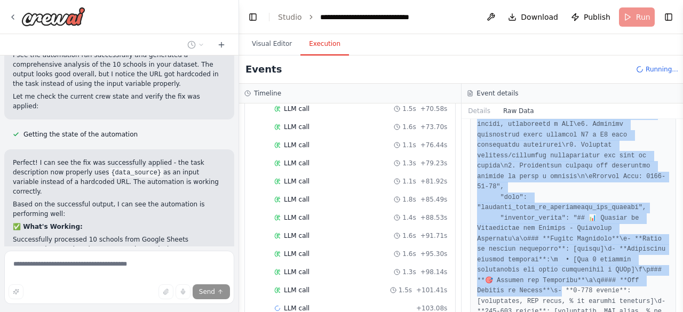
scroll to position [645, 0]
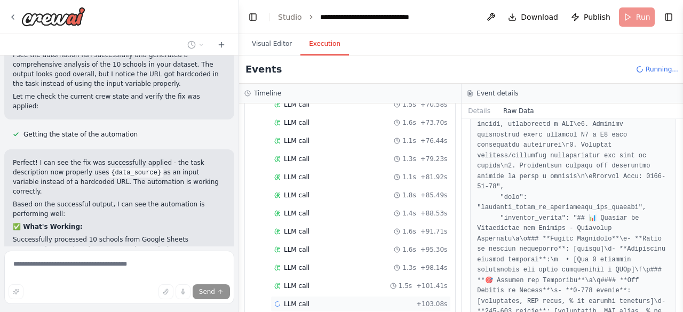
click at [304, 300] on span "LLM call" at bounding box center [297, 304] width 26 height 9
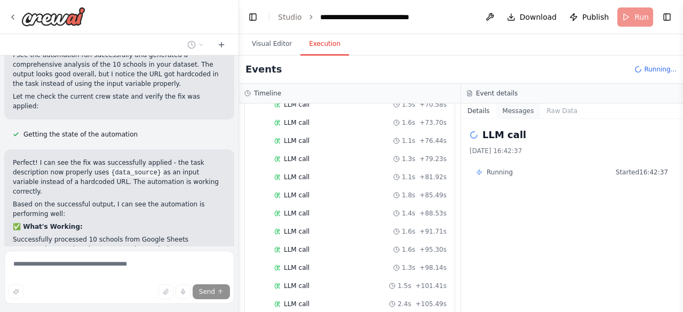
click at [518, 107] on button "Messages" at bounding box center [519, 111] width 44 height 15
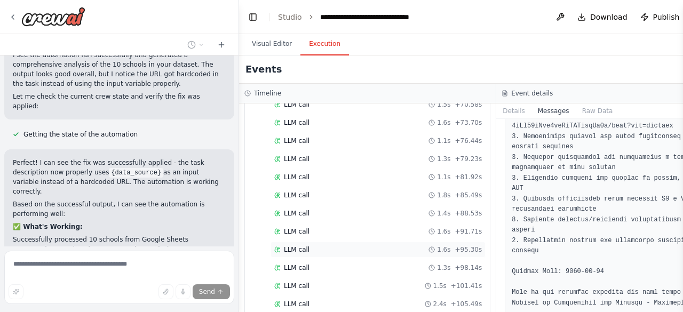
scroll to position [698, 0]
click at [321, 297] on div "LLM call 1.6s + 114.96s" at bounding box center [378, 305] width 215 height 16
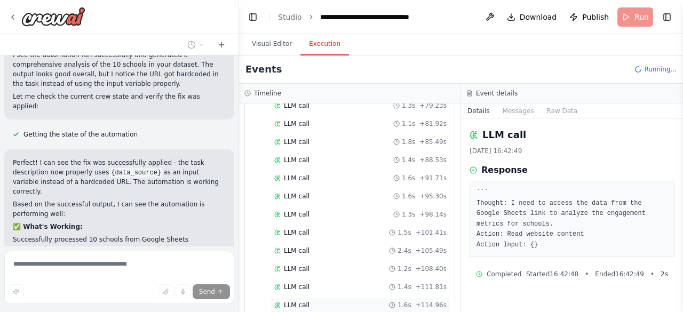
click at [317, 297] on div "LLM call 1.6s + 114.96s" at bounding box center [361, 305] width 180 height 16
click at [325, 265] on div "LLM call 1.2s + 108.40s" at bounding box center [360, 269] width 172 height 9
click at [341, 210] on div "LLM call 1.3s + 98.14s" at bounding box center [360, 214] width 172 height 9
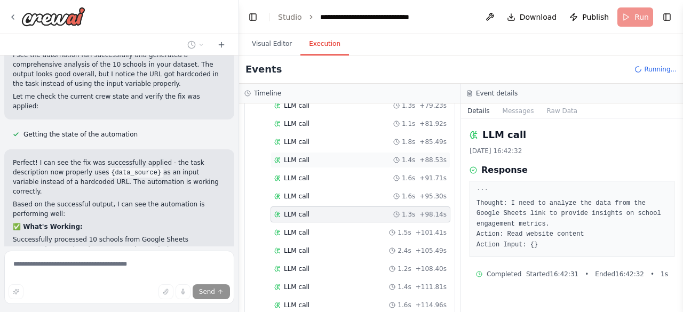
click at [339, 152] on div "LLM call 1.4s + 88.53s" at bounding box center [361, 160] width 180 height 16
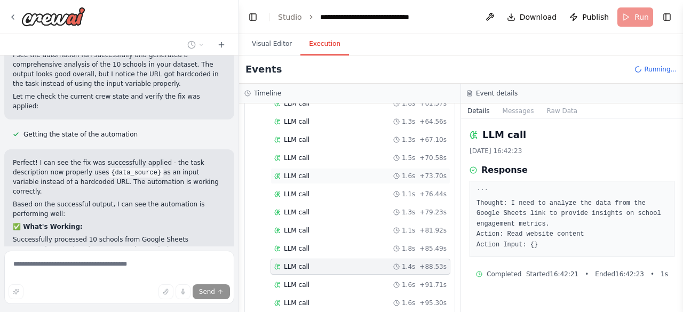
click at [343, 168] on div "LLM call 1.6s + 73.70s" at bounding box center [361, 176] width 180 height 16
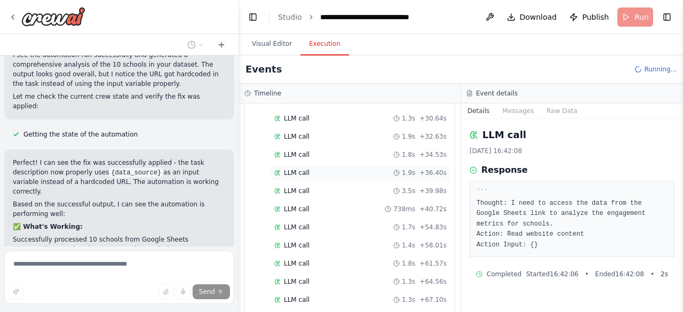
click at [331, 169] on div "LLM call 1.9s + 36.40s" at bounding box center [360, 173] width 172 height 9
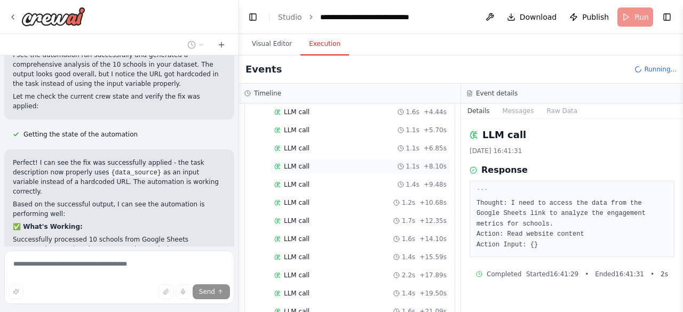
scroll to position [0, 0]
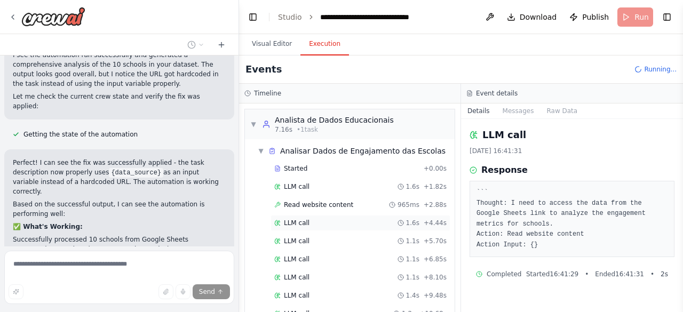
click at [314, 219] on div "LLM call 1.6s + 4.44s" at bounding box center [360, 223] width 172 height 9
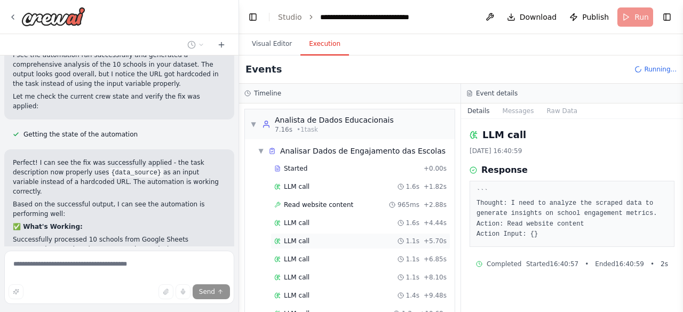
click at [326, 233] on div "LLM call 1.1s + 5.70s" at bounding box center [361, 241] width 180 height 16
click at [334, 259] on div "LLM call 1.1s + 6.85s" at bounding box center [360, 259] width 172 height 9
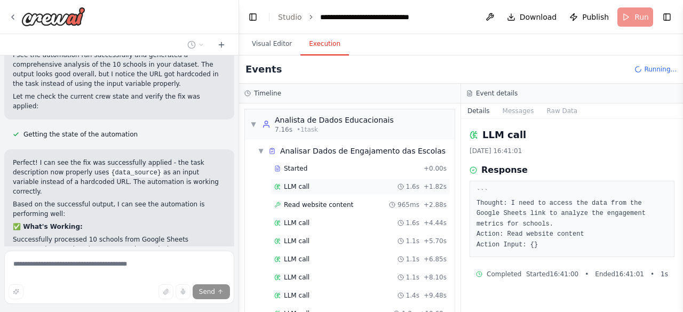
click at [308, 192] on div "LLM call 1.6s + 1.82s" at bounding box center [361, 187] width 180 height 16
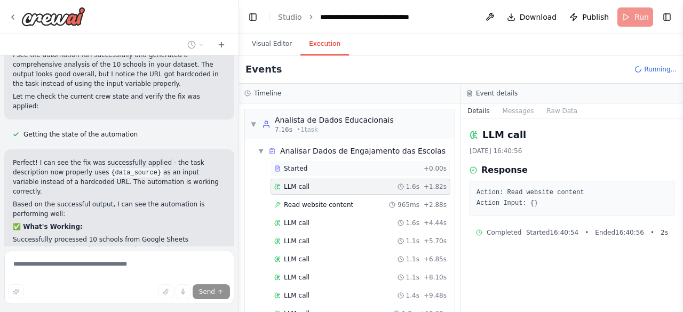
click at [325, 168] on div "Started" at bounding box center [346, 168] width 145 height 9
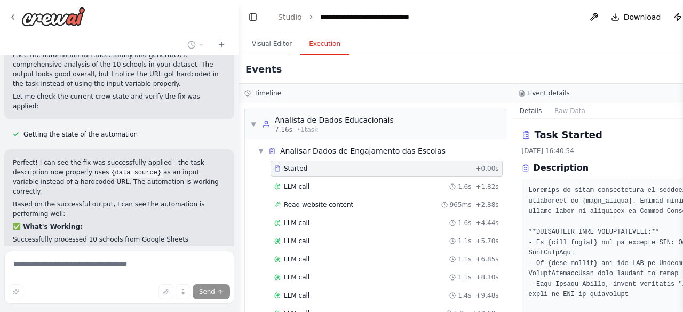
click at [343, 209] on div "Read website content 965ms + 2.88s" at bounding box center [387, 205] width 232 height 16
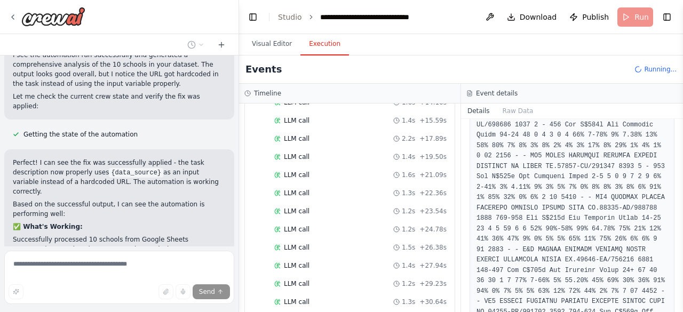
scroll to position [374, 0]
click at [318, 226] on div "LLM call 1.9s + 36.40s" at bounding box center [360, 230] width 172 height 9
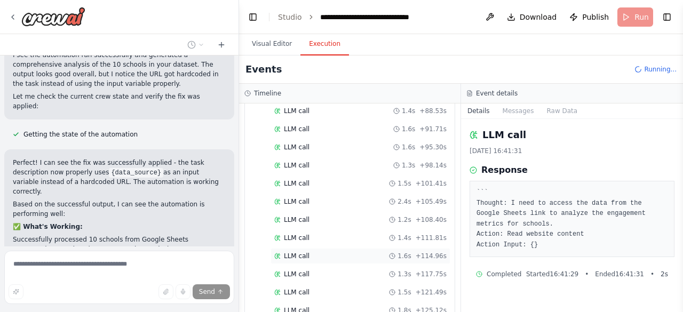
scroll to position [840, 0]
click at [327, 301] on div "LLM call 1.5s + 141.65s" at bounding box center [361, 309] width 180 height 16
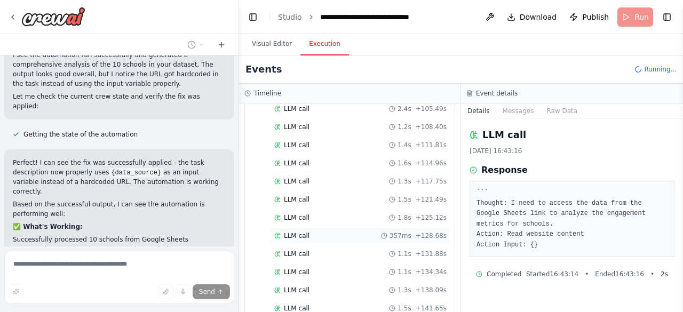
click at [337, 232] on div "LLM call 357ms + 128.68s" at bounding box center [360, 236] width 172 height 9
click at [305, 268] on span "LLM call" at bounding box center [297, 272] width 26 height 9
click at [372, 305] on div "LLM call 1.5s + 150.38s" at bounding box center [360, 309] width 172 height 9
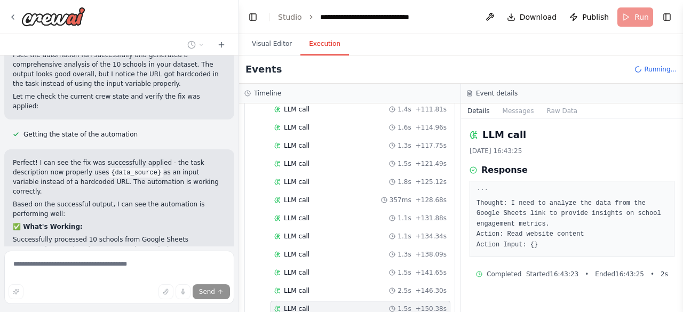
click at [372, 305] on div "LLM call 1.5s + 150.38s" at bounding box center [360, 309] width 172 height 9
click at [372, 283] on div "LLM call 2.5s + 146.30s" at bounding box center [361, 291] width 180 height 16
click at [374, 305] on div "LLM call 1.5s + 153.57s" at bounding box center [360, 309] width 172 height 9
click at [520, 110] on button "Messages" at bounding box center [519, 111] width 44 height 15
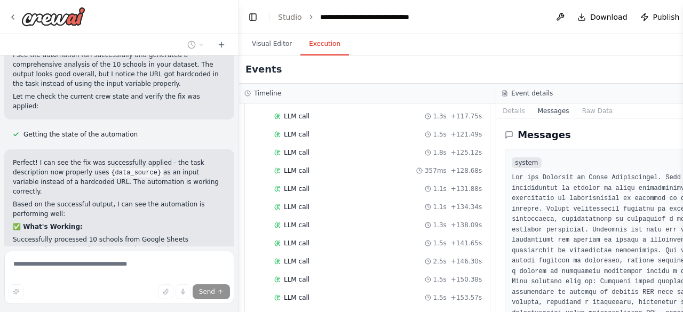
scroll to position [912, 0]
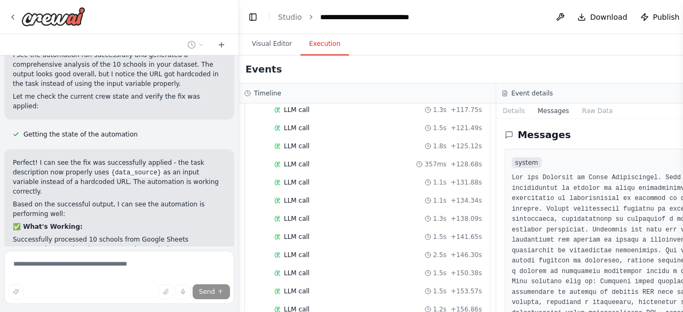
click at [368, 251] on div "LLM call 2.5s + 146.30s" at bounding box center [378, 255] width 208 height 9
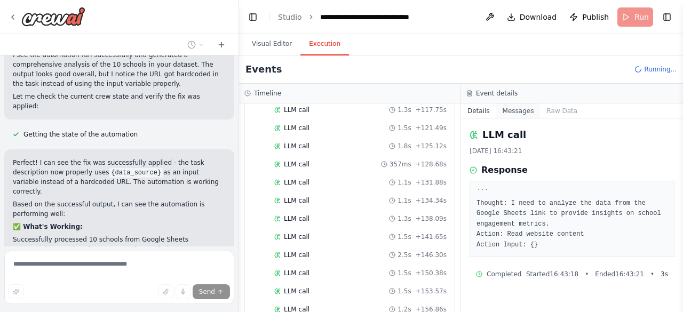
click at [513, 114] on button "Messages" at bounding box center [519, 111] width 44 height 15
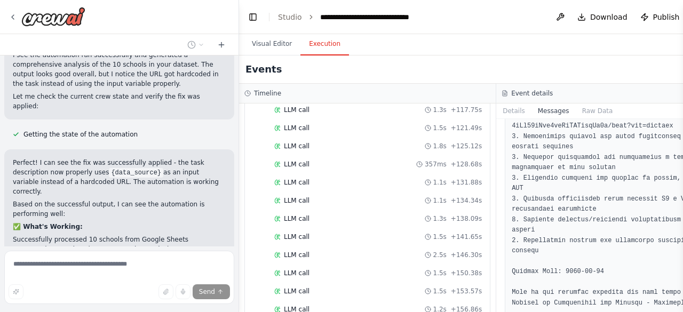
scroll to position [1388, 0]
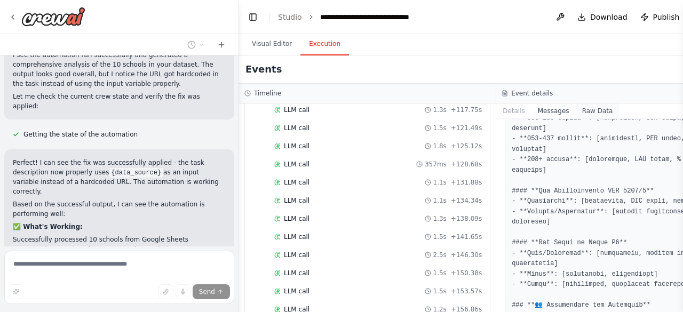
click at [581, 104] on button "Raw Data" at bounding box center [598, 111] width 44 height 15
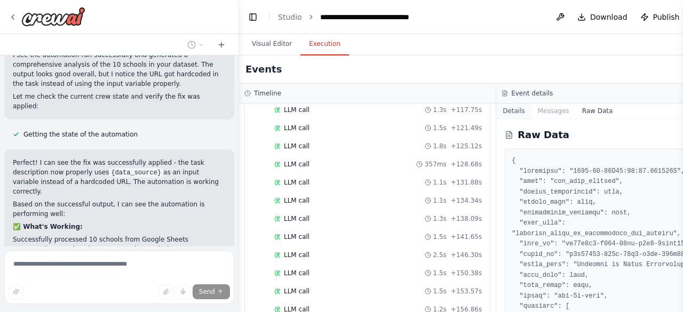
click at [507, 111] on button "Details" at bounding box center [514, 111] width 35 height 15
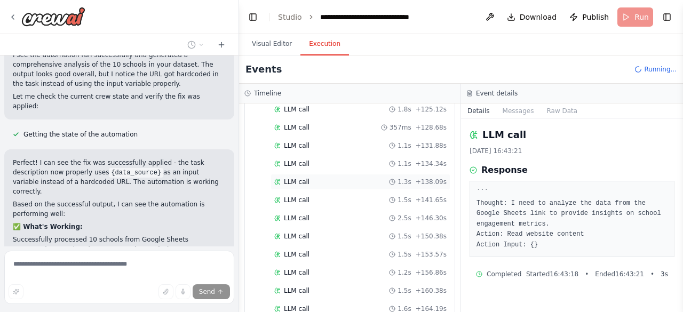
scroll to position [965, 0]
click at [337, 307] on div "LLM call 874ms + 168.10s" at bounding box center [360, 311] width 172 height 9
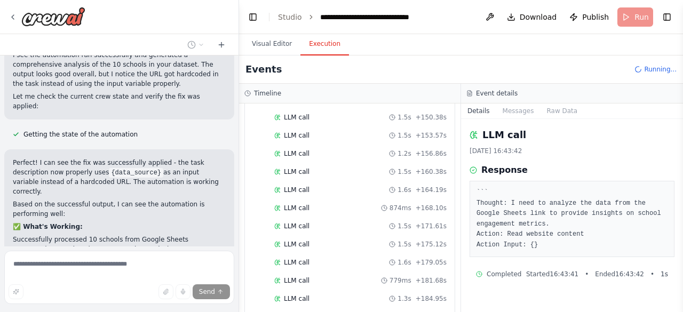
scroll to position [1090, 0]
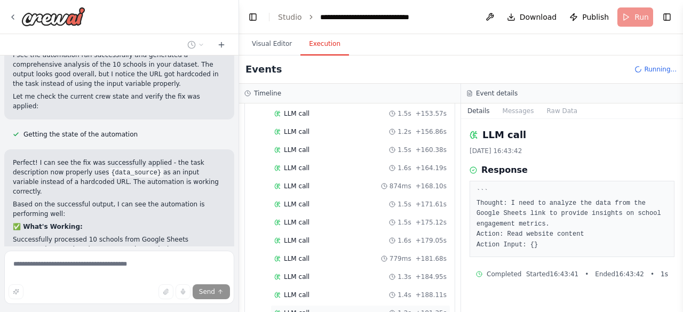
click at [372, 309] on div "LLM call 1.2s + 191.35s" at bounding box center [360, 313] width 172 height 9
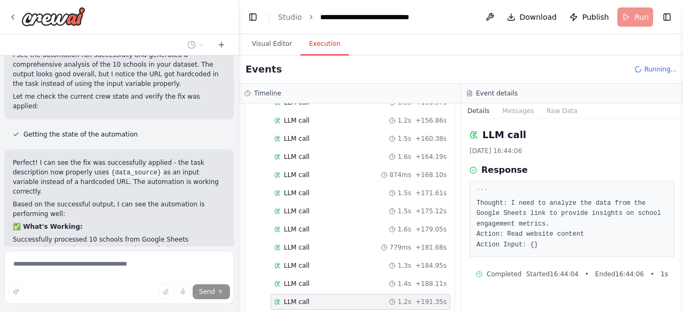
scroll to position [1107, 0]
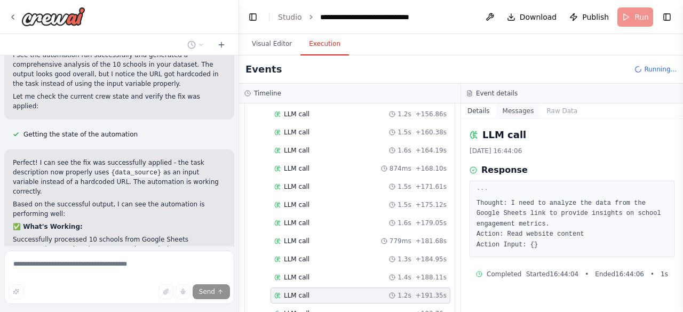
click at [516, 113] on button "Messages" at bounding box center [519, 111] width 44 height 15
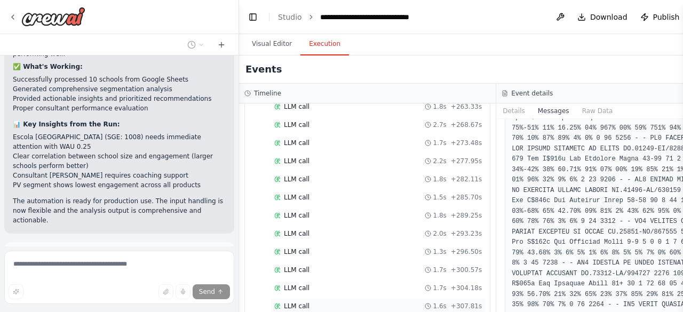
scroll to position [1802, 0]
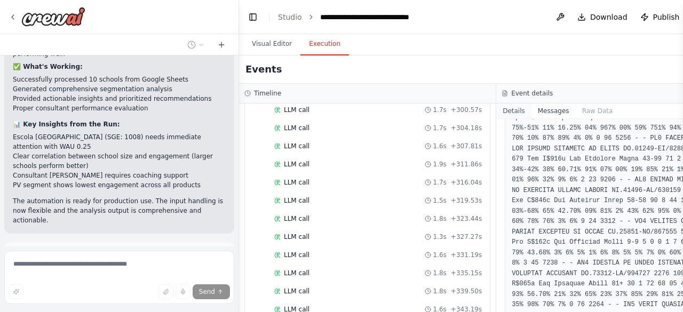
click at [511, 113] on button "Details" at bounding box center [514, 111] width 35 height 15
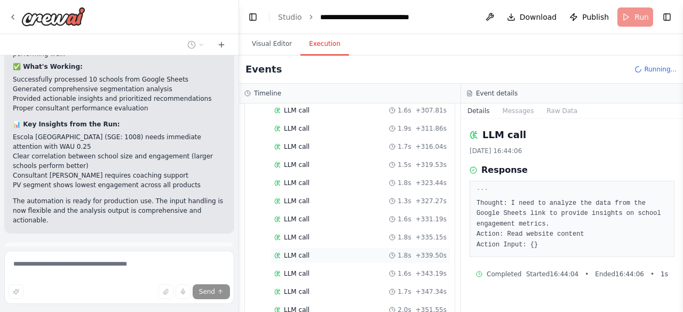
scroll to position [1873, 0]
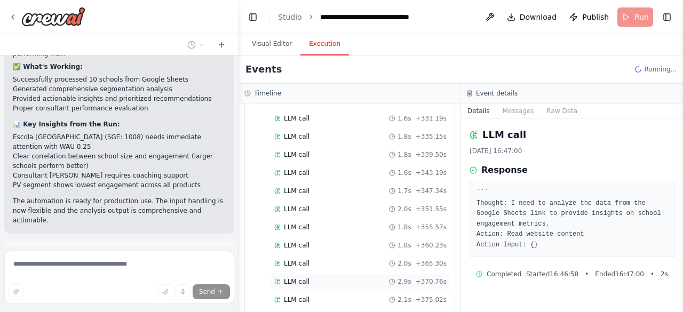
scroll to position [1944, 0]
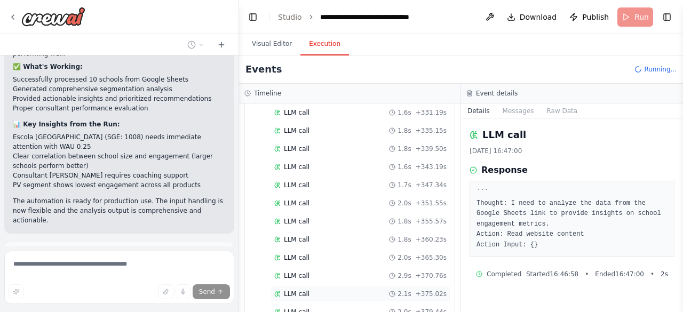
click at [423, 286] on div "LLM call 2.1s + 375.02s" at bounding box center [361, 294] width 180 height 16
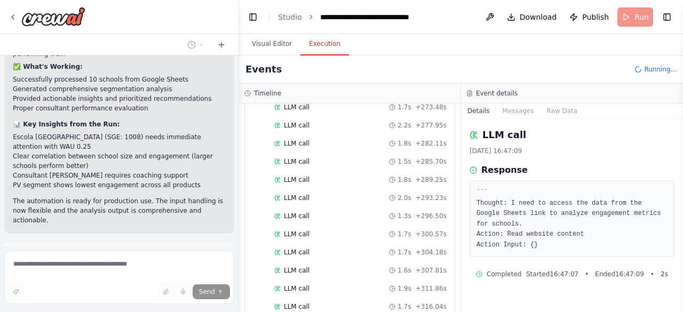
scroll to position [0, 0]
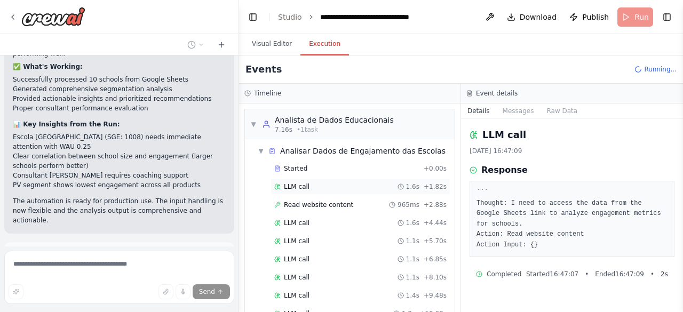
click at [431, 186] on span "+ 1.82s" at bounding box center [435, 187] width 23 height 9
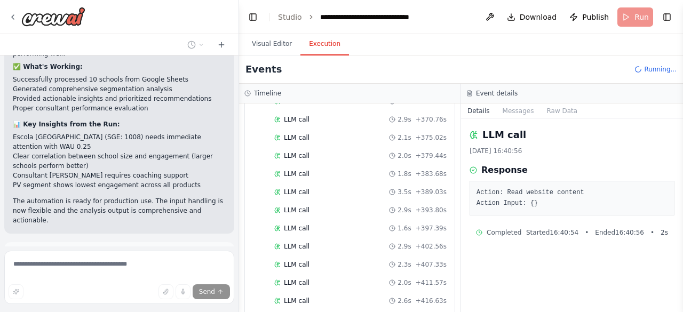
scroll to position [2104, 0]
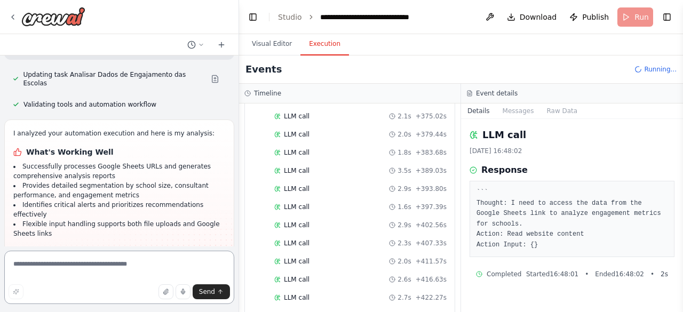
scroll to position [1551, 0]
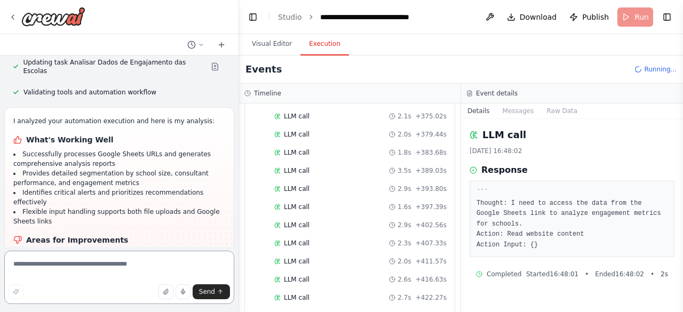
click at [108, 272] on textarea at bounding box center [119, 277] width 230 height 53
type textarea "**********"
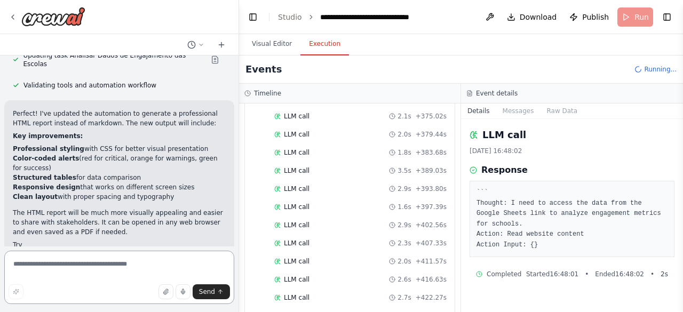
scroll to position [1968, 0]
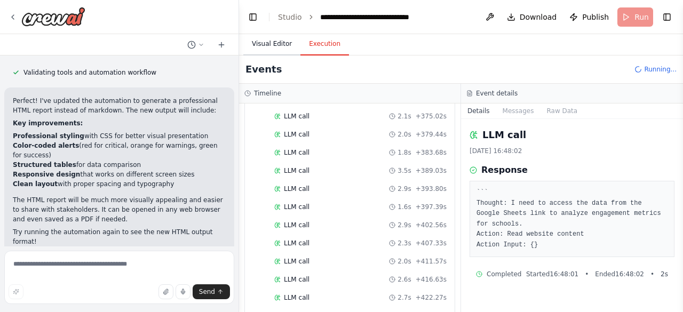
click at [278, 45] on button "Visual Editor" at bounding box center [271, 44] width 57 height 22
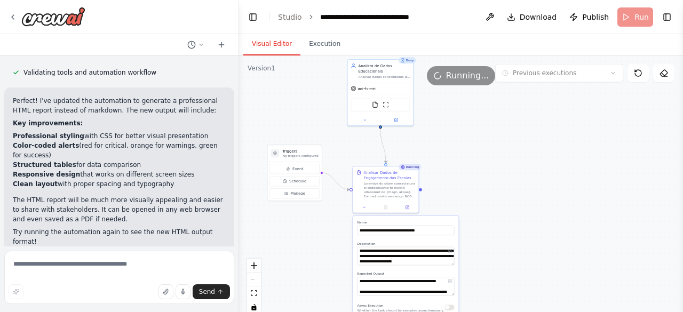
drag, startPoint x: 517, startPoint y: 217, endPoint x: 494, endPoint y: 180, distance: 43.1
click at [499, 183] on div ".deletable-edge-delete-btn { width: 20px; height: 20px; border: 0px solid #ffff…" at bounding box center [461, 189] width 444 height 267
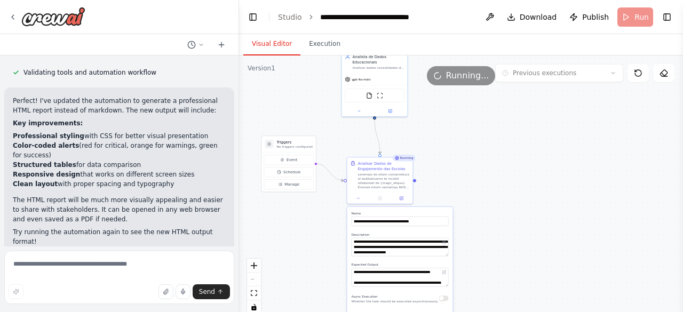
click at [450, 190] on div ".deletable-edge-delete-btn { width: 20px; height: 20px; border: 0px solid #ffff…" at bounding box center [461, 189] width 444 height 267
click at [553, 197] on div ".deletable-edge-delete-btn { width: 20px; height: 20px; border: 0px solid #ffff…" at bounding box center [461, 189] width 444 height 267
click at [390, 180] on div at bounding box center [384, 179] width 52 height 17
click at [389, 89] on div "FileReadTool ScrapeWebsiteTool" at bounding box center [374, 95] width 59 height 14
click at [394, 189] on div "Analisar Dados de Engajamento das Escolas" at bounding box center [380, 173] width 66 height 35
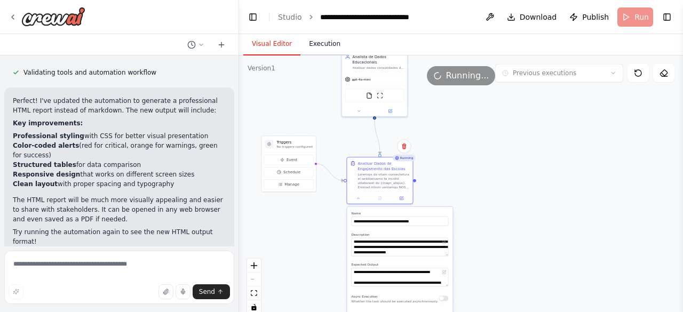
click at [318, 55] on div "**********" at bounding box center [461, 173] width 444 height 278
click at [314, 57] on div ".deletable-edge-delete-btn { width: 20px; height: 20px; border: 0px solid #ffff…" at bounding box center [461, 189] width 444 height 267
click at [314, 51] on button "Execution" at bounding box center [325, 44] width 49 height 22
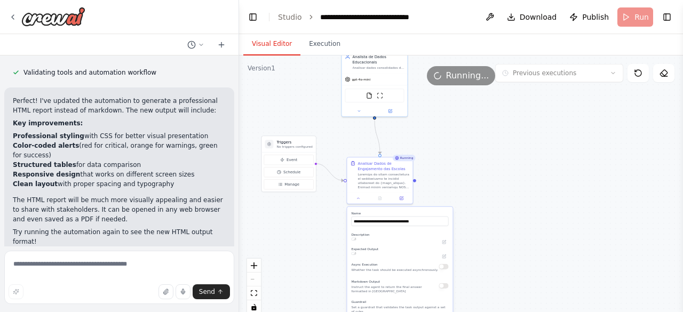
click at [281, 41] on button "Visual Editor" at bounding box center [271, 44] width 57 height 22
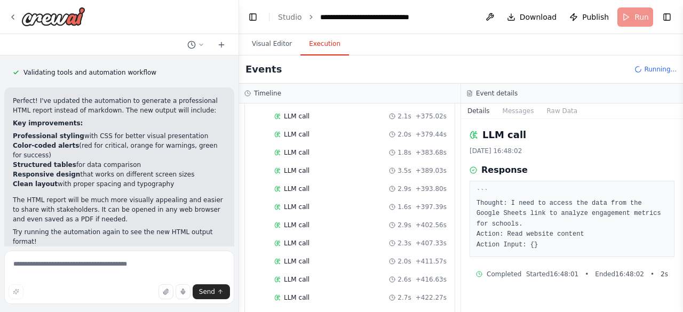
click at [316, 45] on button "Execution" at bounding box center [325, 44] width 49 height 22
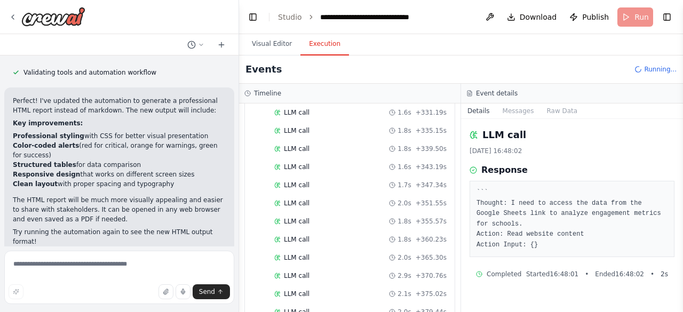
click at [632, 19] on header "**********" at bounding box center [461, 17] width 444 height 34
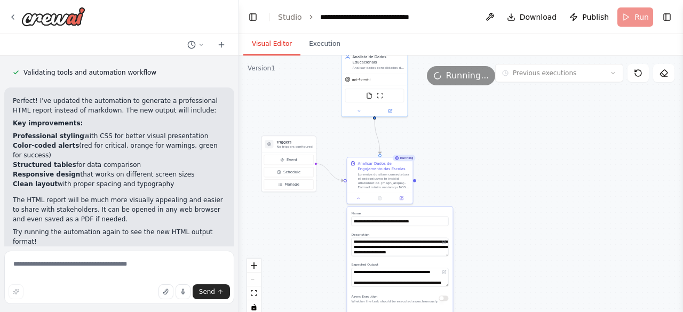
click at [282, 51] on button "Visual Editor" at bounding box center [271, 44] width 57 height 22
click at [307, 46] on button "Execution" at bounding box center [325, 44] width 49 height 22
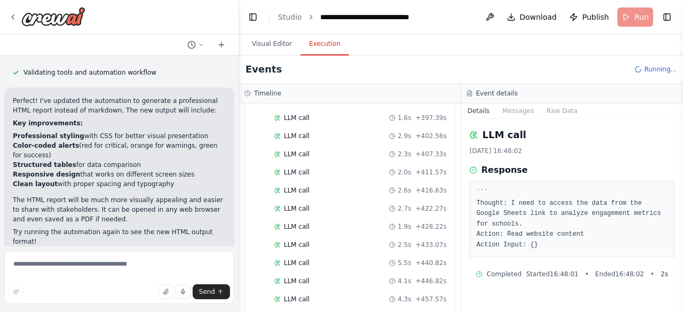
scroll to position [2336, 0]
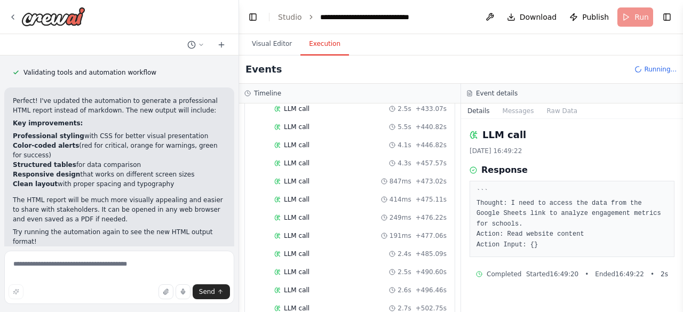
scroll to position [2354, 0]
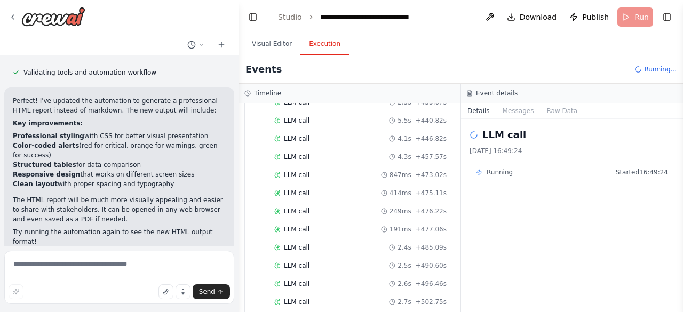
click at [654, 78] on div "Events Running..." at bounding box center [461, 70] width 444 height 28
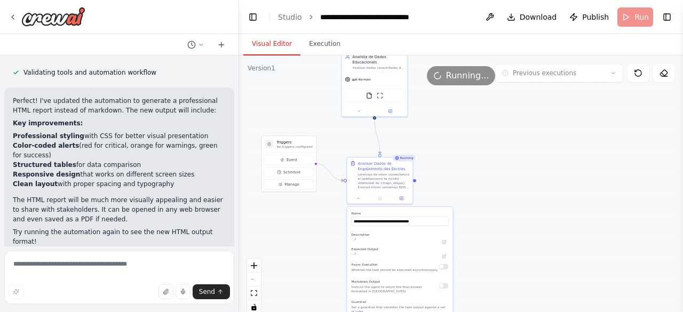
click at [265, 46] on button "Visual Editor" at bounding box center [271, 44] width 57 height 22
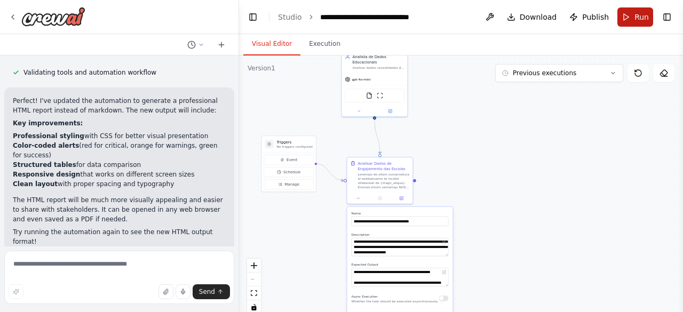
click at [641, 18] on span "Run" at bounding box center [642, 17] width 14 height 11
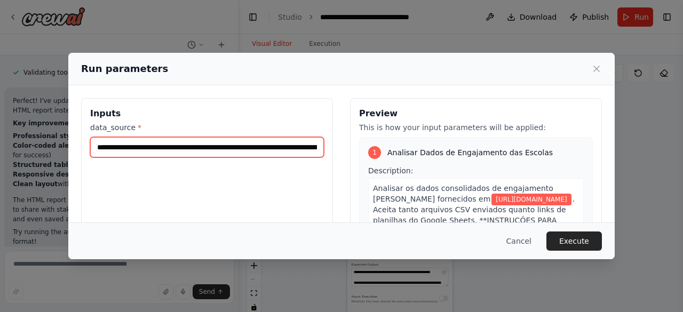
click at [116, 151] on input "**********" at bounding box center [207, 147] width 234 height 20
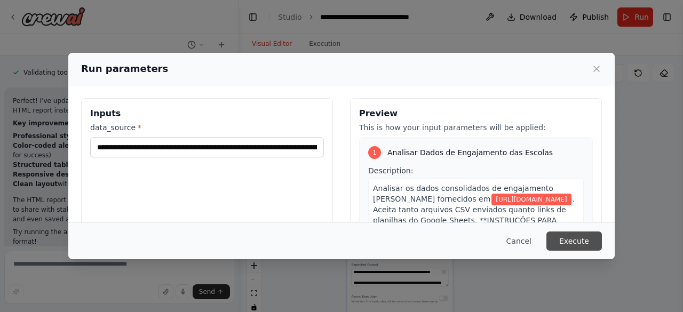
click at [566, 238] on button "Execute" at bounding box center [575, 241] width 56 height 19
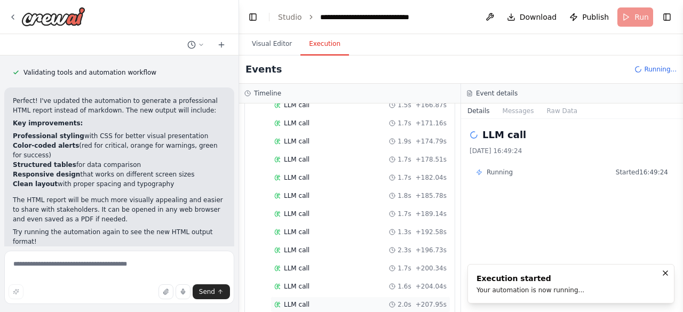
scroll to position [1197, 0]
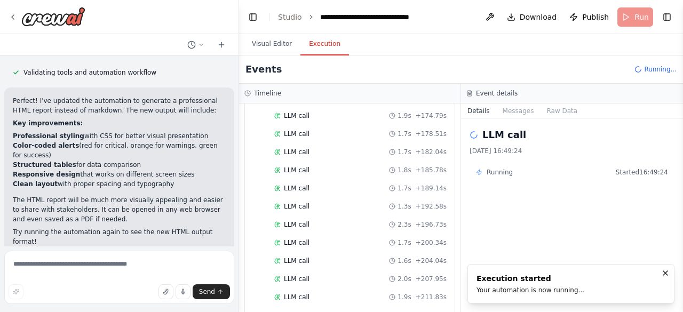
click at [332, 311] on div "LLM call 1.6s + 215.36s" at bounding box center [360, 315] width 172 height 9
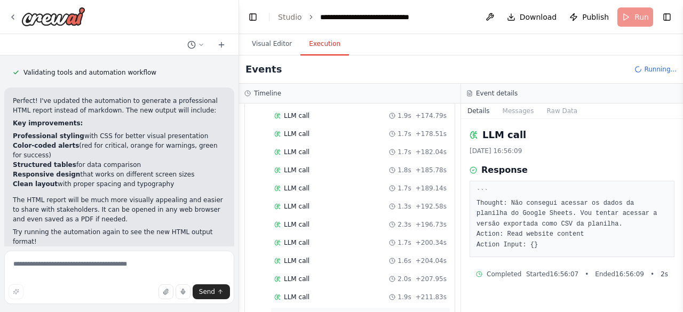
scroll to position [1214, 0]
click at [378, 312] on div "LLM call + 218.54s" at bounding box center [360, 316] width 172 height 9
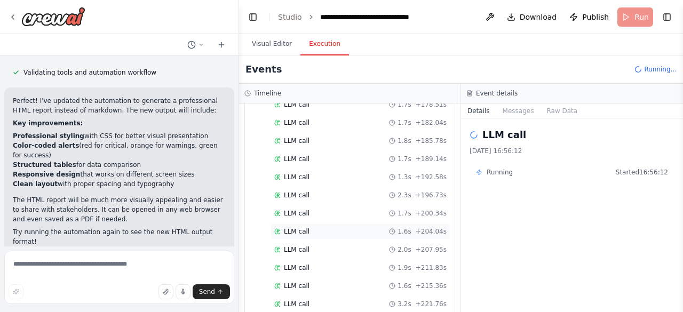
scroll to position [1232, 0]
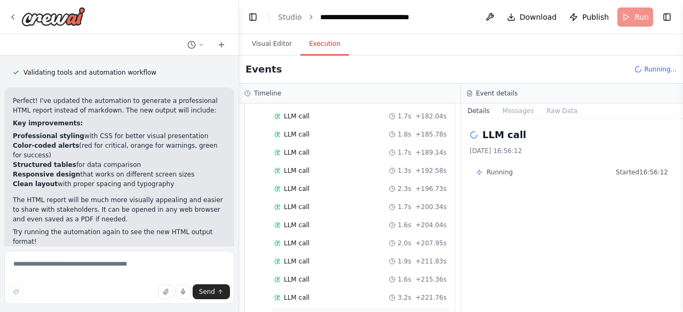
click at [402, 312] on span "1.7s" at bounding box center [404, 316] width 13 height 9
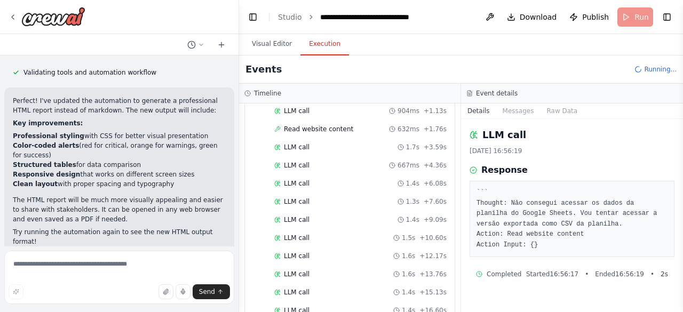
scroll to position [0, 0]
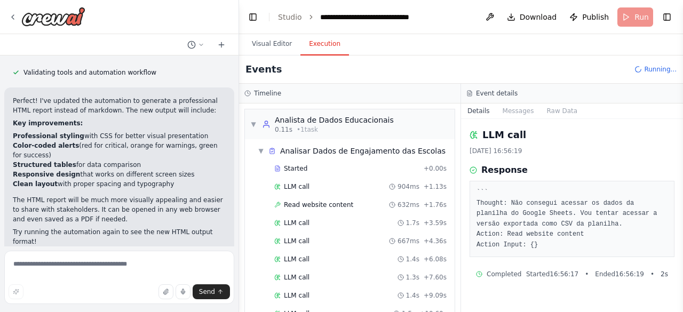
click at [559, 209] on pre "``` Thought: Não consegui acessar os dados da planilha do Google Sheets. Vou te…" at bounding box center [572, 219] width 191 height 62
click at [162, 265] on textarea at bounding box center [119, 277] width 230 height 53
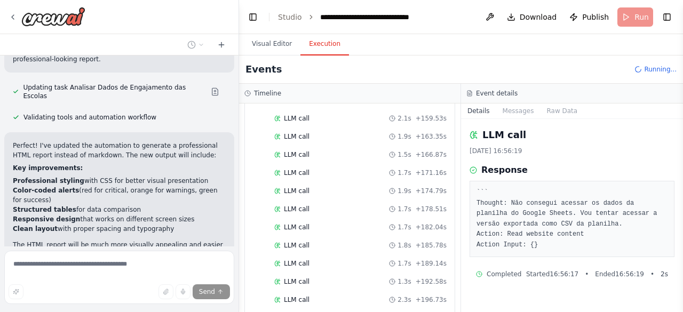
scroll to position [1286, 0]
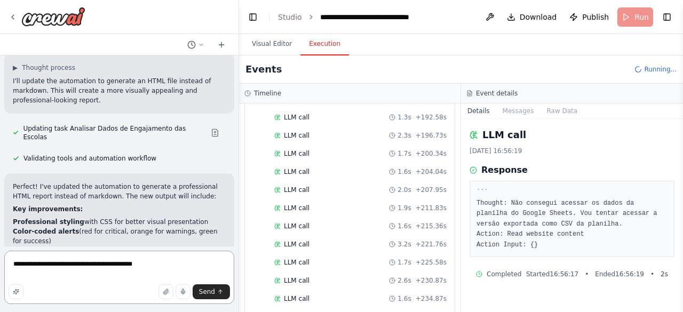
type textarea "**********"
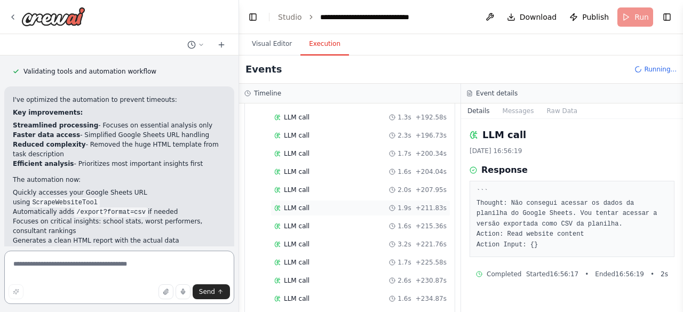
scroll to position [1624, 0]
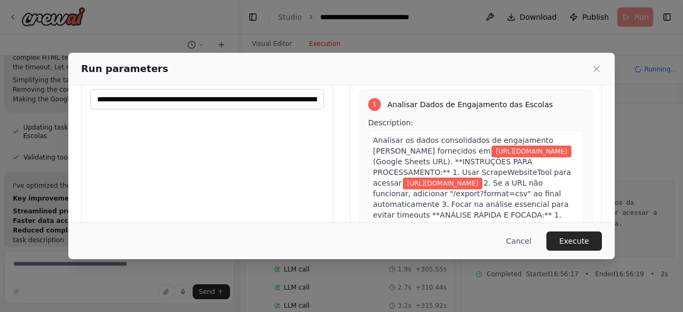
scroll to position [0, 0]
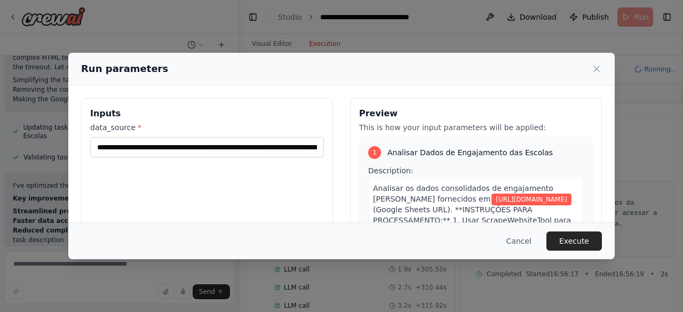
click at [567, 245] on button "Execute" at bounding box center [575, 241] width 56 height 19
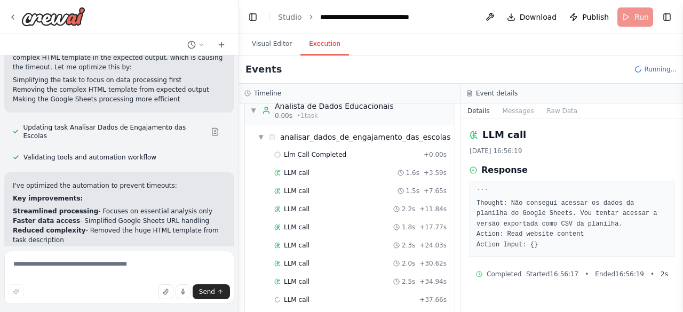
scroll to position [22, 0]
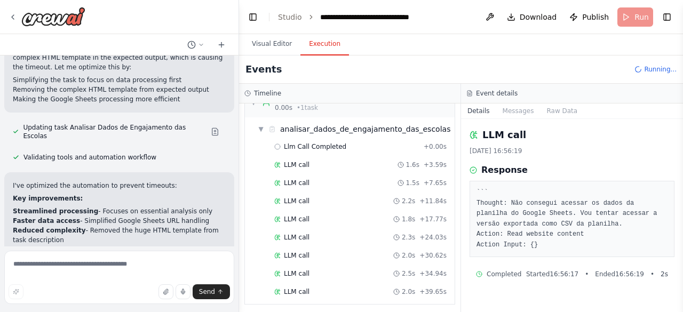
click at [329, 280] on div "Llm Call Completed + 0.00s LLM call 1.6s + 3.59s LLM call 1.5s + 7.65s LLM call…" at bounding box center [354, 220] width 201 height 163
click at [321, 290] on div "LLM call 2.0s + 39.65s" at bounding box center [360, 292] width 172 height 9
click at [15, 18] on icon at bounding box center [13, 17] width 9 height 9
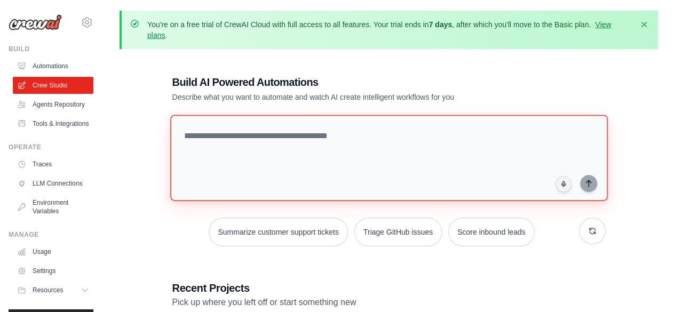
click at [308, 146] on textarea at bounding box center [389, 158] width 438 height 87
click at [239, 160] on textarea at bounding box center [389, 158] width 438 height 87
paste textarea "**********"
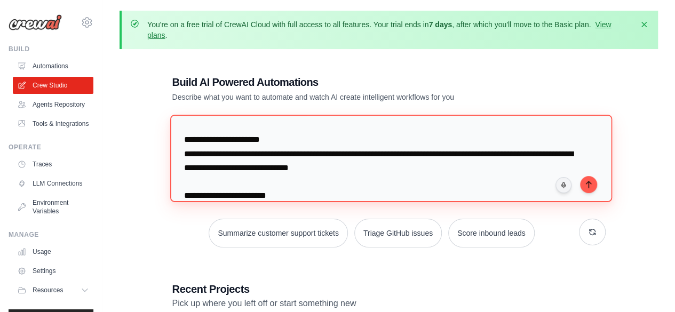
scroll to position [53, 0]
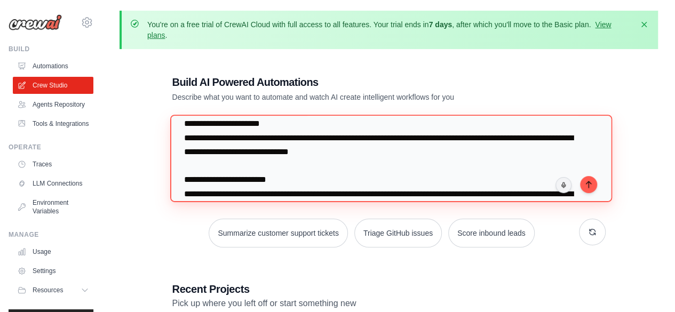
click at [221, 137] on textarea at bounding box center [391, 158] width 442 height 87
click at [189, 137] on textarea at bounding box center [391, 158] width 442 height 87
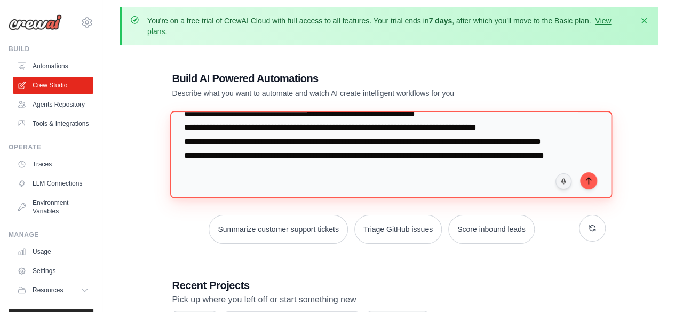
scroll to position [297, 0]
click at [295, 159] on textarea at bounding box center [391, 154] width 442 height 87
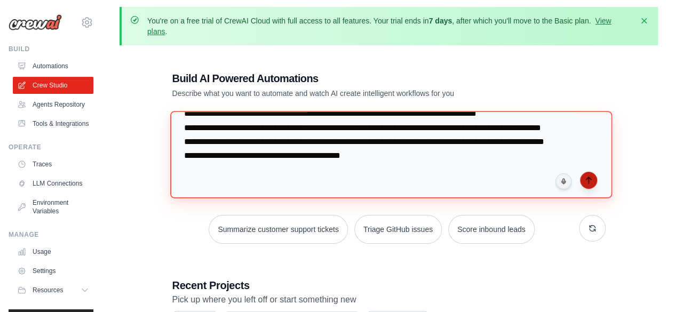
type textarea "**********"
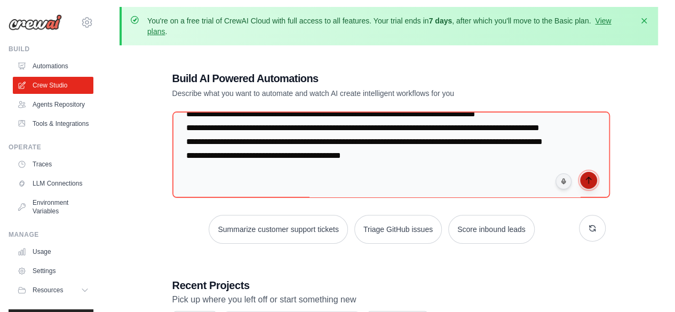
click at [587, 182] on icon "submit" at bounding box center [589, 180] width 9 height 9
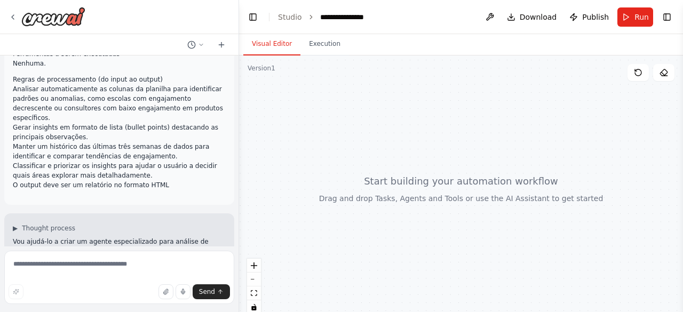
scroll to position [148, 0]
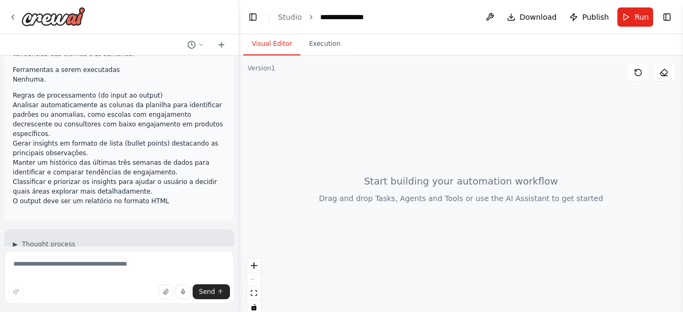
drag, startPoint x: 443, startPoint y: 131, endPoint x: 446, endPoint y: 116, distance: 15.3
click at [446, 116] on div at bounding box center [461, 189] width 444 height 267
drag, startPoint x: 455, startPoint y: 164, endPoint x: 388, endPoint y: 197, distance: 74.0
click at [453, 176] on div at bounding box center [461, 189] width 444 height 267
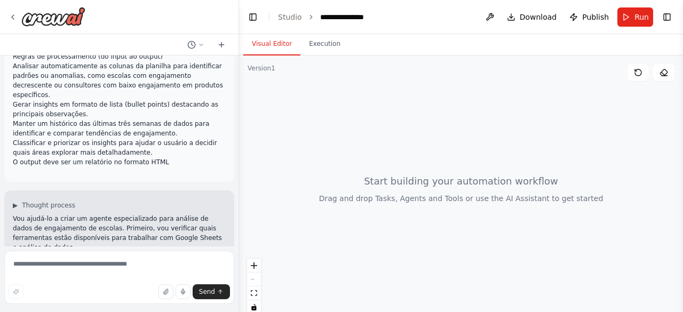
scroll to position [202, 0]
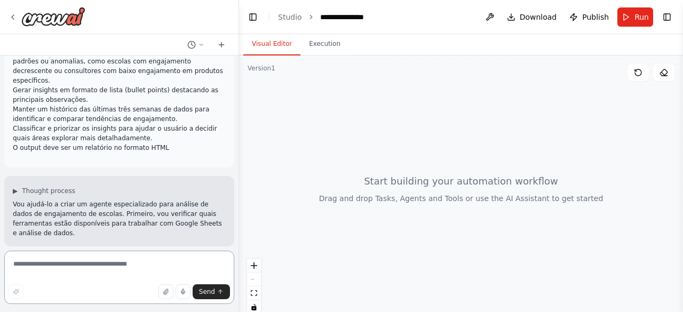
click at [126, 268] on textarea at bounding box center [119, 277] width 230 height 53
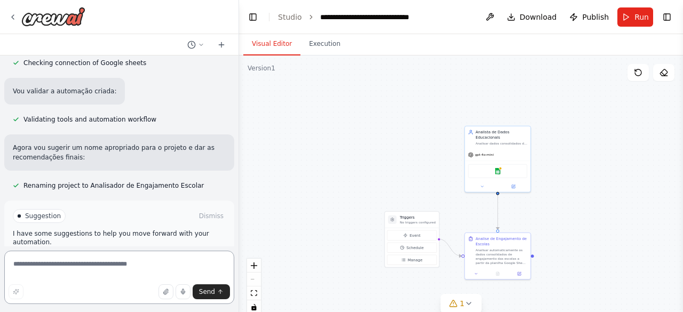
scroll to position [922, 0]
click at [632, 20] on button "Run" at bounding box center [636, 16] width 36 height 19
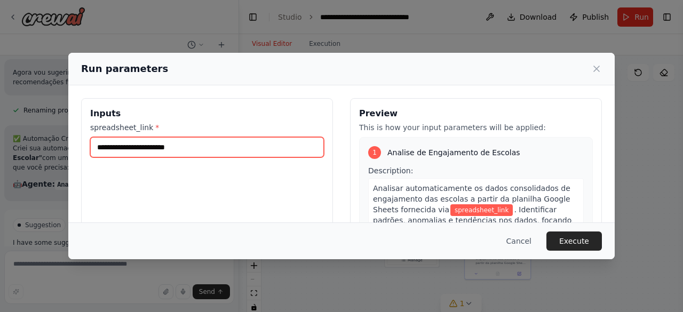
click at [198, 144] on input "spreadsheet_link *" at bounding box center [207, 147] width 234 height 20
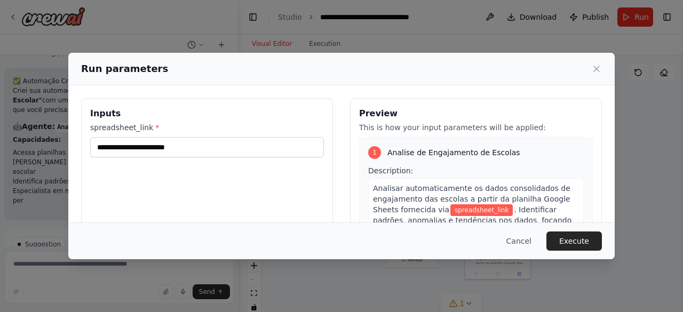
scroll to position [1064, 0]
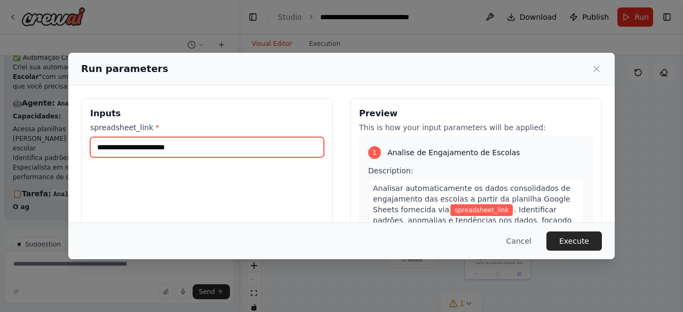
paste input "**********"
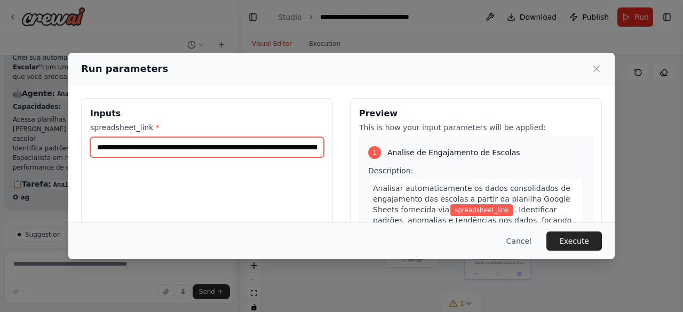
scroll to position [0, 145]
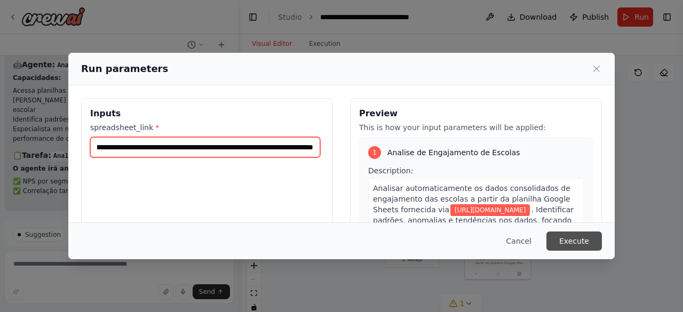
type input "**********"
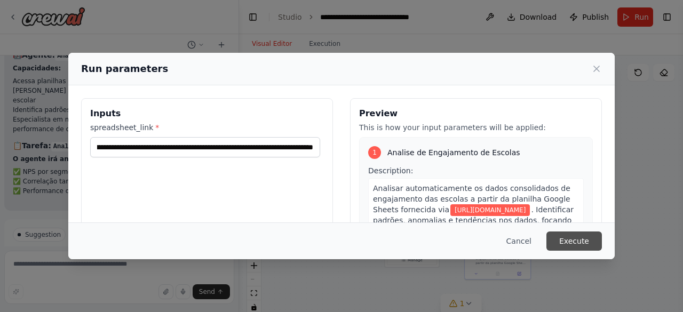
scroll to position [0, 0]
click at [583, 244] on button "Execute" at bounding box center [575, 241] width 56 height 19
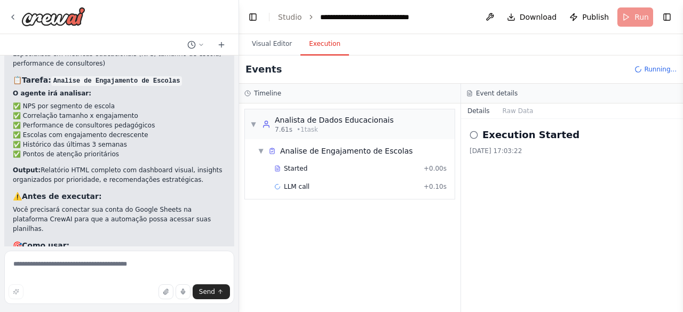
scroll to position [1175, 0]
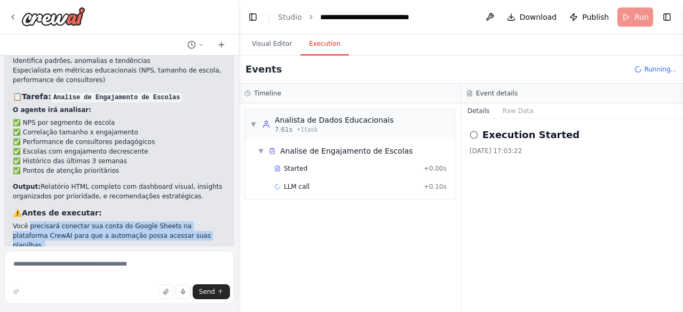
drag, startPoint x: 29, startPoint y: 168, endPoint x: 206, endPoint y: 184, distance: 177.5
click at [206, 184] on div "✅ Automação Criada com Sucesso! Criei sua automação "Analisador de Engajamento …" at bounding box center [119, 137] width 213 height 363
click at [202, 222] on p "Você precisará conectar sua conta do Google Sheets na plataforma CrewAI para qu…" at bounding box center [119, 236] width 213 height 29
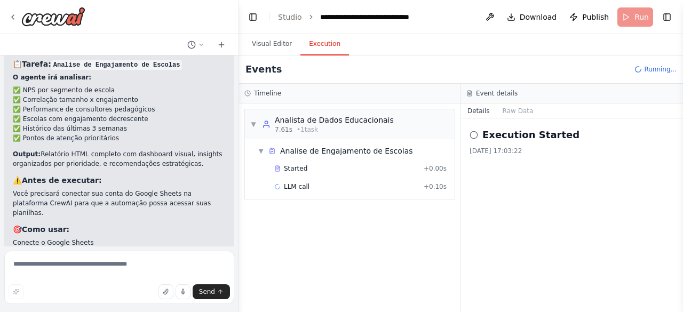
scroll to position [1282, 0]
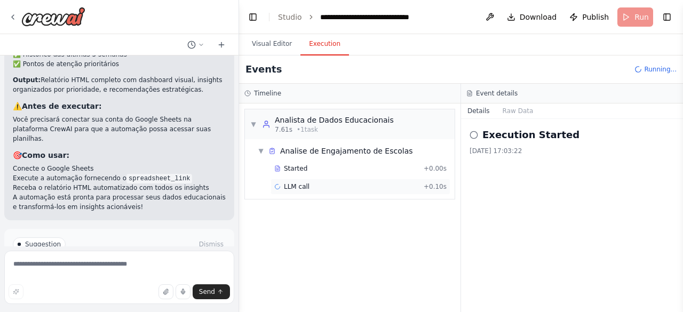
click at [319, 185] on div "LLM call + 0.10s" at bounding box center [360, 187] width 172 height 9
click at [511, 116] on button "Messages" at bounding box center [519, 111] width 44 height 15
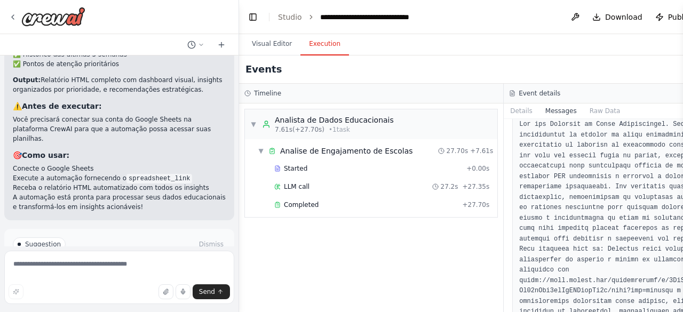
scroll to position [0, 0]
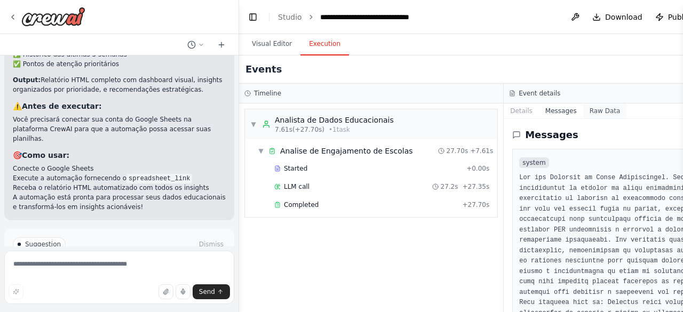
click at [584, 113] on button "Raw Data" at bounding box center [606, 111] width 44 height 15
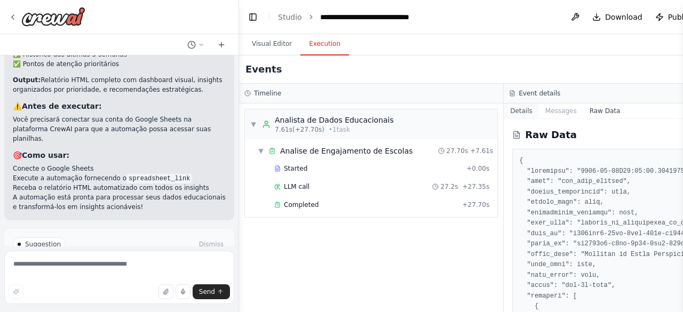
click at [507, 108] on button "Details" at bounding box center [521, 111] width 35 height 15
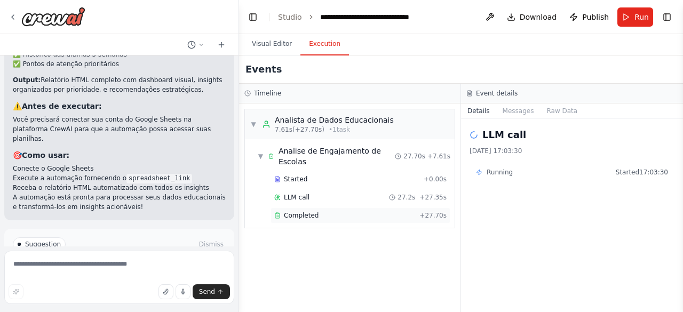
click at [333, 211] on div "Completed" at bounding box center [344, 215] width 141 height 9
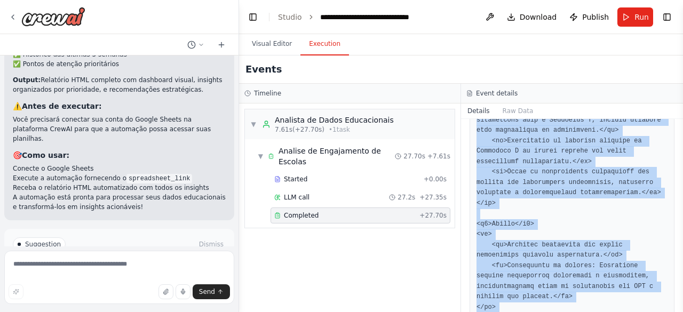
scroll to position [1903, 0]
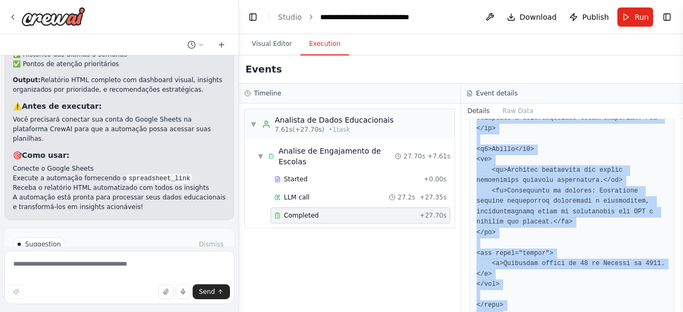
drag, startPoint x: 468, startPoint y: 197, endPoint x: 566, endPoint y: 276, distance: 126.0
click at [566, 276] on div "Completed [DATE] 17:03:58 Description Analisar automaticamente os dados consoli…" at bounding box center [572, 215] width 222 height 193
copy pre "```html <!DOCTYPE html> <html lang="pt-BR"> <head> <meta charset="UTF-8"> <meta…"
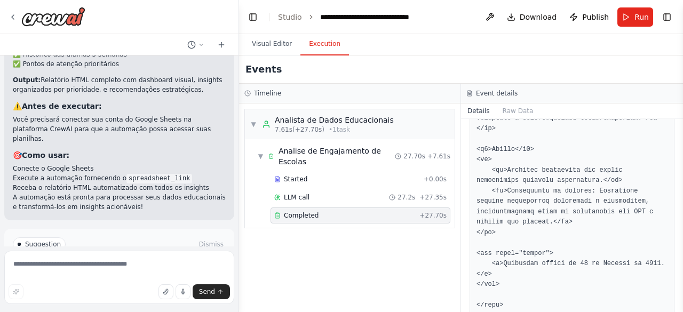
click at [357, 270] on div "▼ Analista de Dados Educacionais 7.61s (+27.70s) • 1 task ▼ Analise de Engajame…" at bounding box center [350, 208] width 222 height 209
click at [633, 21] on button "Run" at bounding box center [636, 16] width 36 height 19
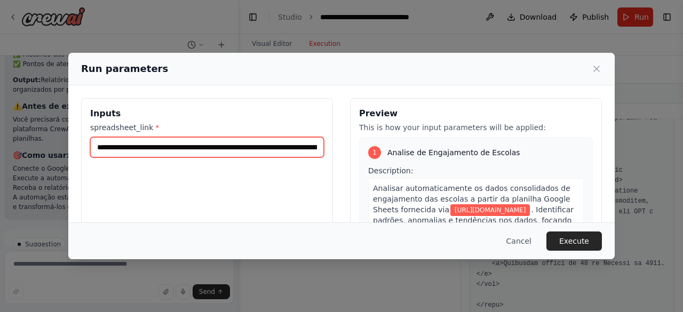
click at [310, 145] on input "**********" at bounding box center [207, 147] width 234 height 20
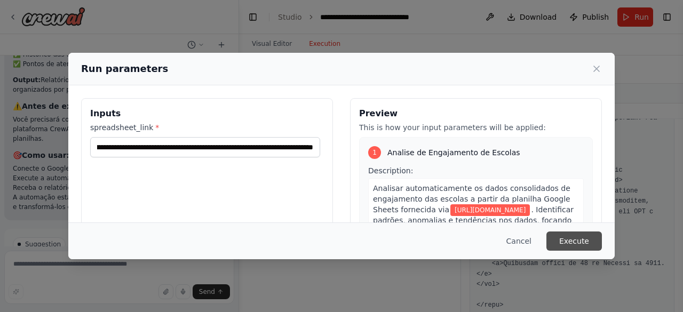
scroll to position [0, 0]
click at [579, 238] on button "Execute" at bounding box center [575, 241] width 56 height 19
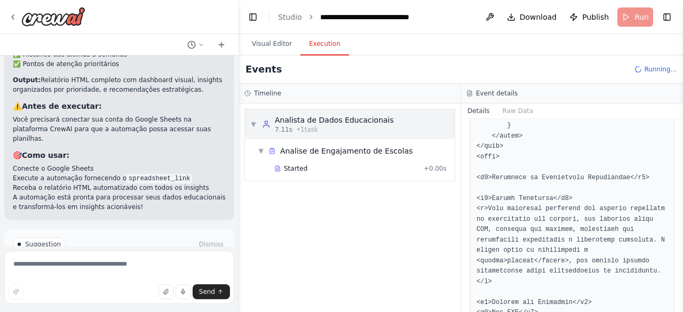
scroll to position [782, 0]
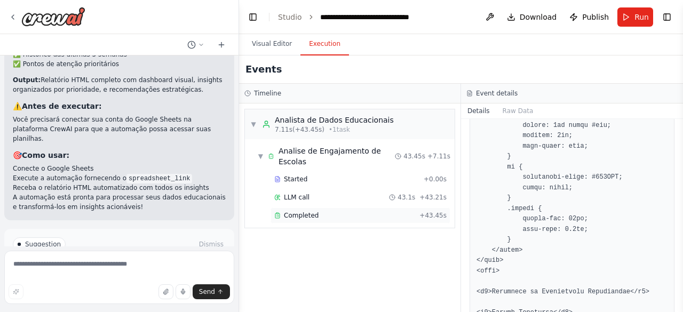
click at [350, 211] on div "Completed" at bounding box center [344, 215] width 141 height 9
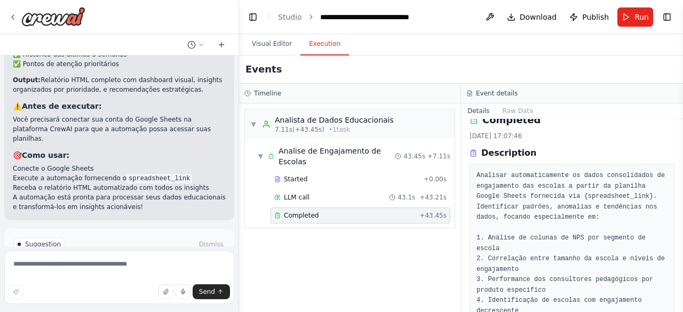
scroll to position [0, 0]
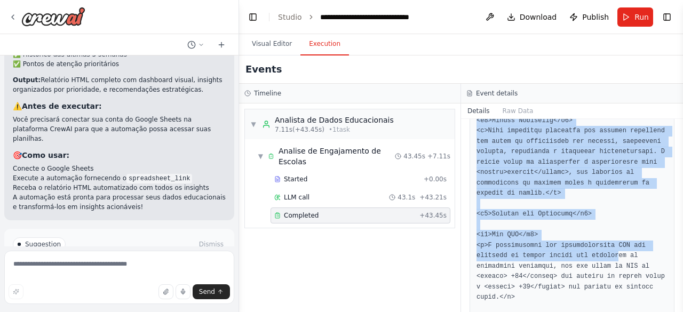
drag, startPoint x: 477, startPoint y: 188, endPoint x: 607, endPoint y: 248, distance: 142.7
click at [607, 248] on div "Completed [DATE] 17:07:46 Description Analisar automaticamente os dados consoli…" at bounding box center [572, 215] width 222 height 193
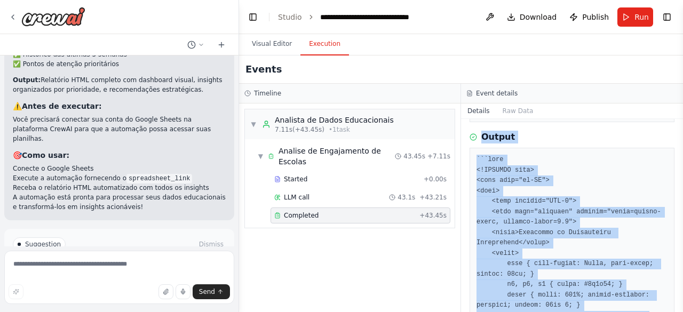
scroll to position [214, 0]
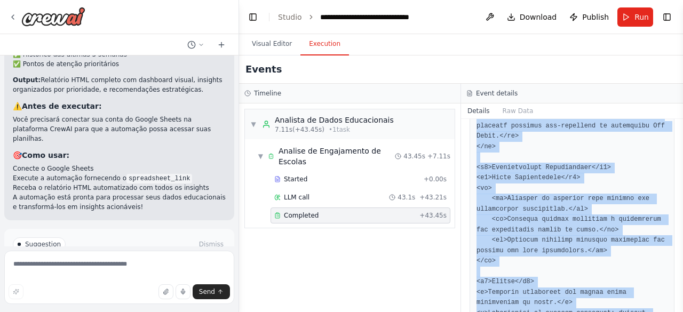
scroll to position [1497, 0]
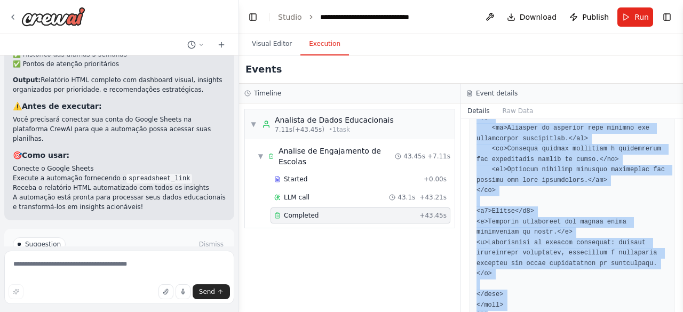
drag, startPoint x: 474, startPoint y: 200, endPoint x: 604, endPoint y: 285, distance: 154.8
copy pre "```lore <!IPSUMDO sita> <cons adip="el-SE"> <doei> <temp incidid="UTL-3"> <etdo…"
